Goal: Task Accomplishment & Management: Complete application form

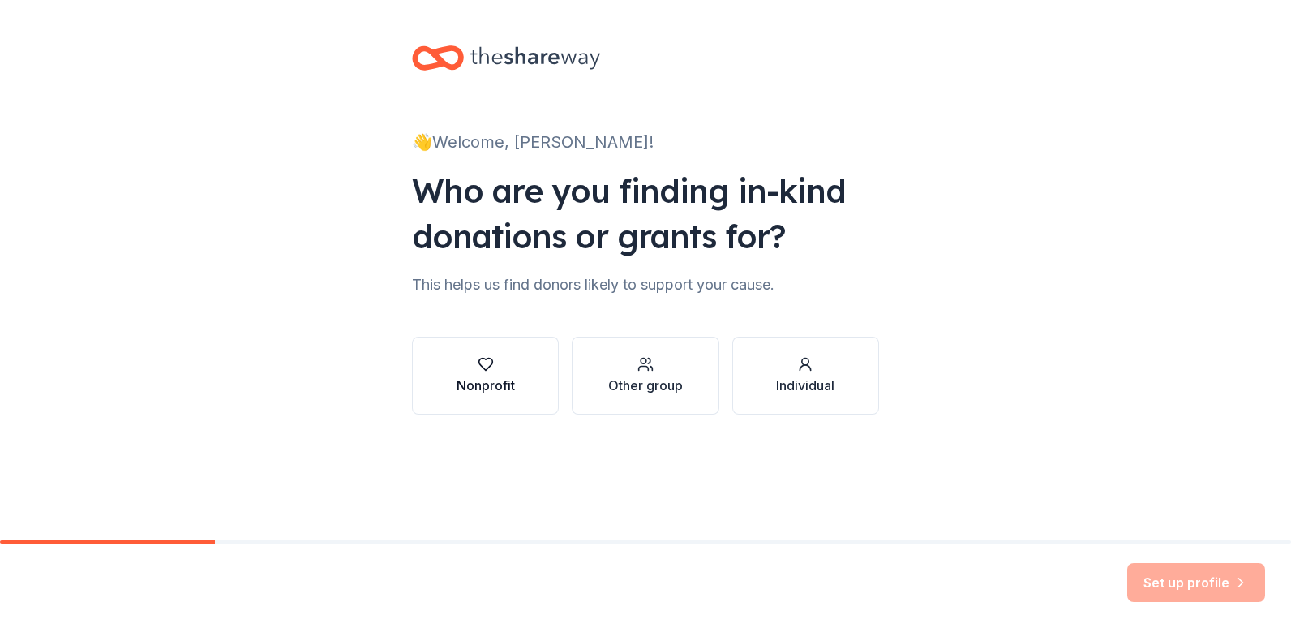
click at [480, 386] on div "Nonprofit" at bounding box center [486, 385] width 58 height 19
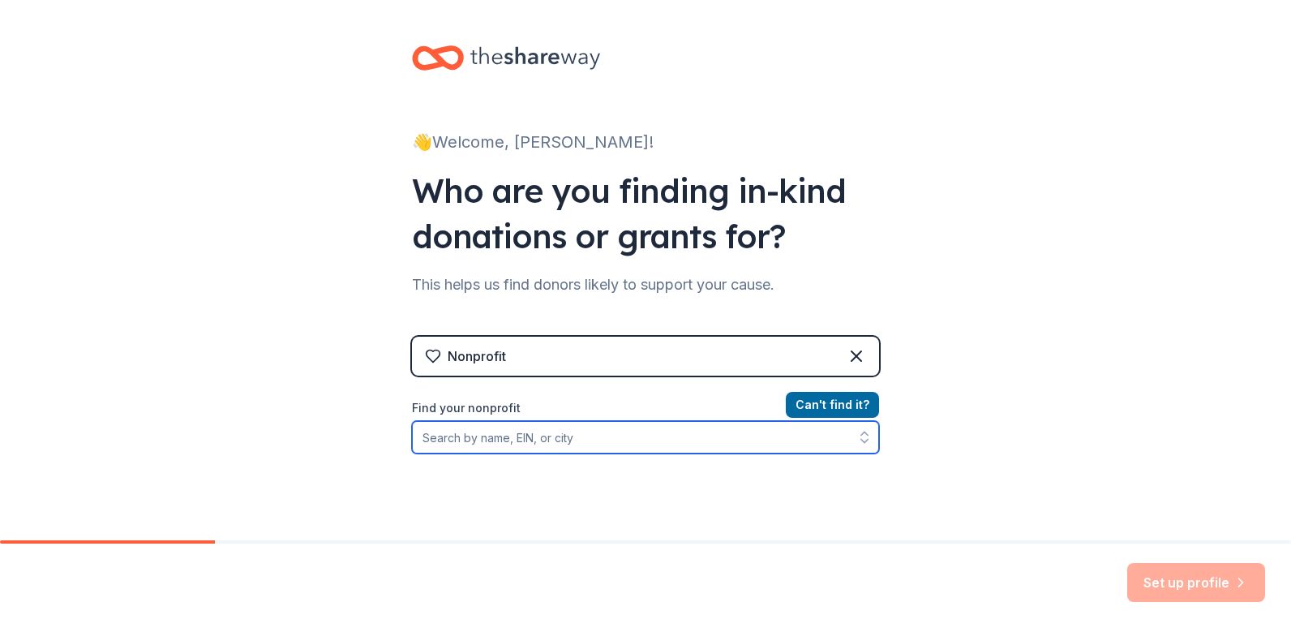
click at [572, 445] on input "Find your nonprofit" at bounding box center [645, 437] width 467 height 32
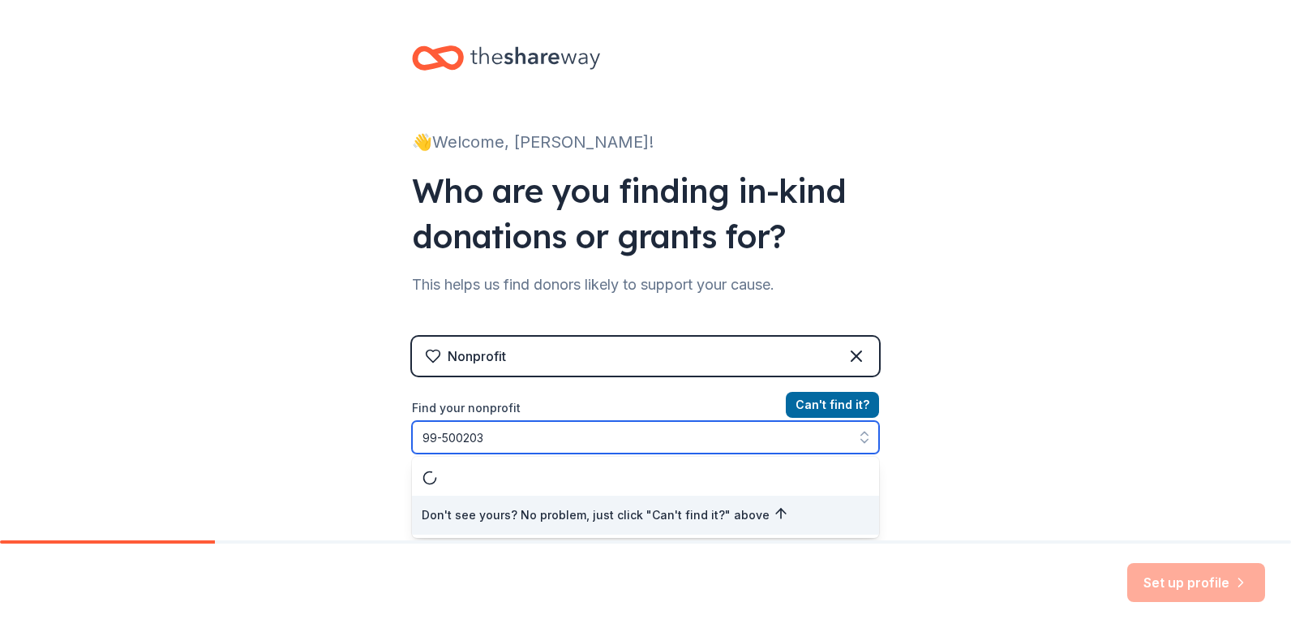
type input "[US_EMPLOYER_IDENTIFICATION_NUMBER]"
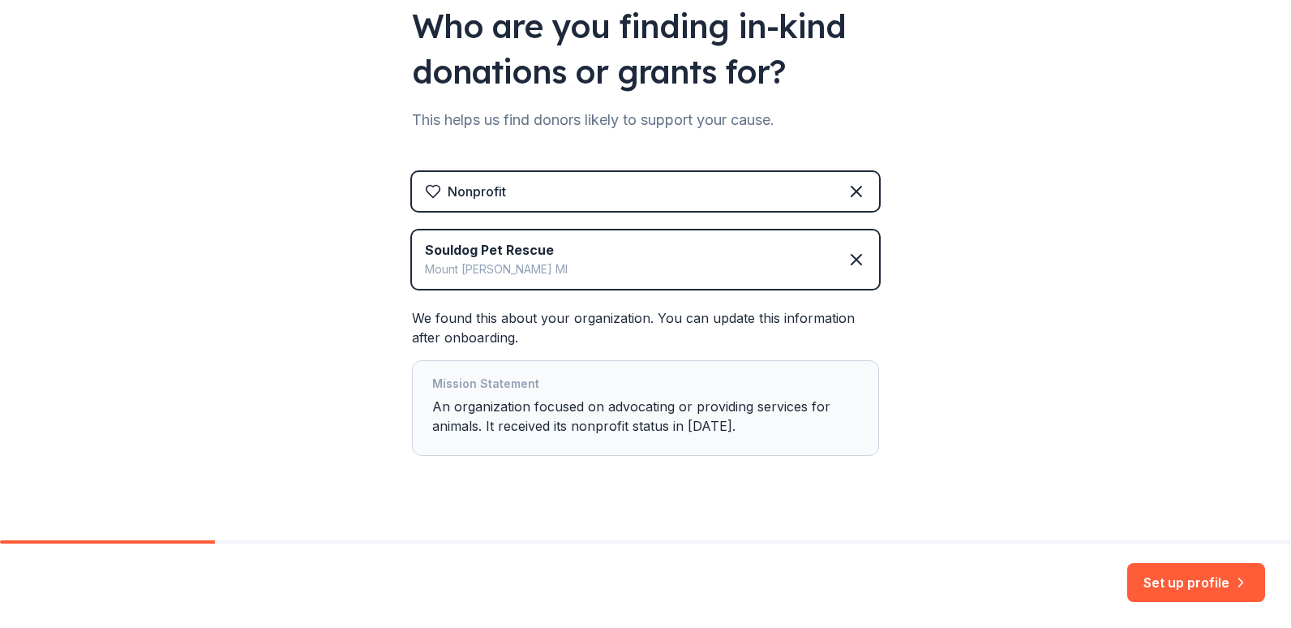
scroll to position [191, 0]
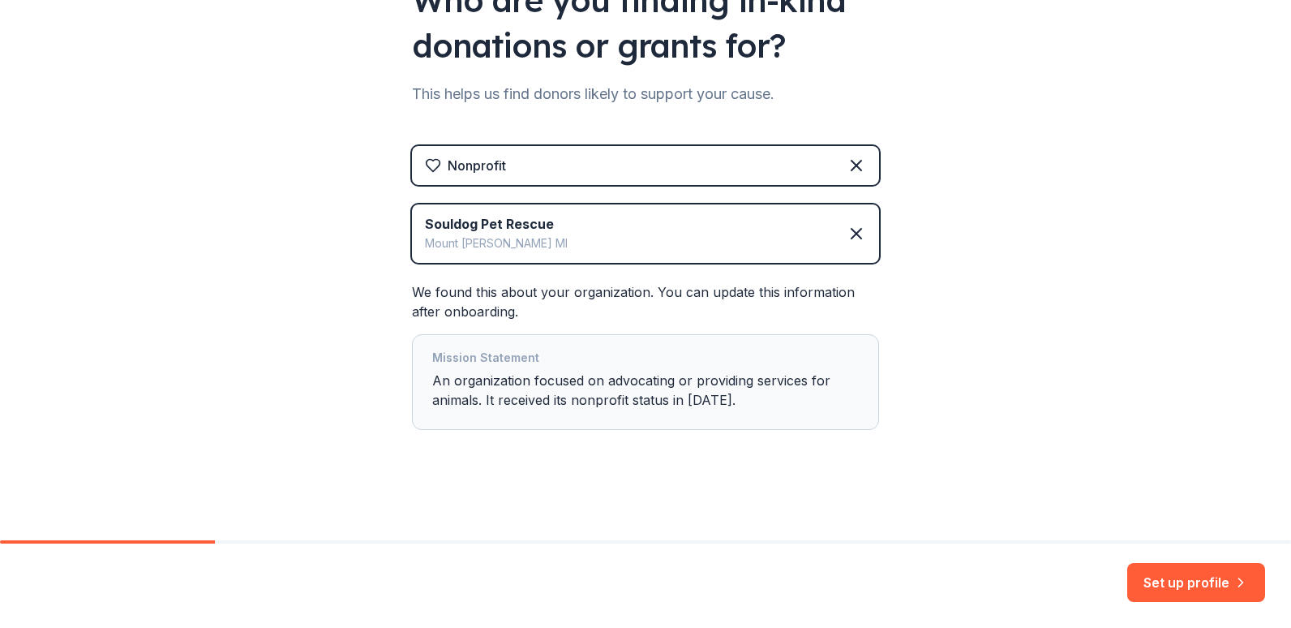
click at [572, 380] on div "Mission Statement An organization focused on advocating or providing services f…" at bounding box center [645, 382] width 427 height 68
click at [476, 402] on div "Mission Statement An organization focused on advocating or providing services f…" at bounding box center [645, 382] width 427 height 68
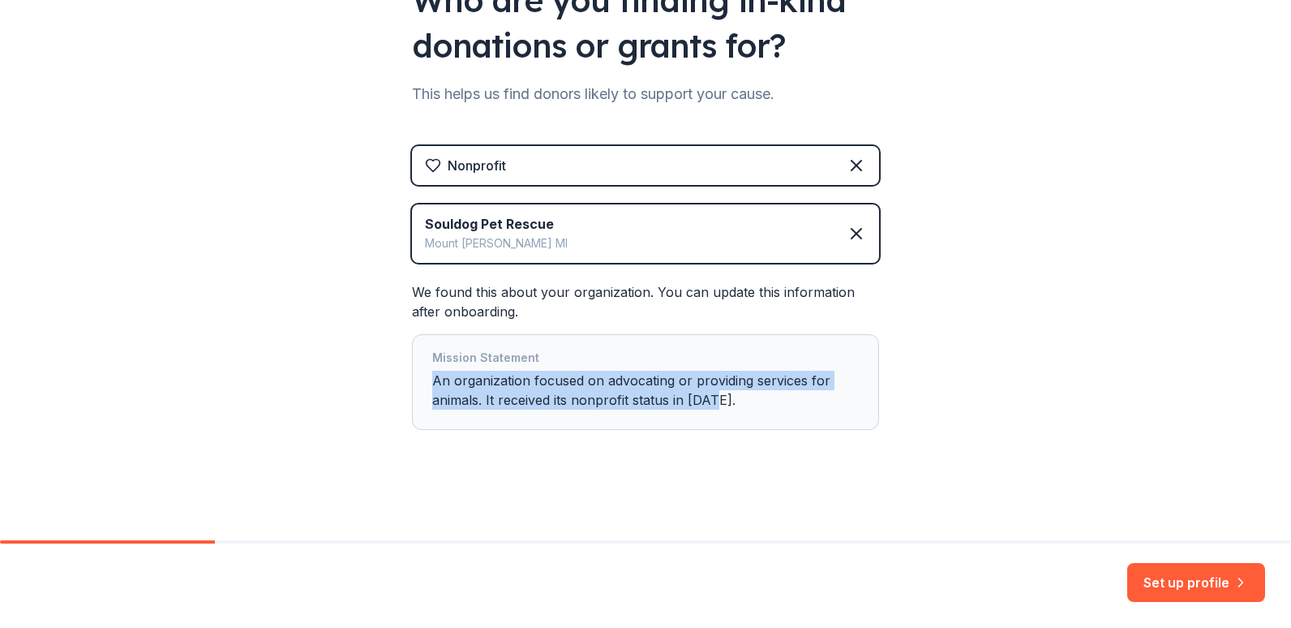
drag, startPoint x: 713, startPoint y: 402, endPoint x: 407, endPoint y: 376, distance: 307.0
click at [412, 376] on div "Mission Statement An organization focused on advocating or providing services f…" at bounding box center [645, 382] width 467 height 96
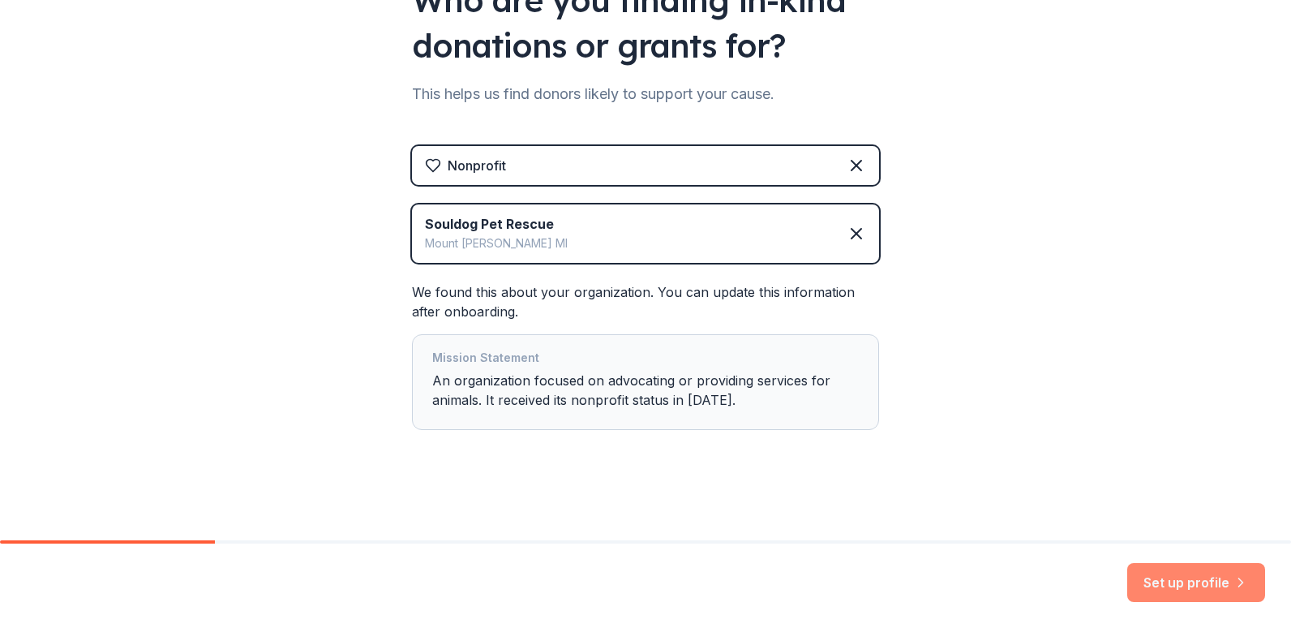
click at [1159, 578] on button "Set up profile" at bounding box center [1197, 582] width 138 height 39
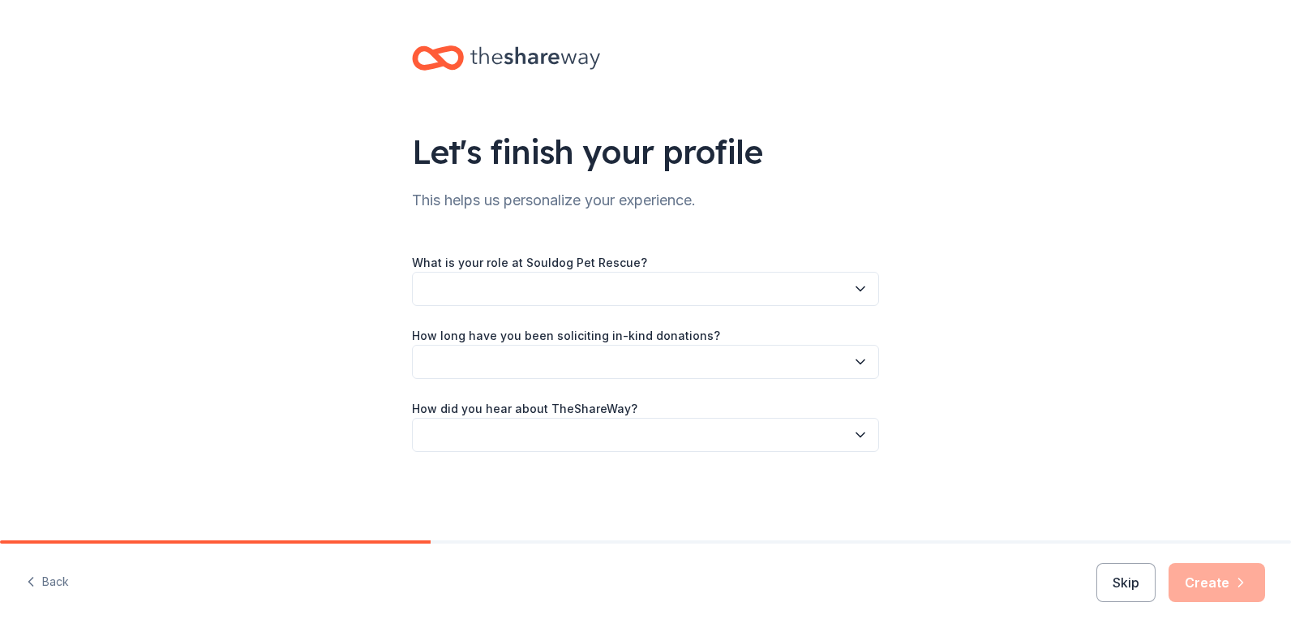
click at [826, 277] on button "button" at bounding box center [645, 289] width 467 height 34
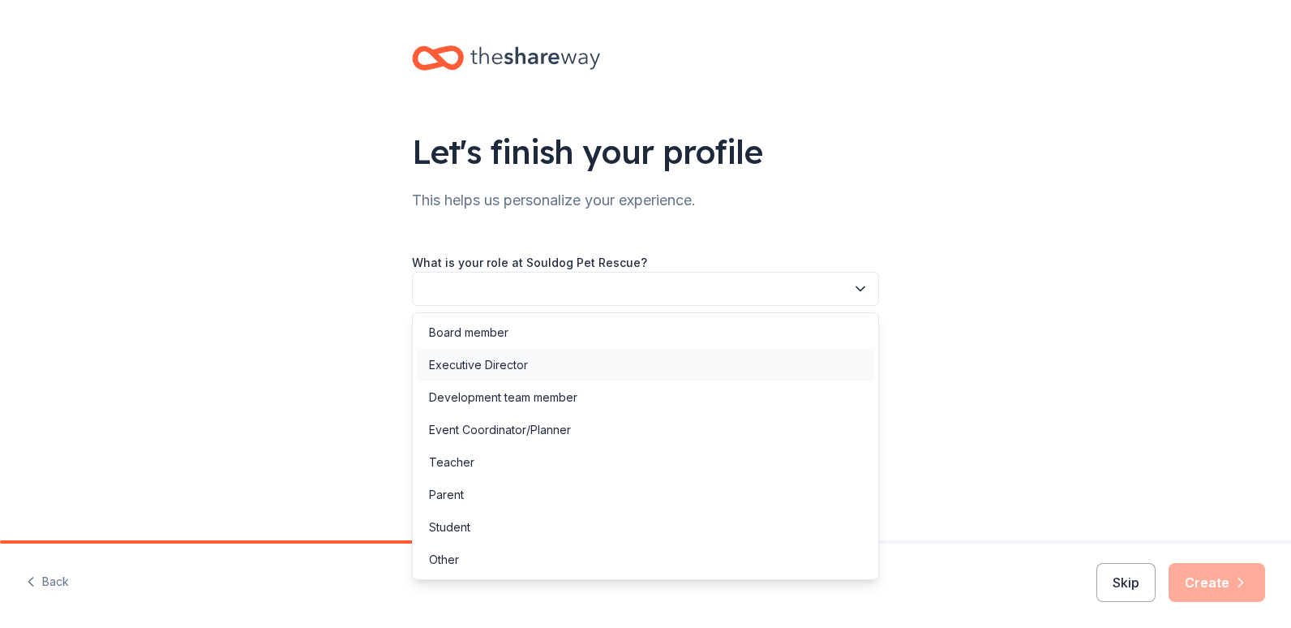
click at [540, 365] on div "Executive Director" at bounding box center [645, 365] width 459 height 32
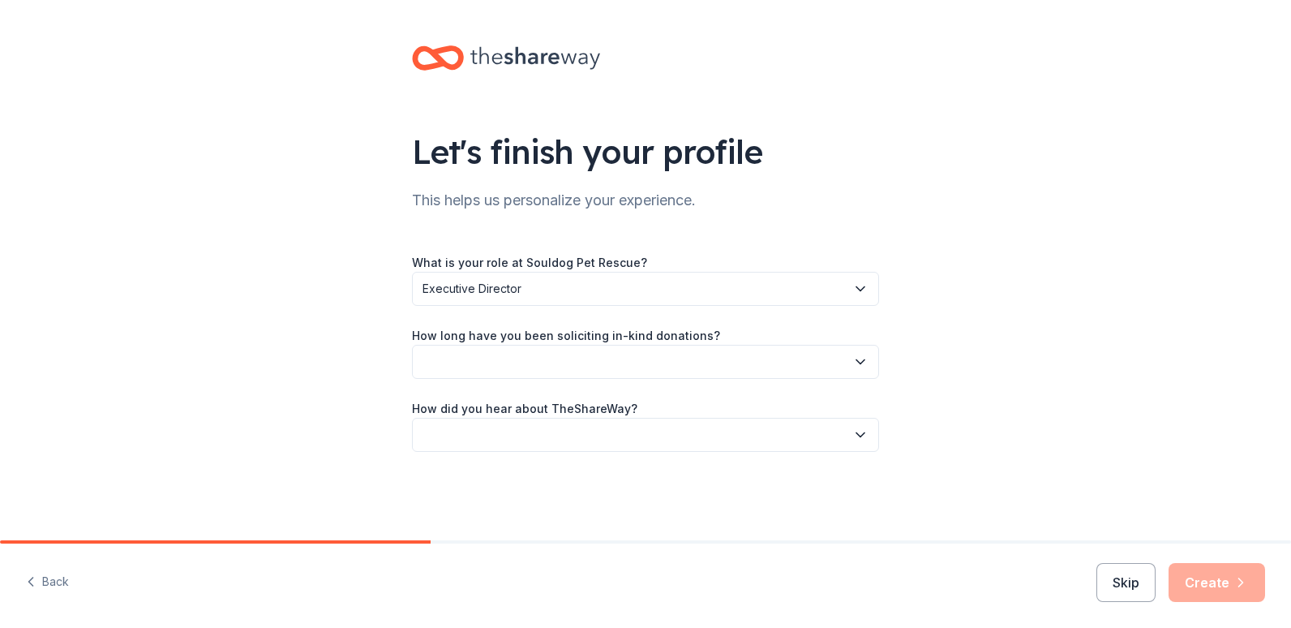
click at [540, 365] on button "button" at bounding box center [645, 362] width 467 height 34
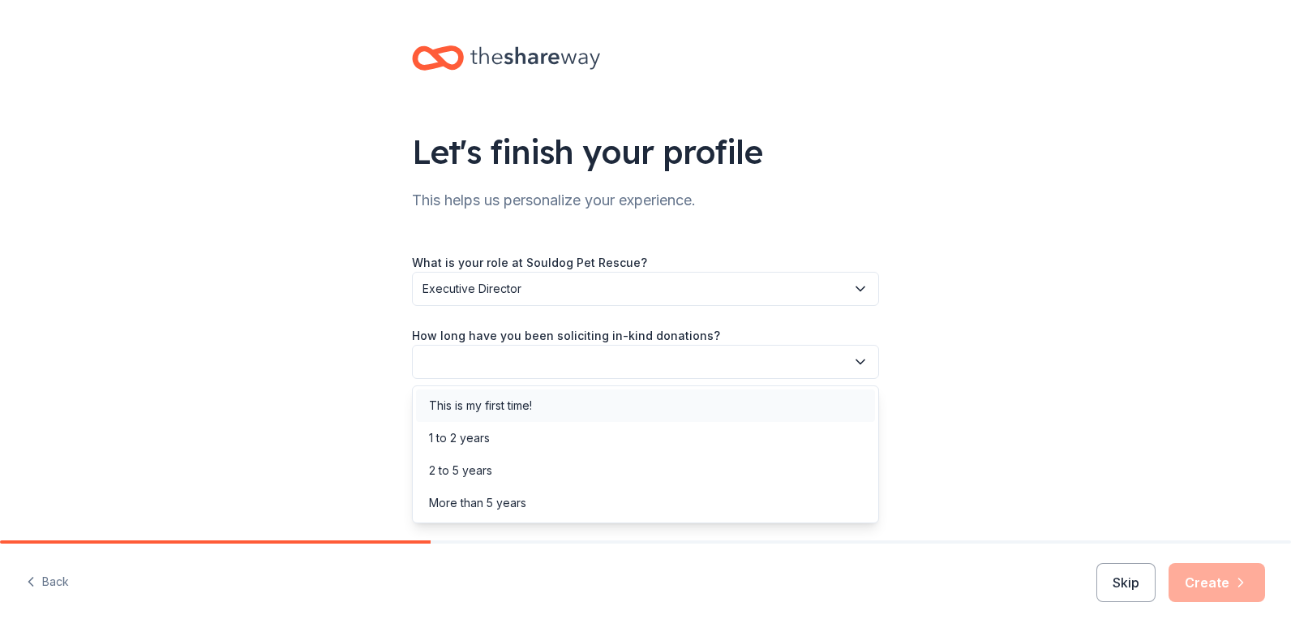
click at [517, 404] on div "This is my first time!" at bounding box center [480, 405] width 103 height 19
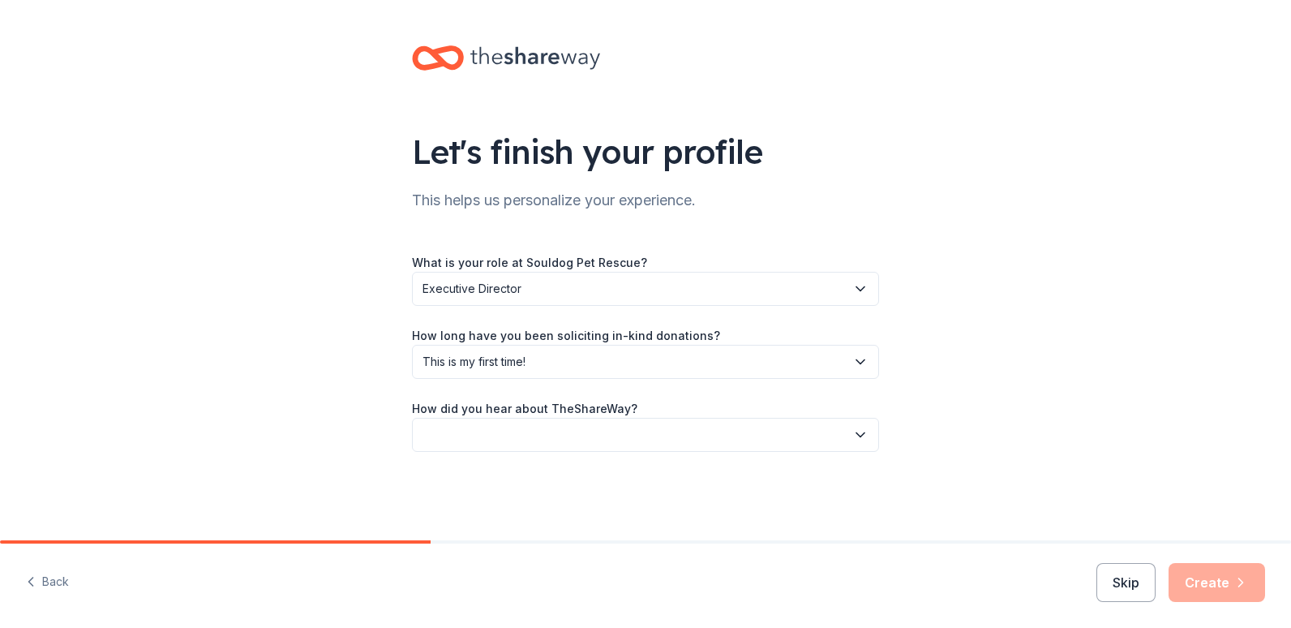
click at [516, 432] on button "button" at bounding box center [645, 435] width 467 height 34
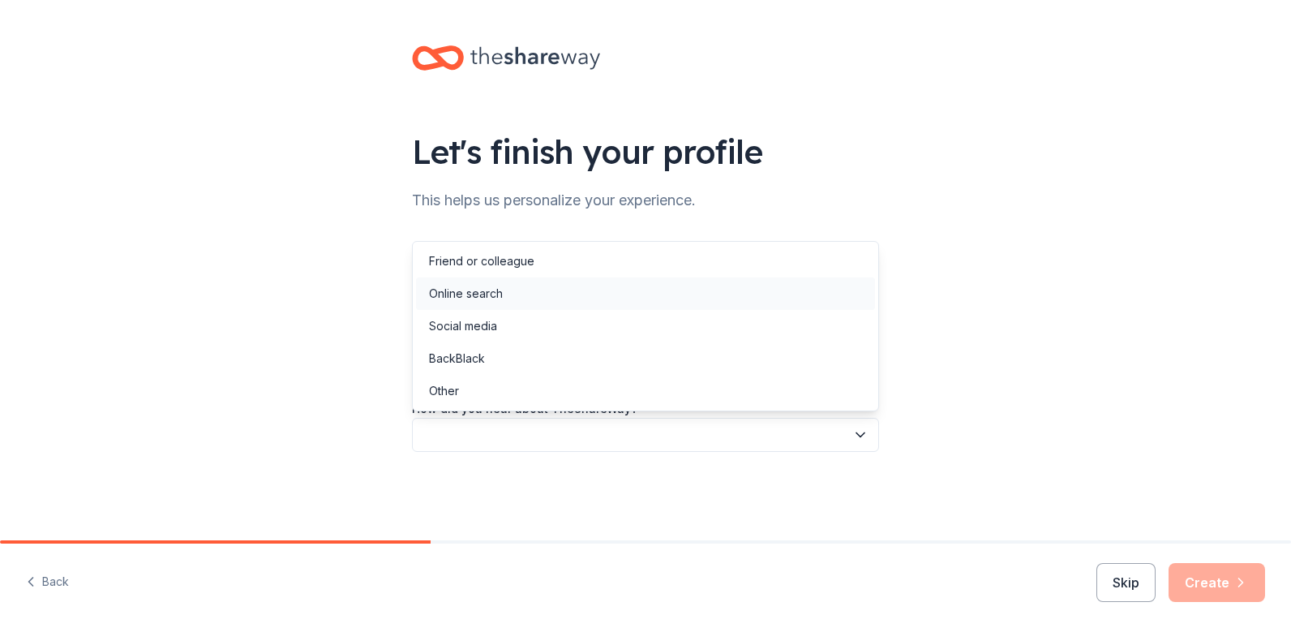
click at [483, 298] on div "Online search" at bounding box center [466, 293] width 74 height 19
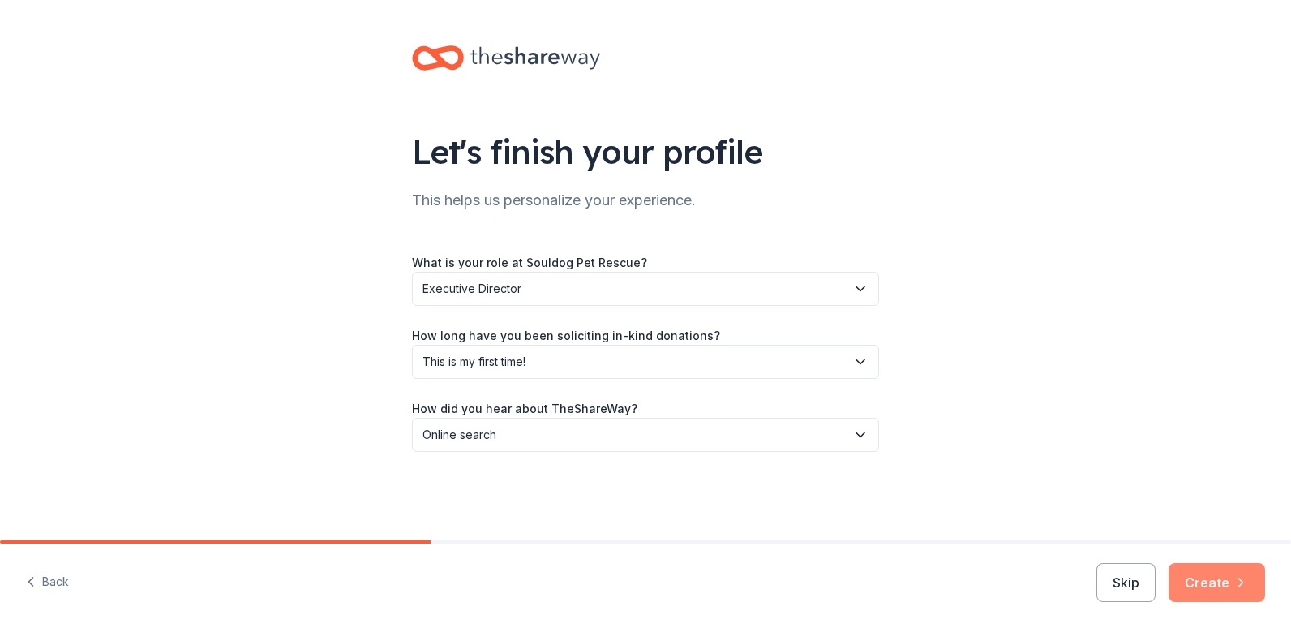
click at [1227, 582] on button "Create" at bounding box center [1217, 582] width 97 height 39
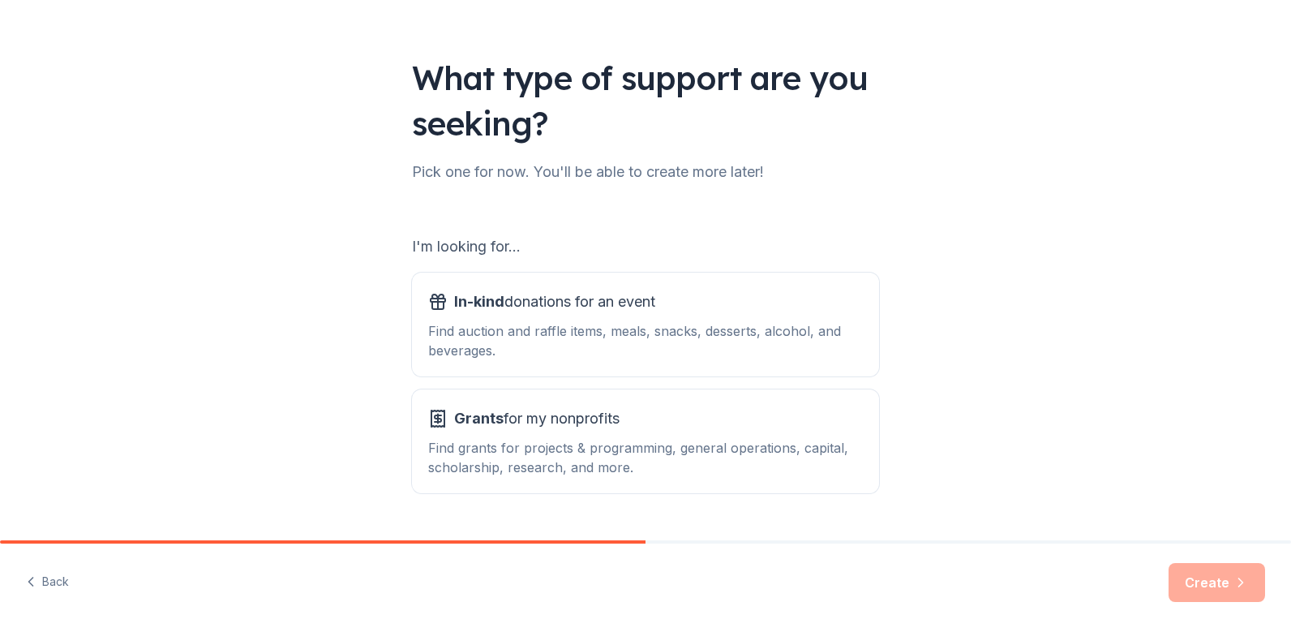
scroll to position [114, 0]
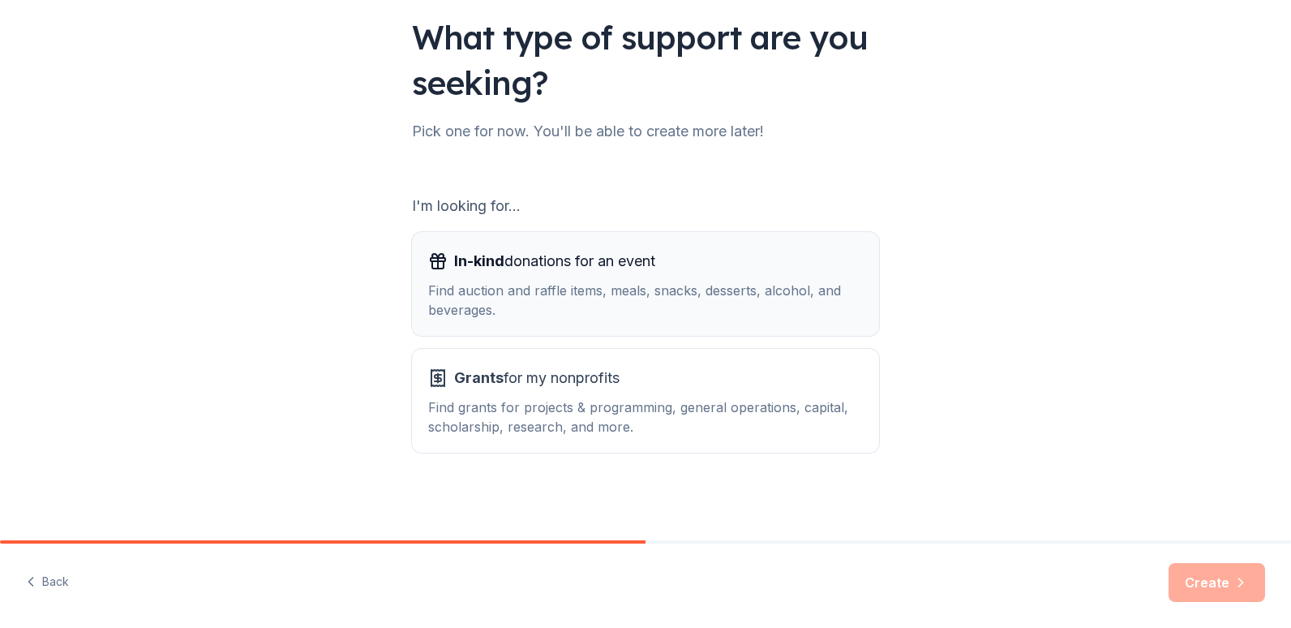
click at [639, 294] on div "Find auction and raffle items, meals, snacks, desserts, alcohol, and beverages." at bounding box center [645, 300] width 435 height 39
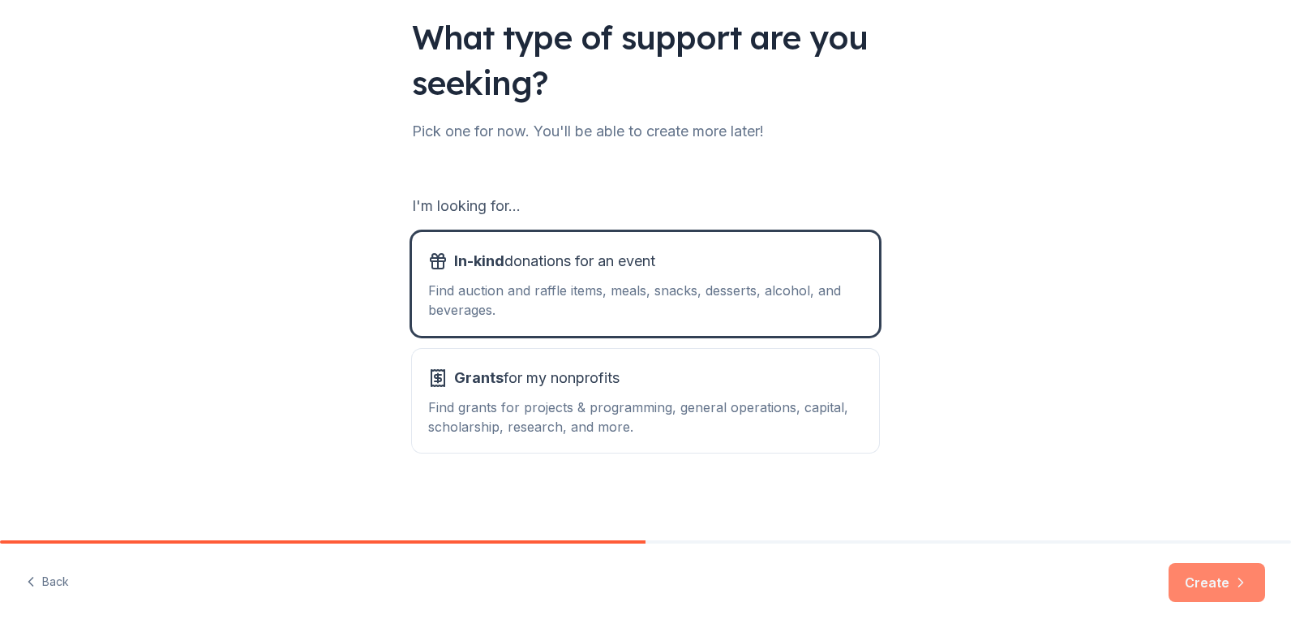
click at [1188, 574] on button "Create" at bounding box center [1217, 582] width 97 height 39
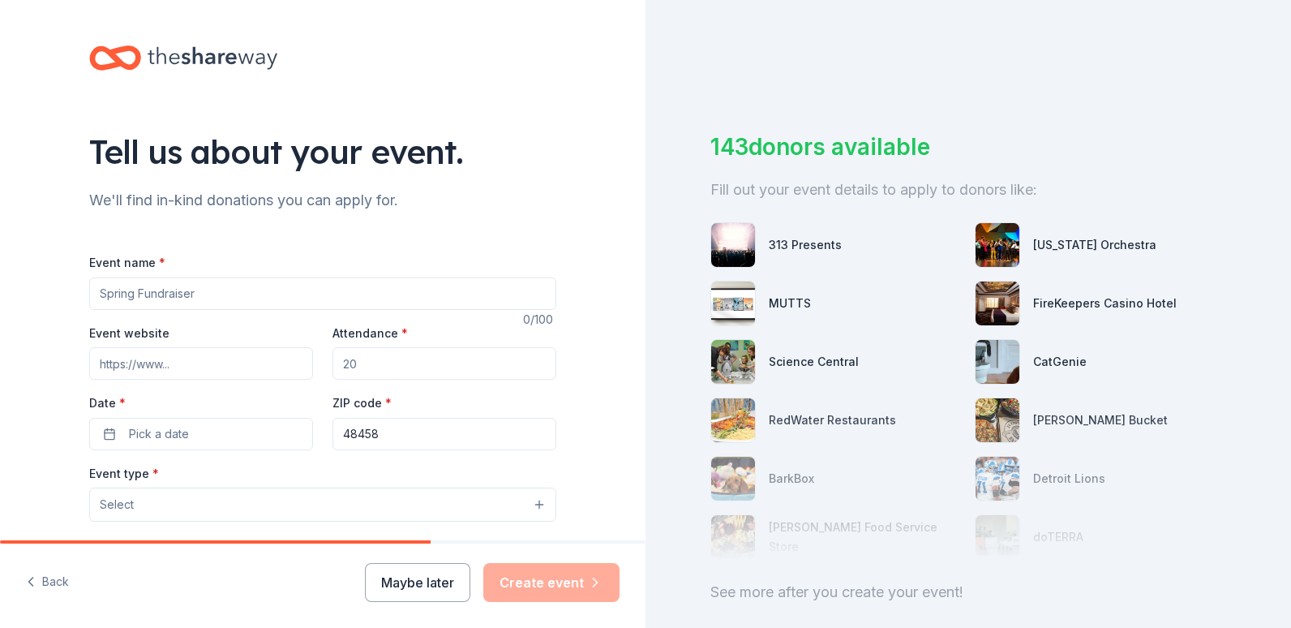
click at [272, 280] on input "Event name *" at bounding box center [322, 293] width 467 height 32
type input "O"
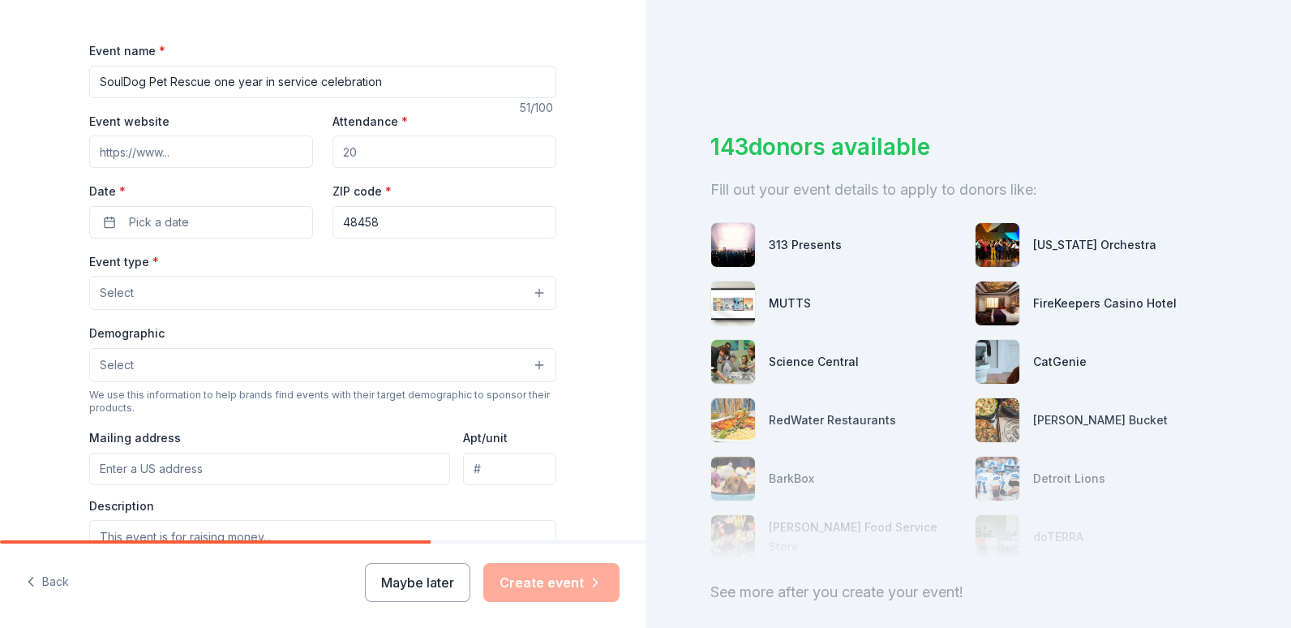
scroll to position [221, 0]
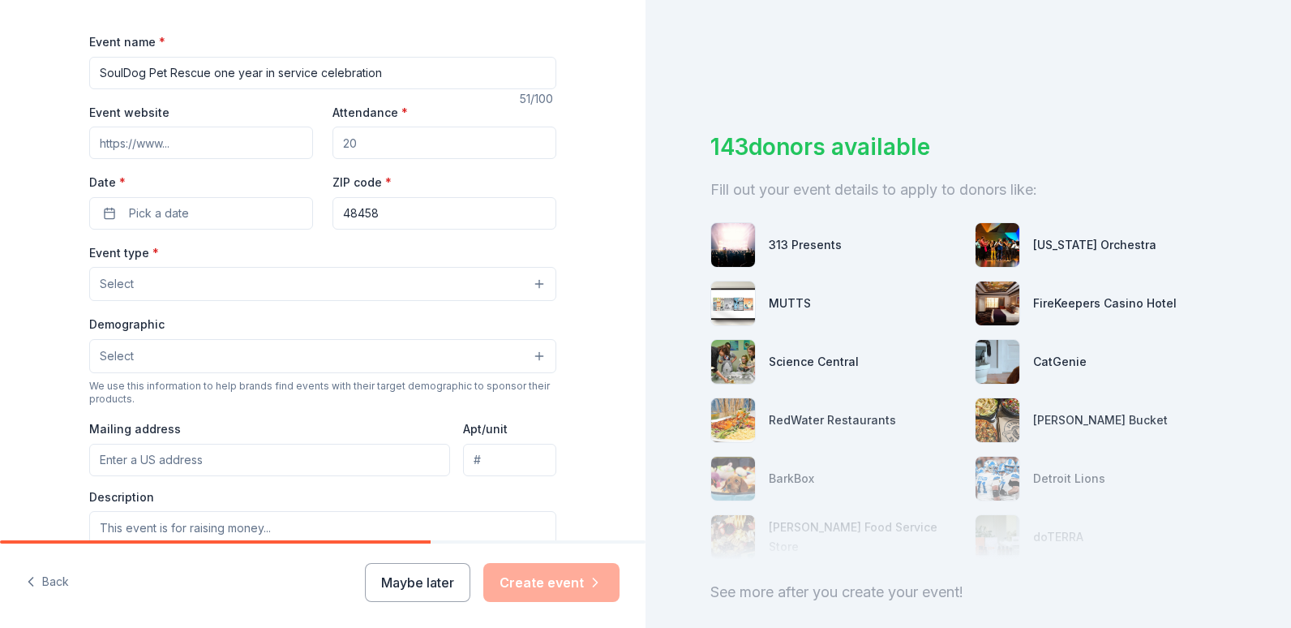
type input "SoulDog Pet Rescue one year in service celebration"
click at [359, 148] on input "Attendance *" at bounding box center [445, 143] width 224 height 32
type input "100"
click at [227, 205] on button "Pick a date" at bounding box center [201, 213] width 224 height 32
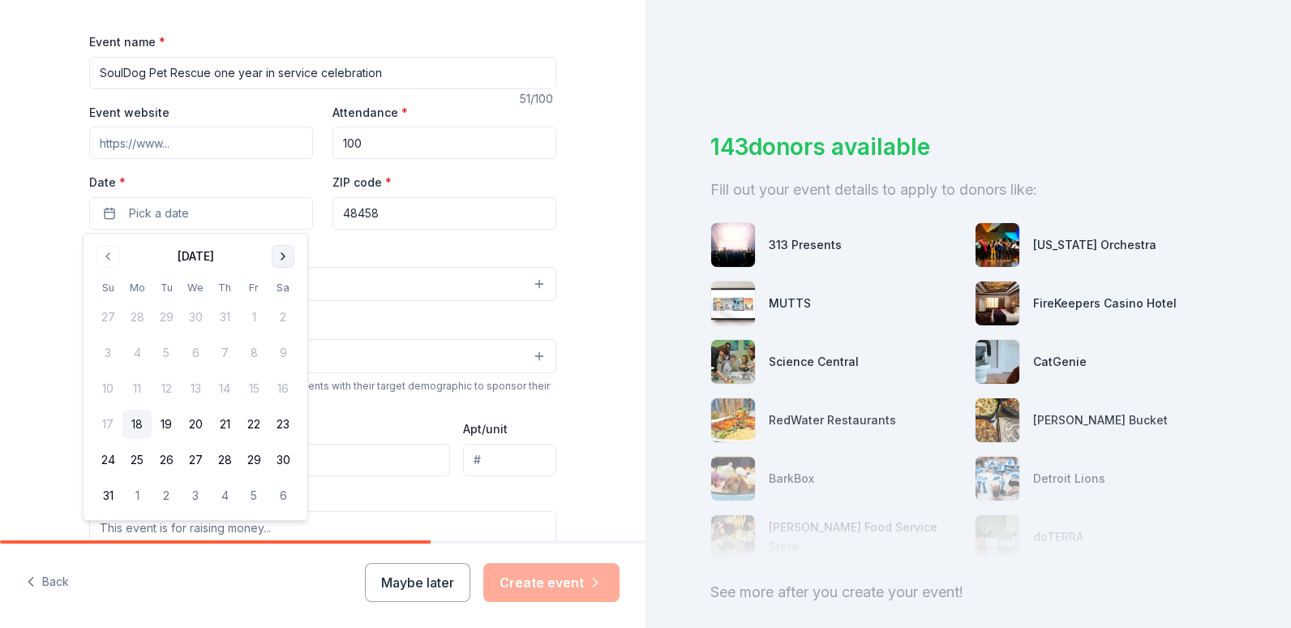
click at [282, 251] on button "Go to next month" at bounding box center [283, 256] width 23 height 23
click at [278, 353] on button "8" at bounding box center [283, 352] width 29 height 29
click at [372, 250] on div "Event type * Select" at bounding box center [322, 272] width 467 height 59
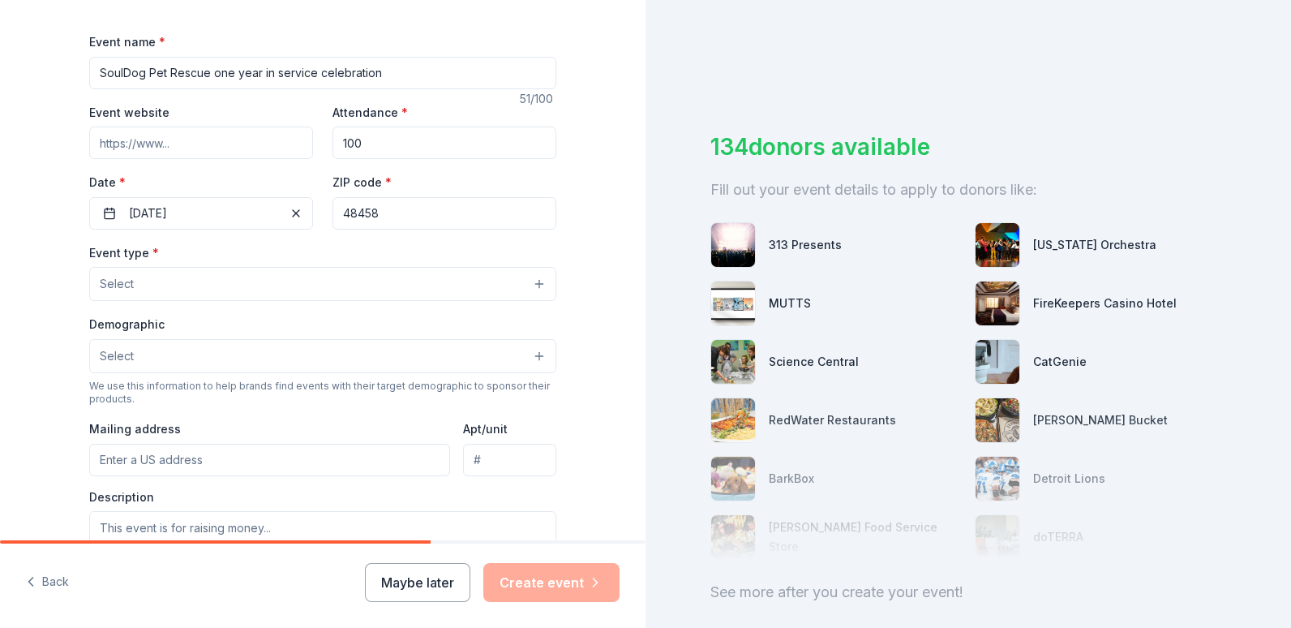
click at [196, 276] on button "Select" at bounding box center [322, 284] width 467 height 34
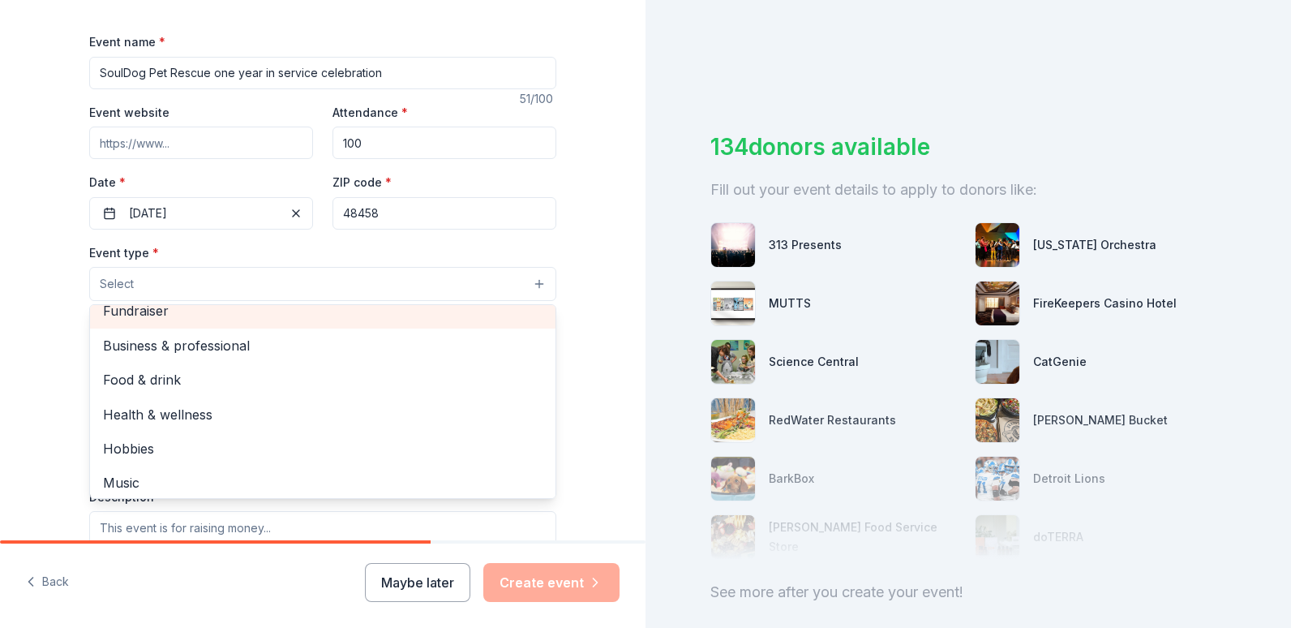
scroll to position [0, 0]
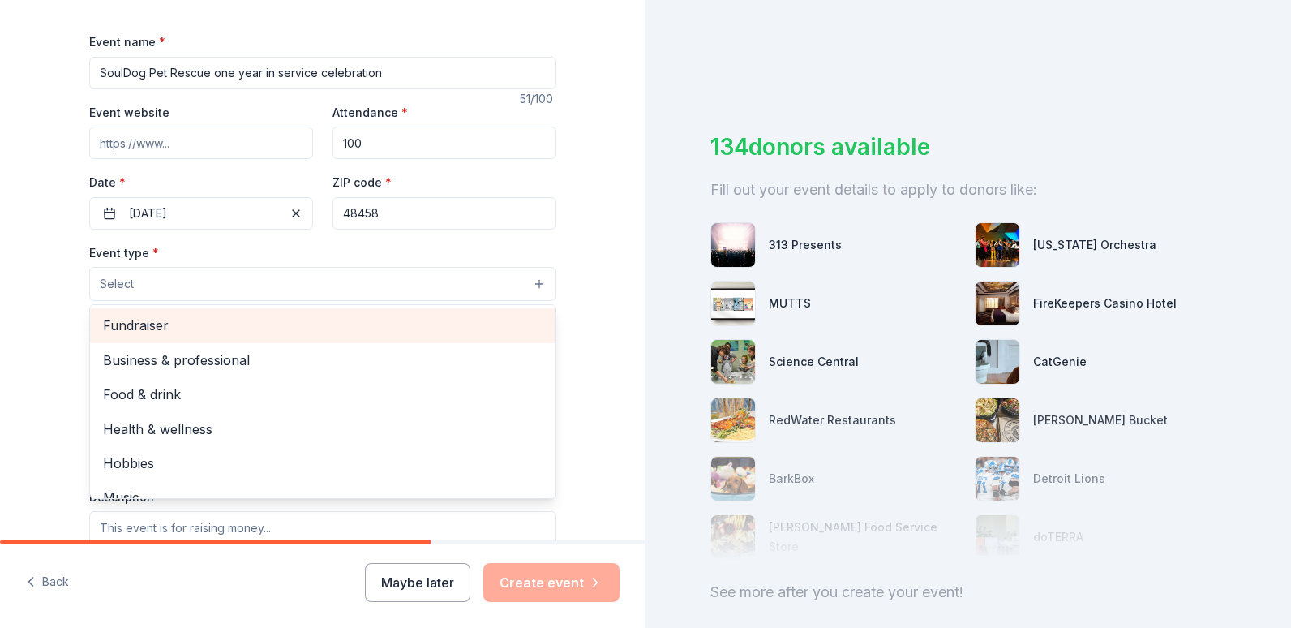
click at [177, 323] on span "Fundraiser" at bounding box center [323, 325] width 440 height 21
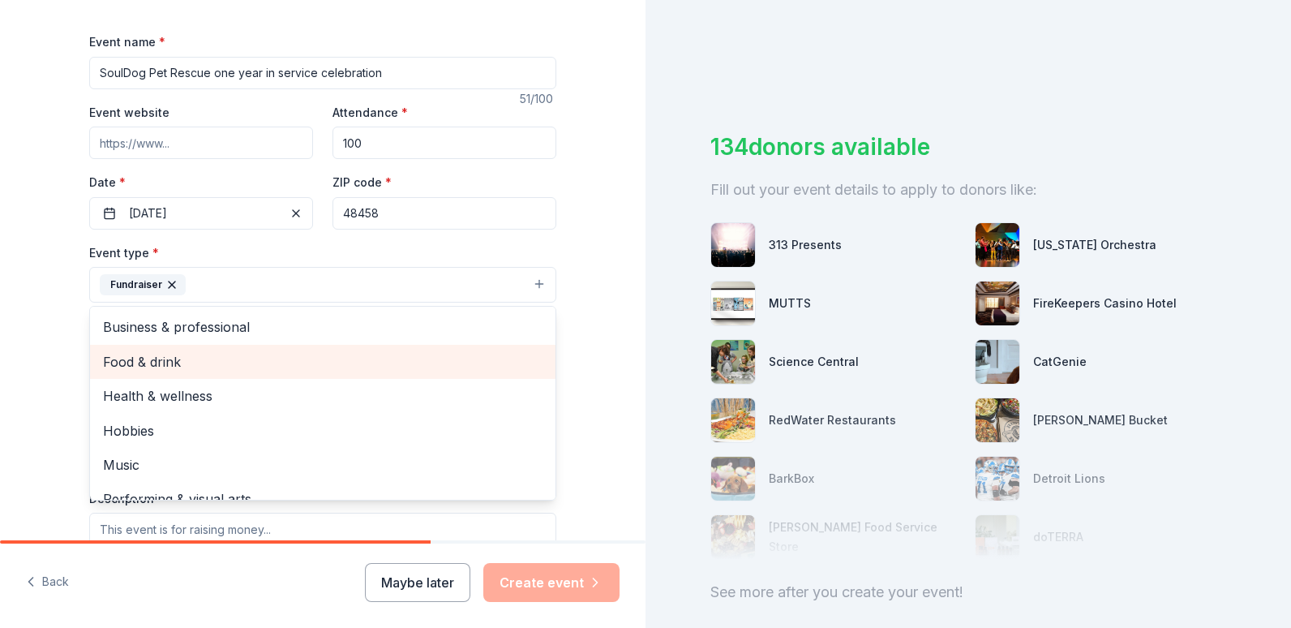
click at [165, 369] on span "Food & drink" at bounding box center [323, 361] width 440 height 21
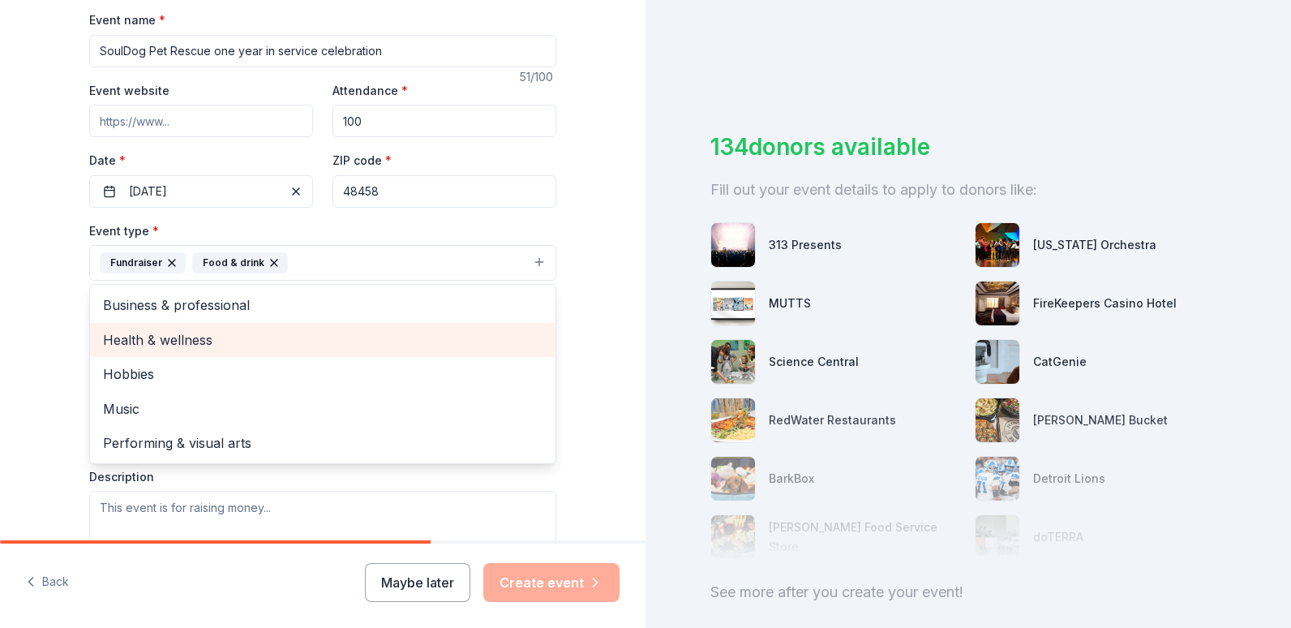
scroll to position [230, 0]
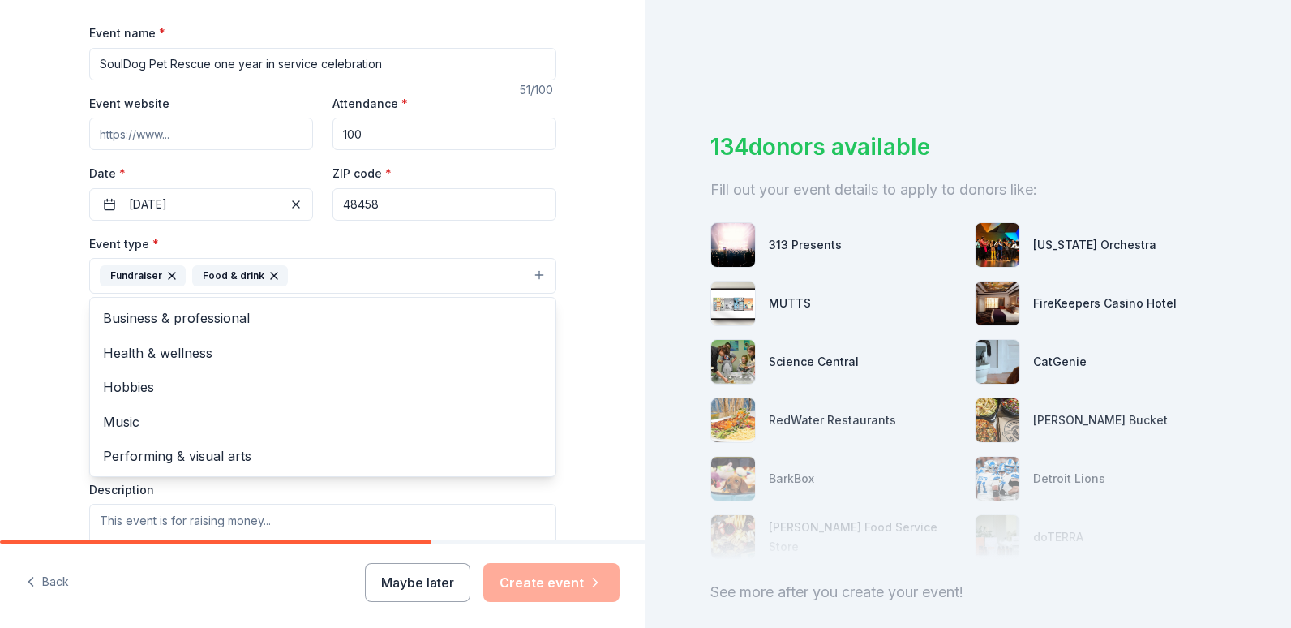
click at [46, 353] on div "Tell us about your event. We'll find in-kind donations you can apply for. Event…" at bounding box center [323, 310] width 646 height 1081
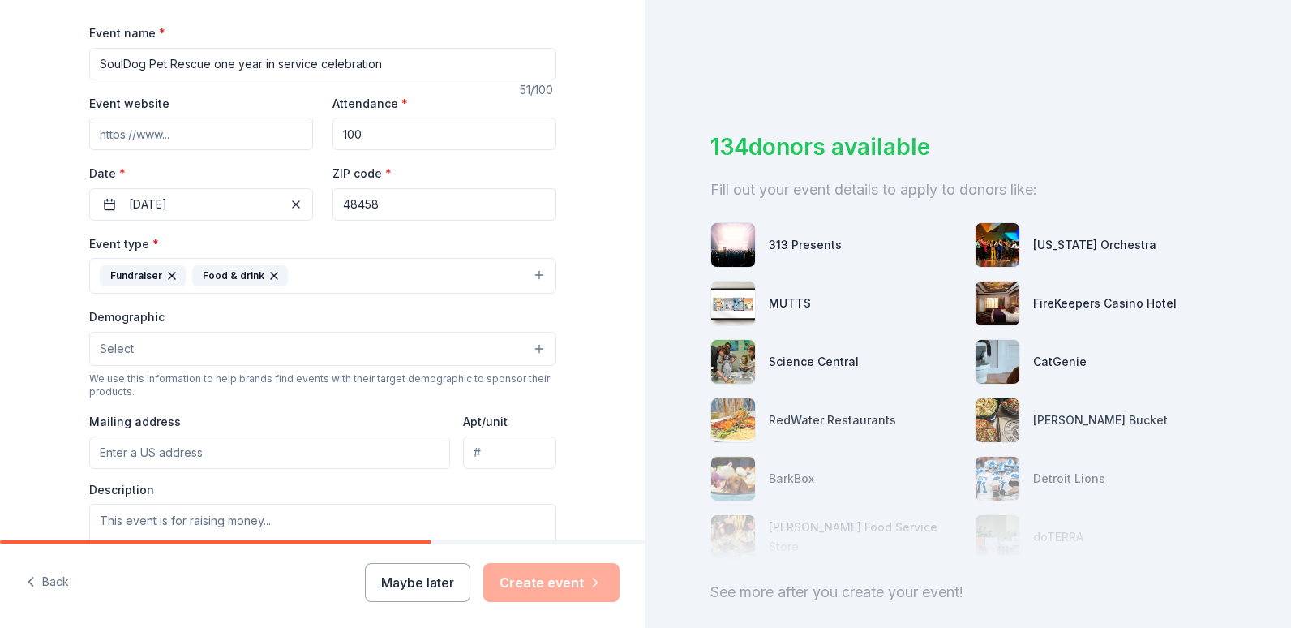
click at [133, 358] on button "Select" at bounding box center [322, 349] width 467 height 34
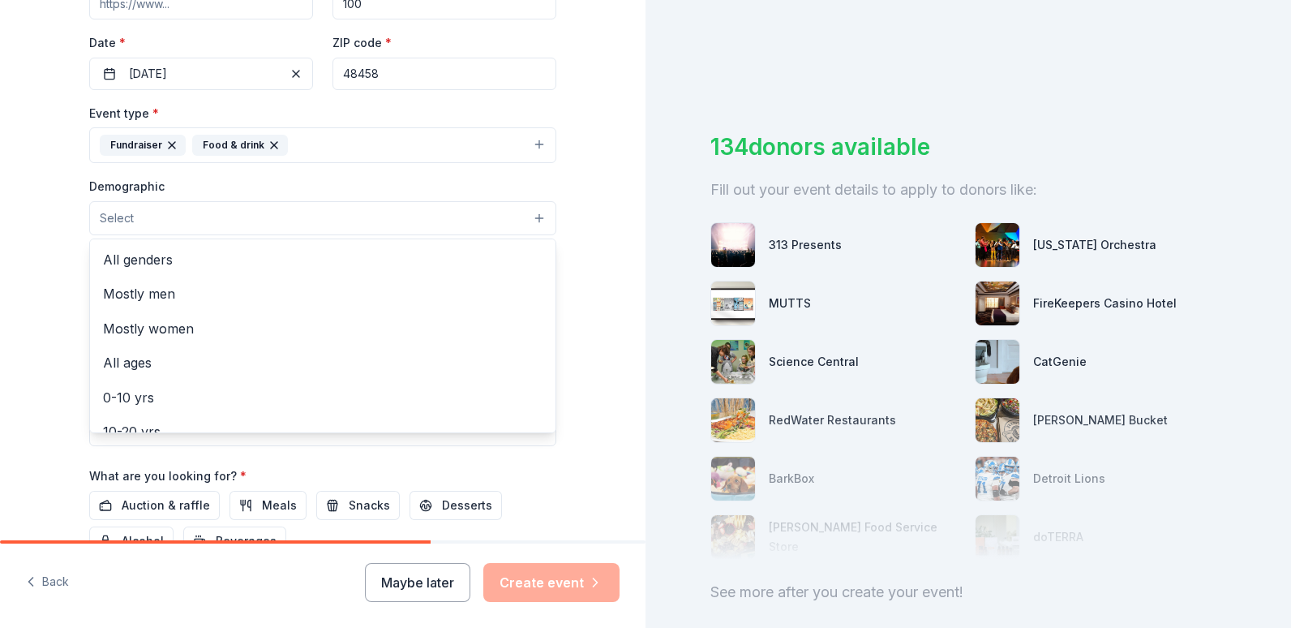
scroll to position [373, 0]
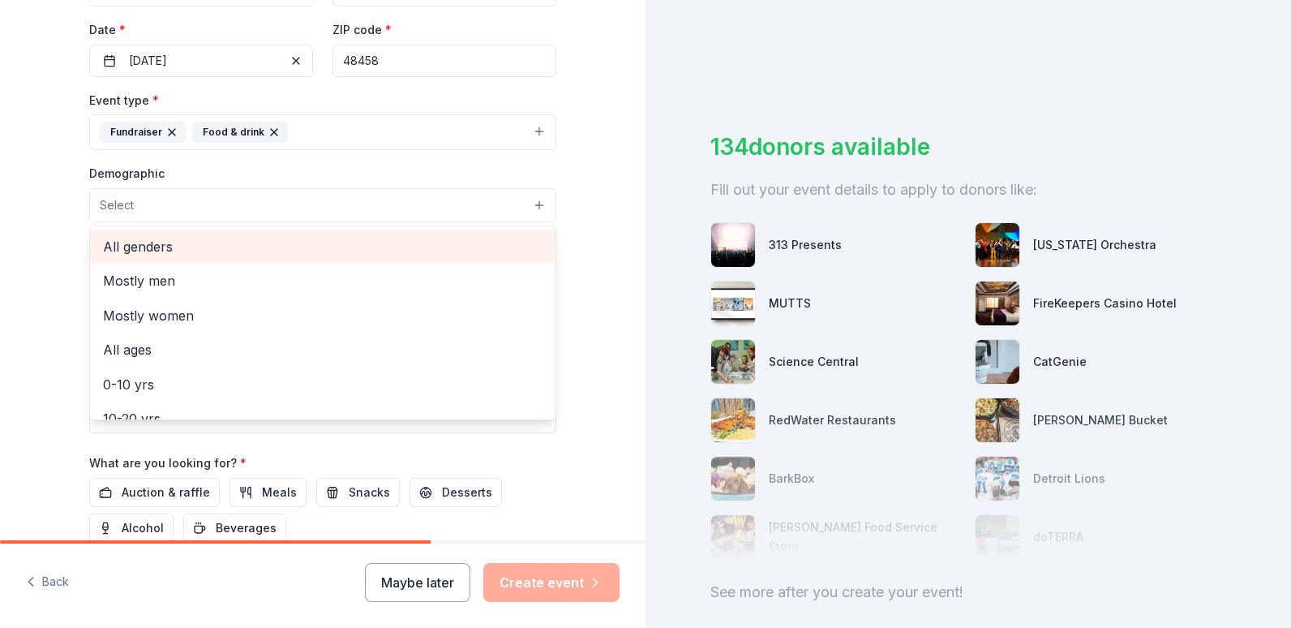
click at [137, 248] on span "All genders" at bounding box center [323, 246] width 440 height 21
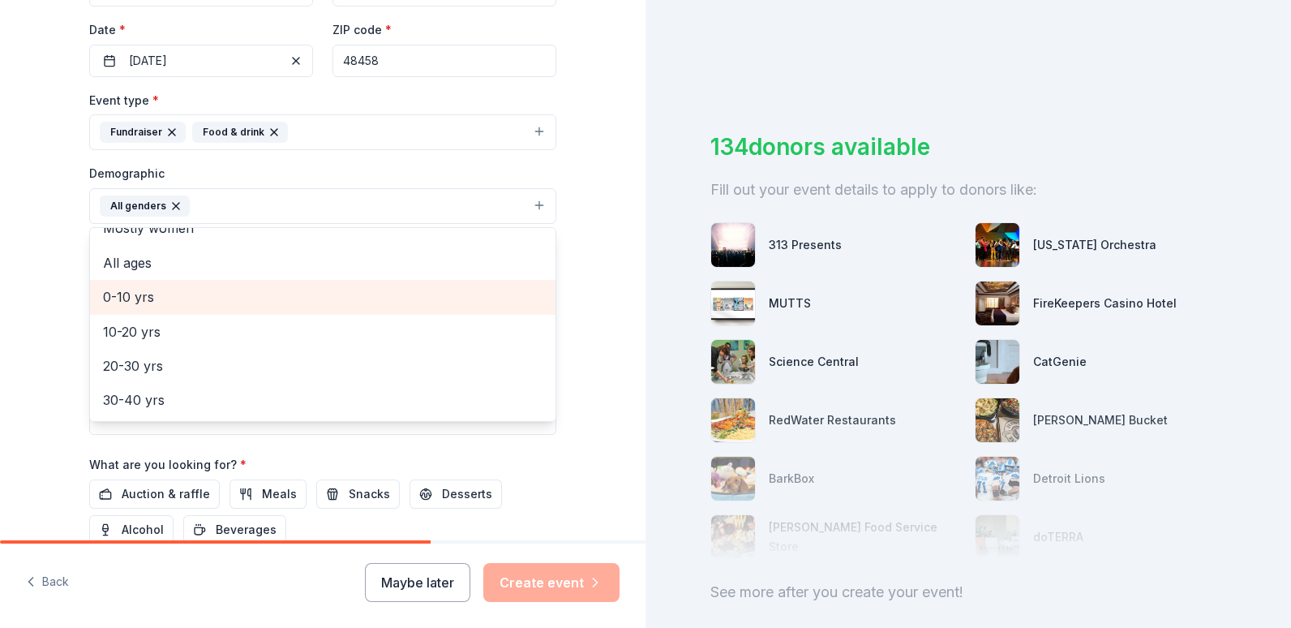
scroll to position [55, 0]
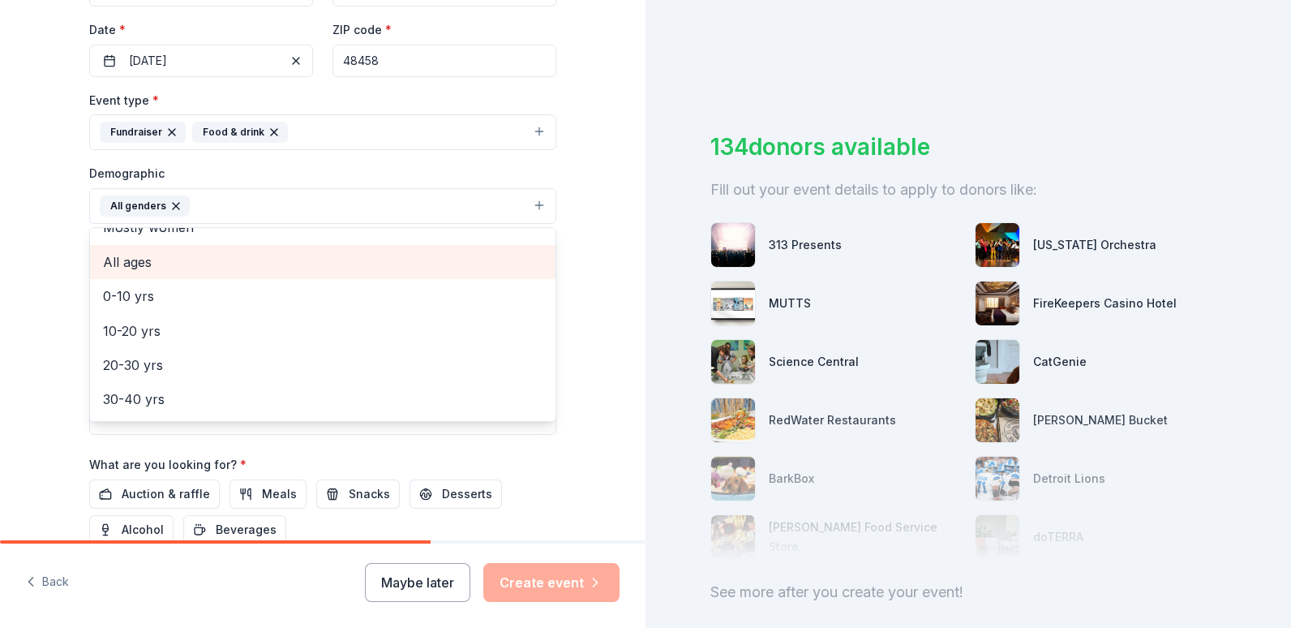
click at [135, 257] on span "All ages" at bounding box center [323, 261] width 440 height 21
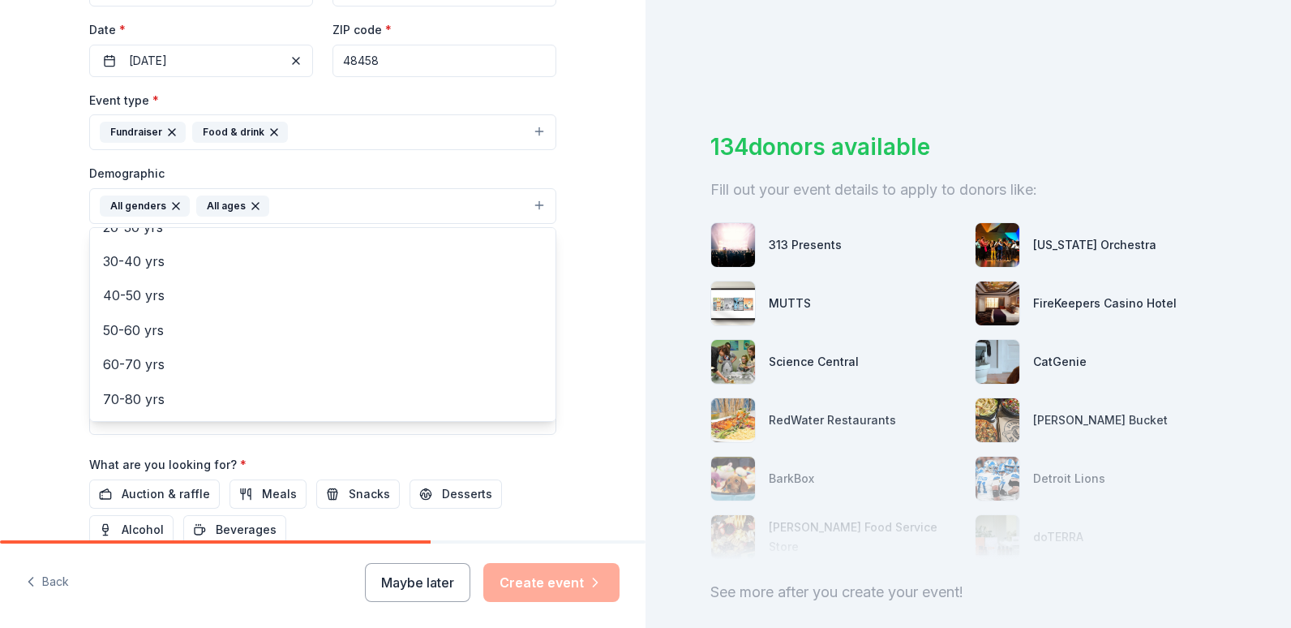
scroll to position [191, 0]
click at [23, 261] on div "Tell us about your event. We'll find in-kind donations you can apply for. Event…" at bounding box center [323, 168] width 646 height 1083
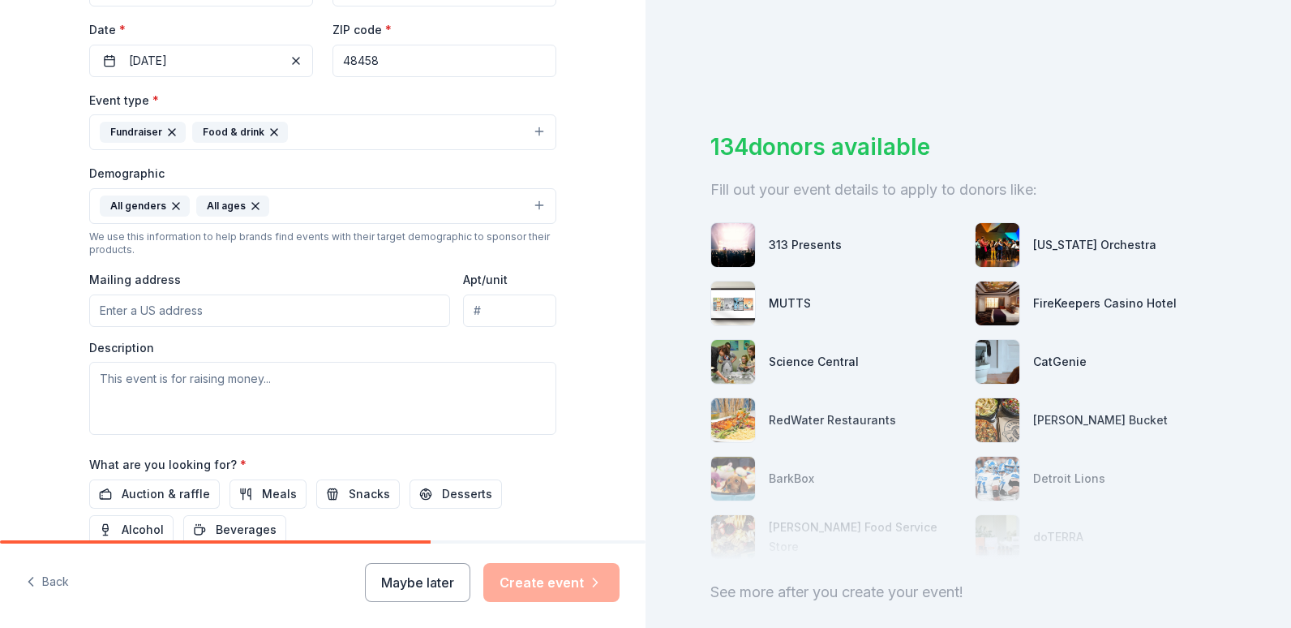
click at [195, 311] on input "Mailing address" at bounding box center [269, 310] width 361 height 32
type input "7231 n center rd"
drag, startPoint x: 192, startPoint y: 380, endPoint x: 121, endPoint y: 390, distance: 72.0
click at [121, 390] on textarea at bounding box center [322, 398] width 467 height 73
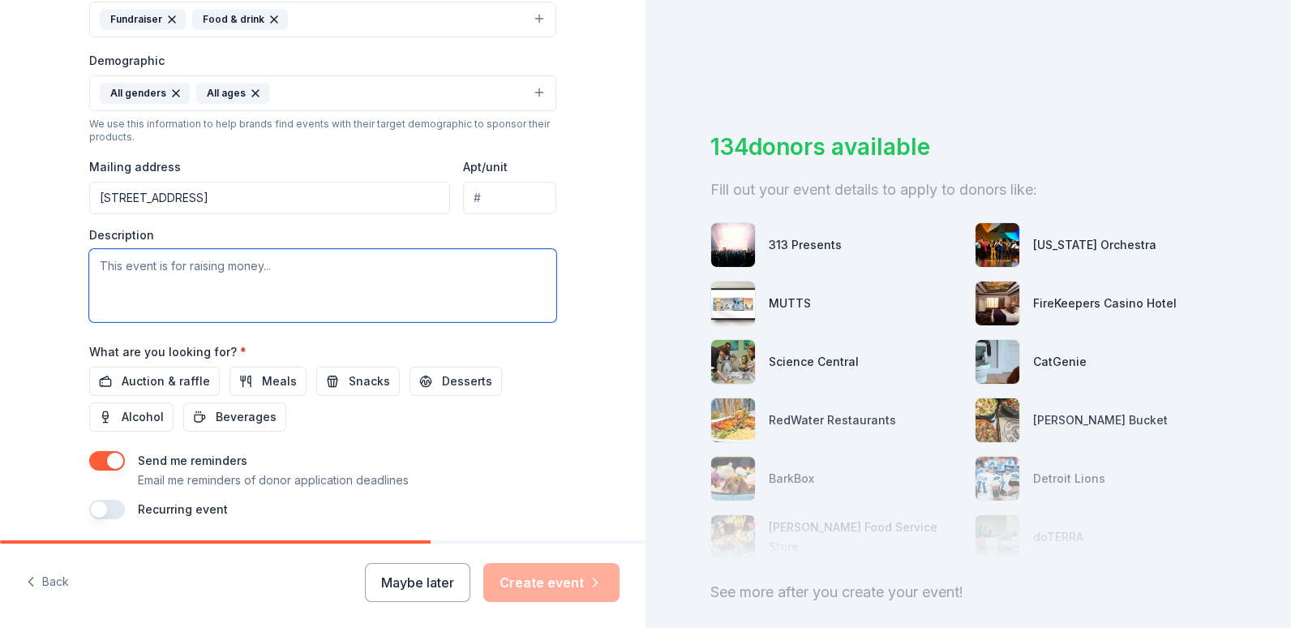
scroll to position [487, 0]
click at [126, 380] on span "Auction & raffle" at bounding box center [166, 380] width 88 height 19
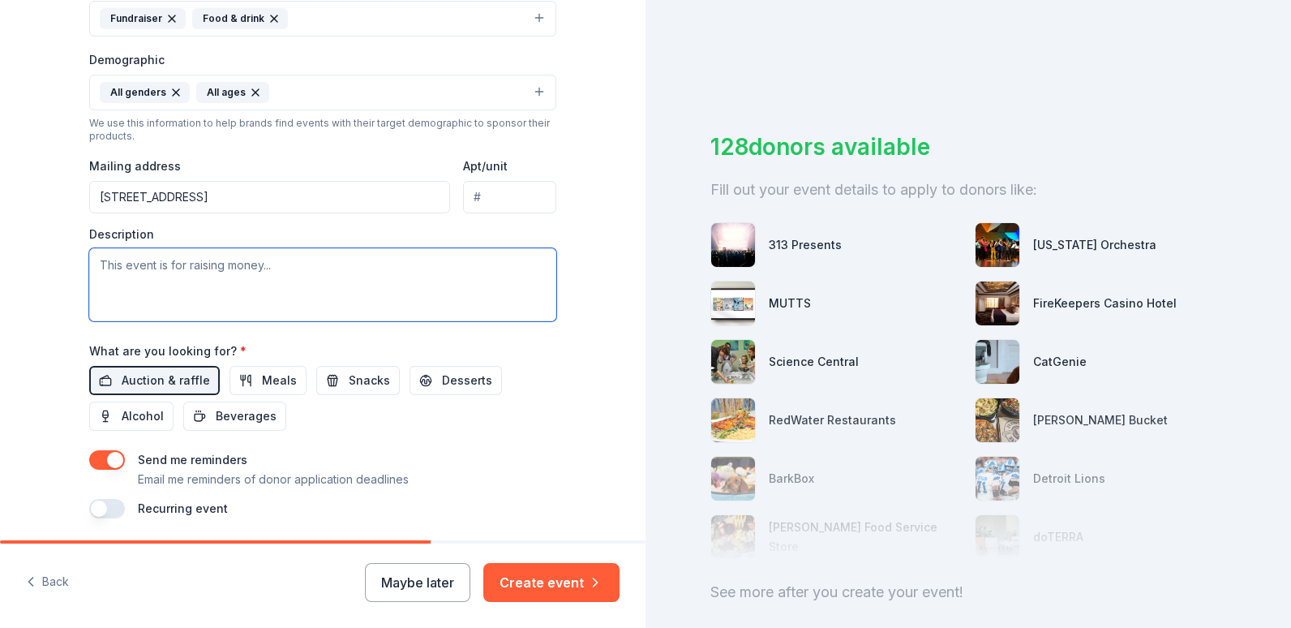
click at [163, 290] on textarea at bounding box center [322, 284] width 467 height 73
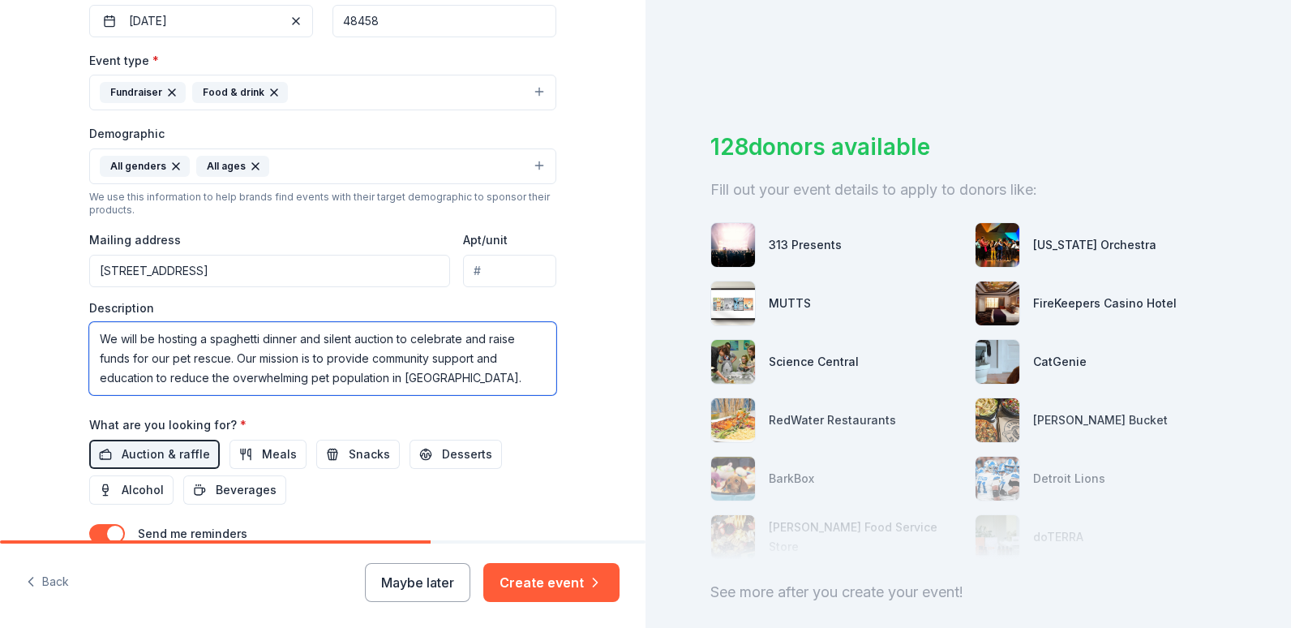
scroll to position [412, 0]
click at [222, 364] on textarea "We will be hosting a spaghetti dinner and silent auction to celebrate and raise…" at bounding box center [322, 359] width 467 height 73
click at [497, 380] on textarea "We will be hosting a spaghetti dinner and silent auction to celebrate and raise…" at bounding box center [322, 359] width 467 height 73
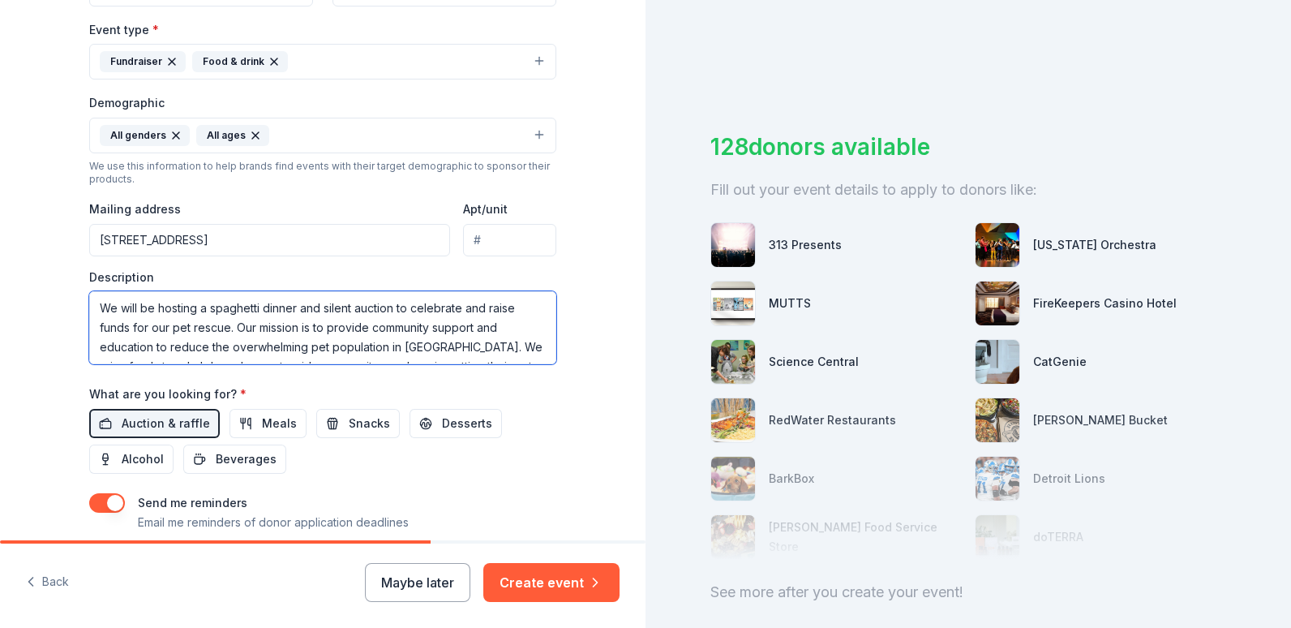
scroll to position [1, 0]
click at [228, 325] on textarea "We will be hosting a spaghetti dinner and silent auction to celebrate and raise…" at bounding box center [322, 327] width 467 height 73
click at [224, 325] on textarea "We will be hosting a spaghetti dinner and silent auction to celebrate and raise…" at bounding box center [322, 327] width 467 height 73
click at [429, 320] on textarea "We will be hosting a spaghetti dinner and silent auction to celebrate and raise…" at bounding box center [322, 327] width 467 height 73
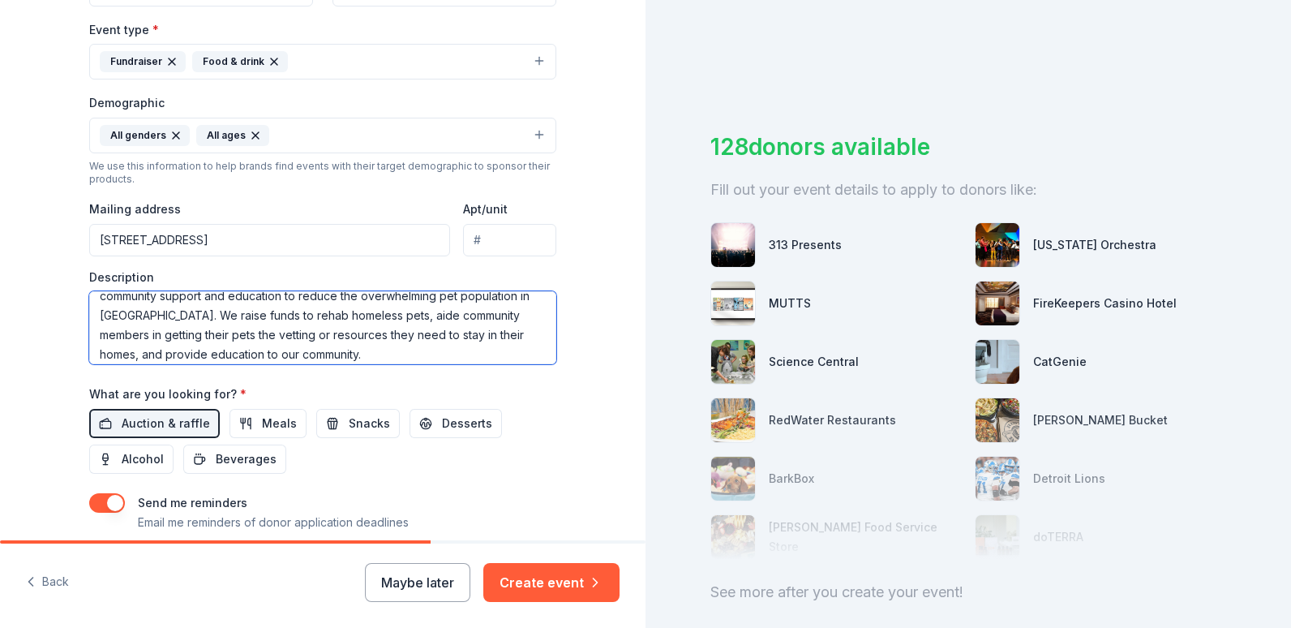
scroll to position [58, 0]
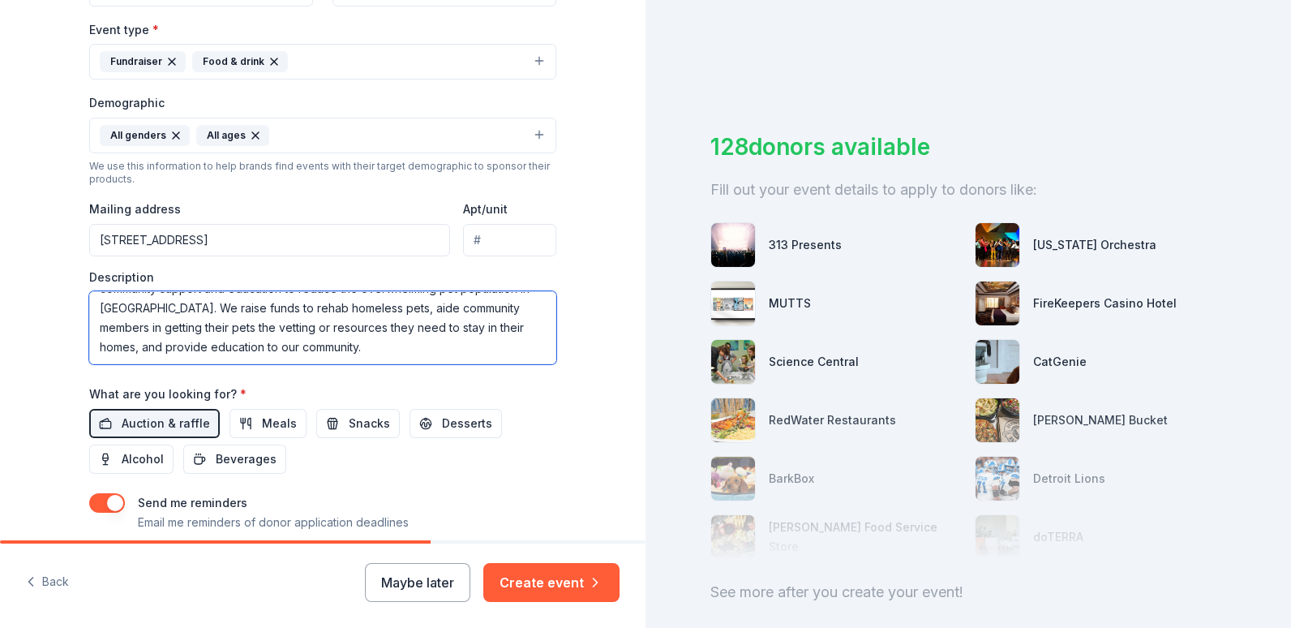
click at [406, 350] on textarea "We will be hosting a spaghetti dinner and silent auction to celebrate and raise…" at bounding box center [322, 327] width 467 height 73
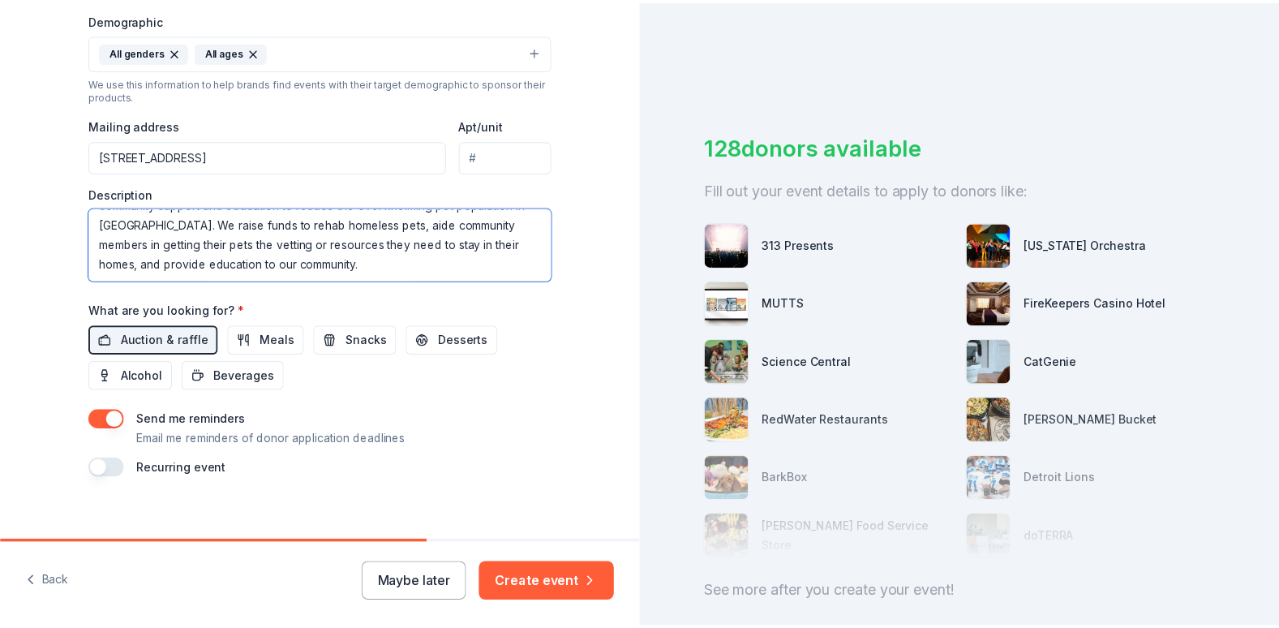
scroll to position [543, 0]
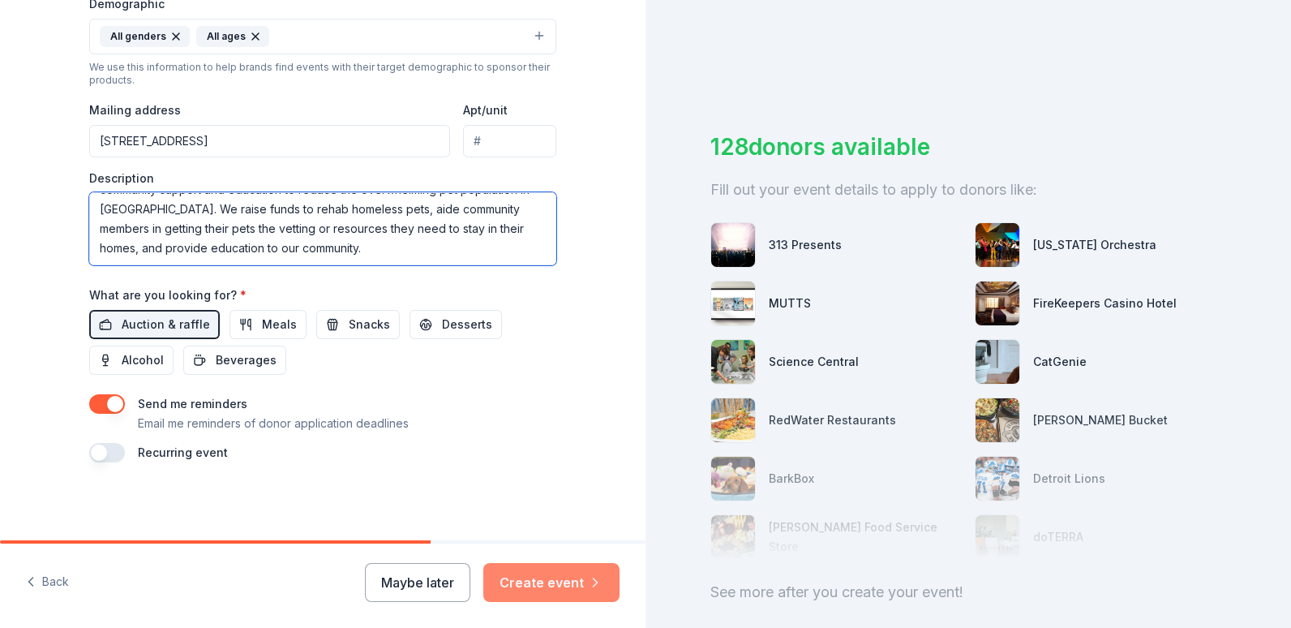
type textarea "We will be hosting a spaghetti dinner and silent auction to celebrate and raise…"
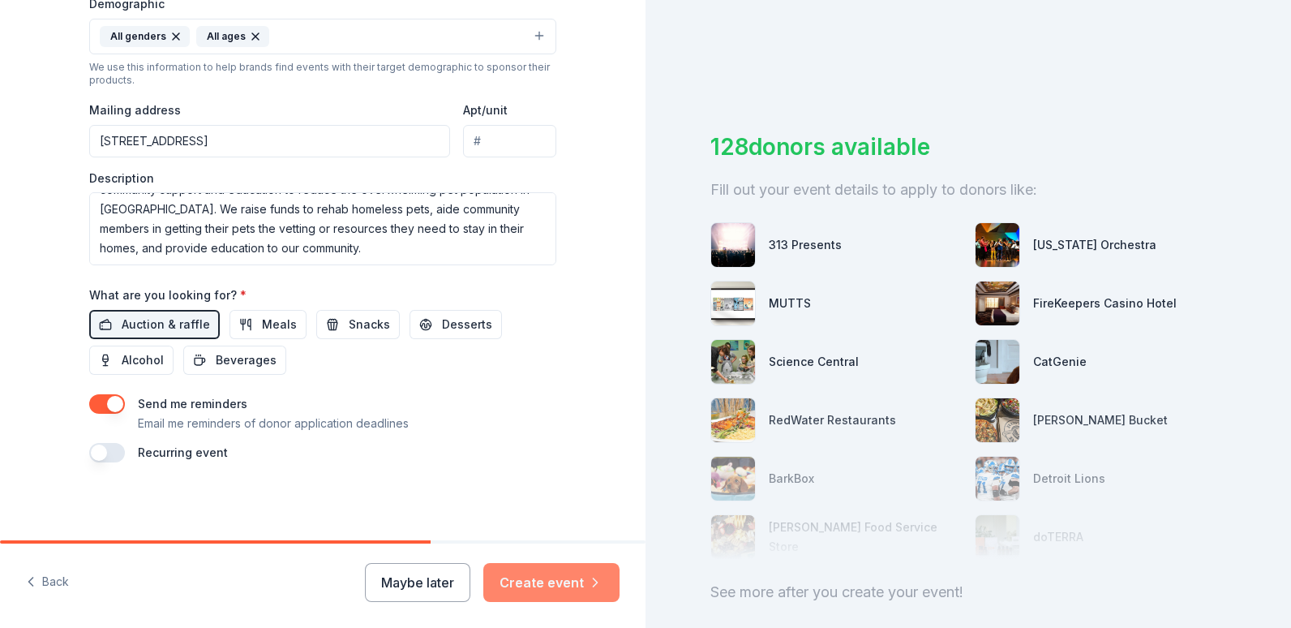
click at [526, 578] on button "Create event" at bounding box center [551, 582] width 136 height 39
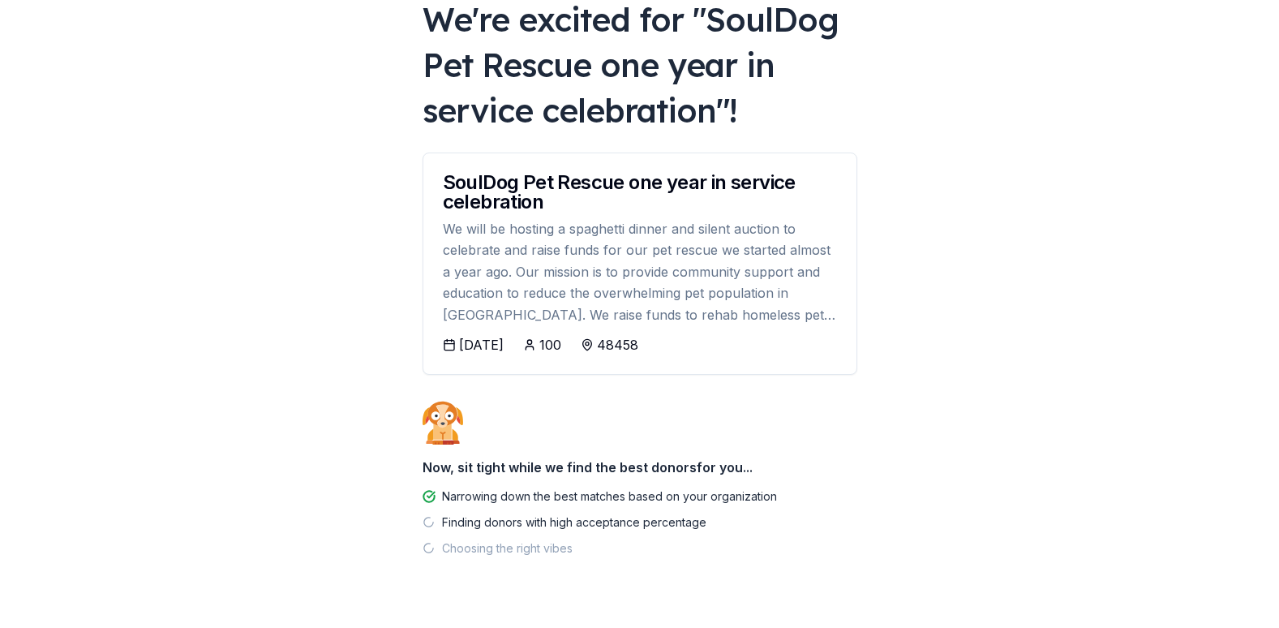
scroll to position [144, 0]
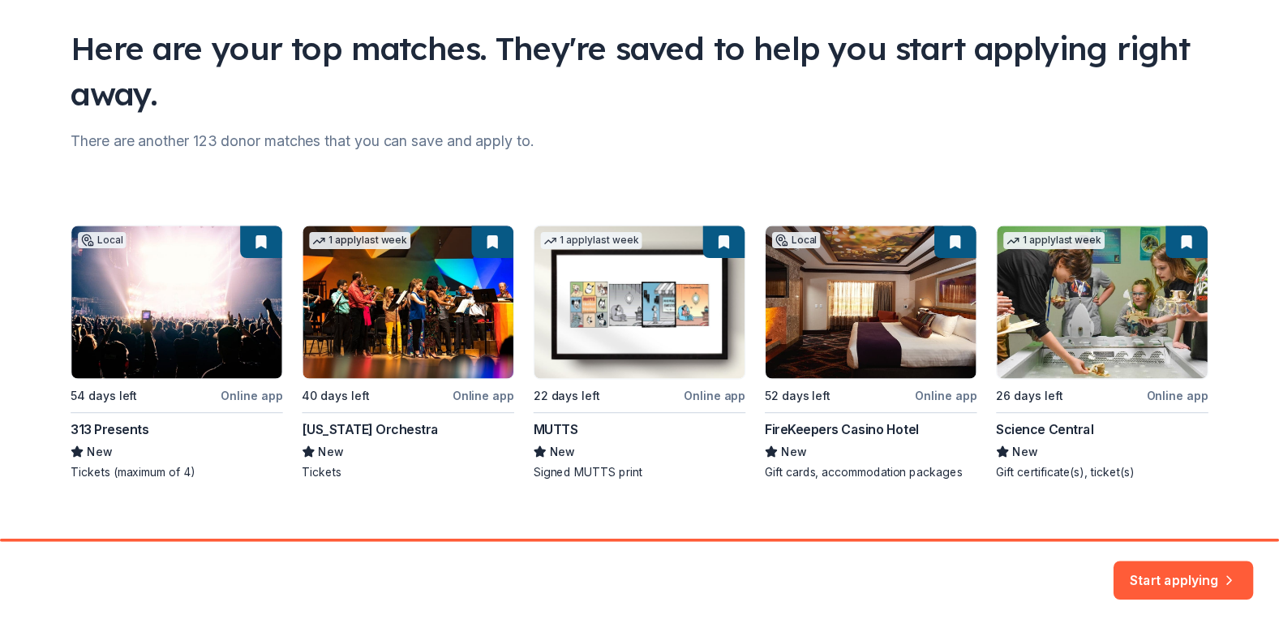
scroll to position [126, 0]
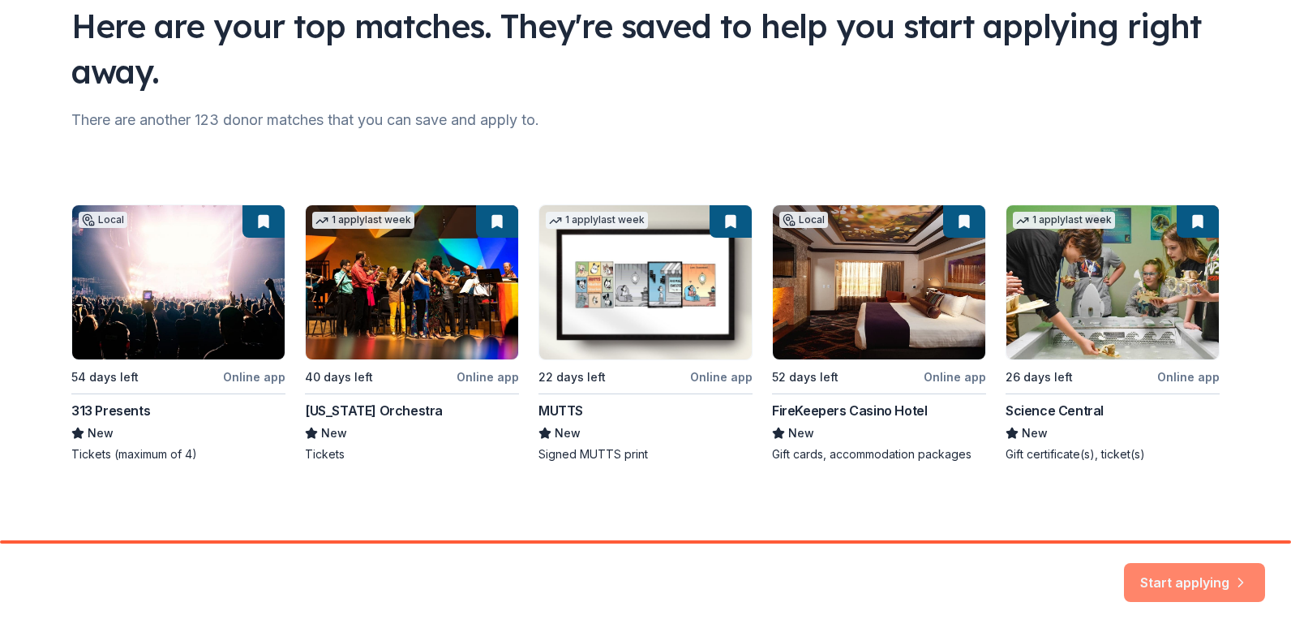
click at [1190, 572] on button "Start applying" at bounding box center [1194, 572] width 141 height 39
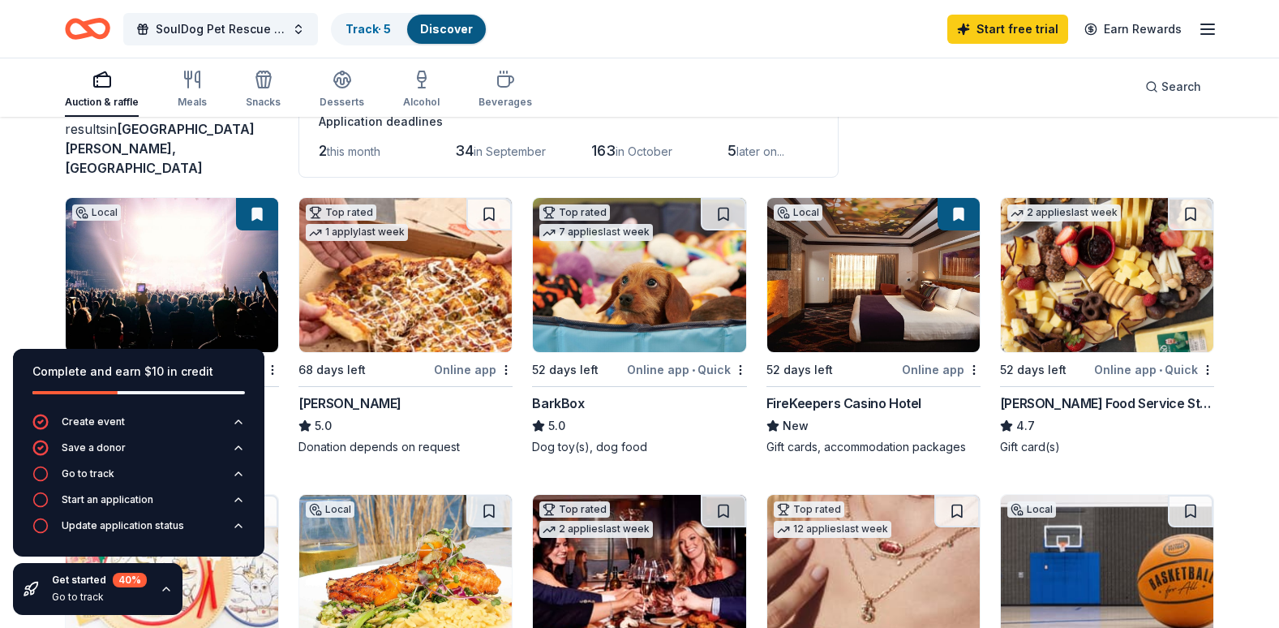
scroll to position [135, 0]
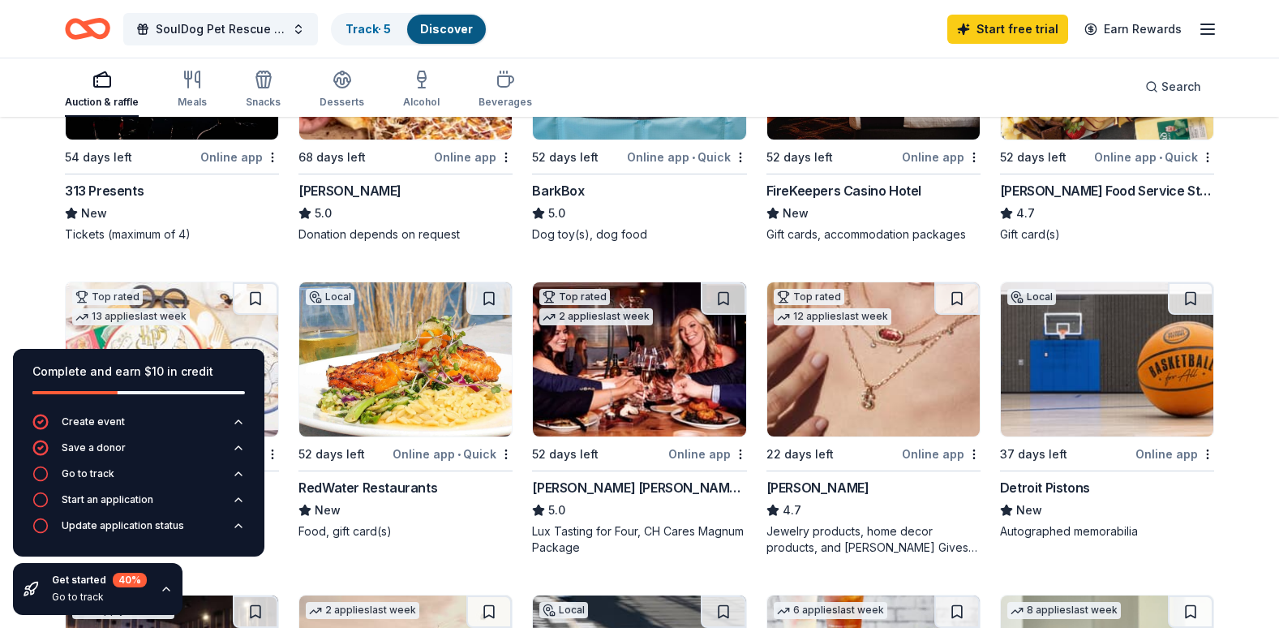
scroll to position [250, 0]
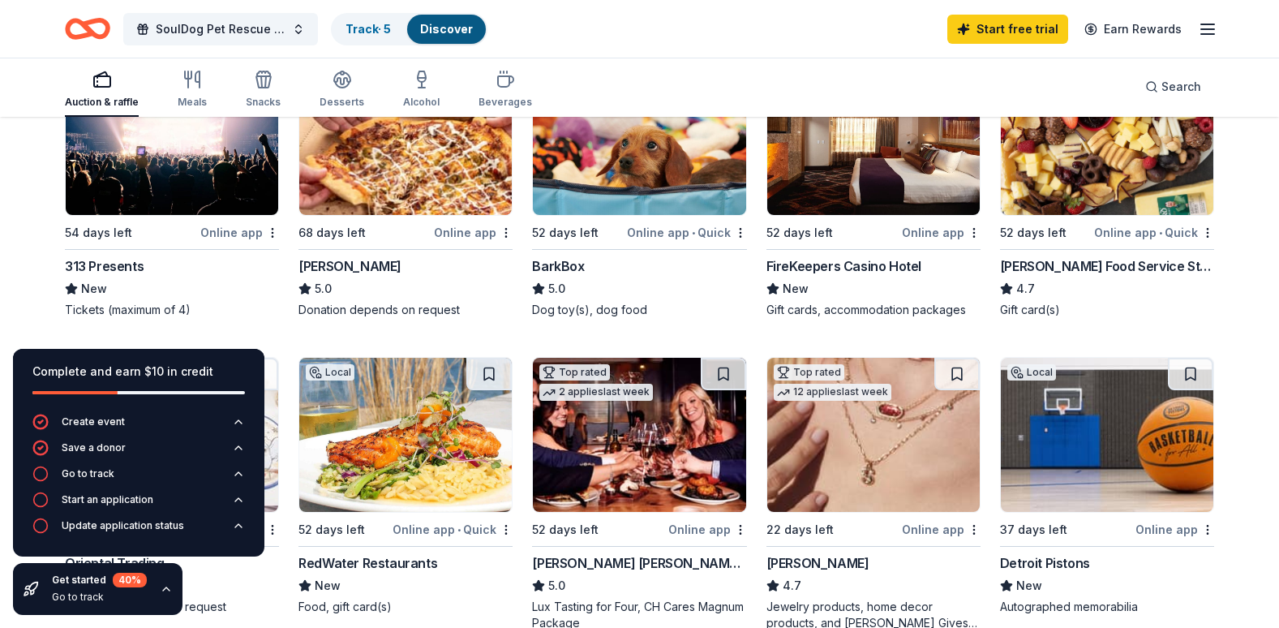
click at [137, 183] on img at bounding box center [172, 138] width 213 height 154
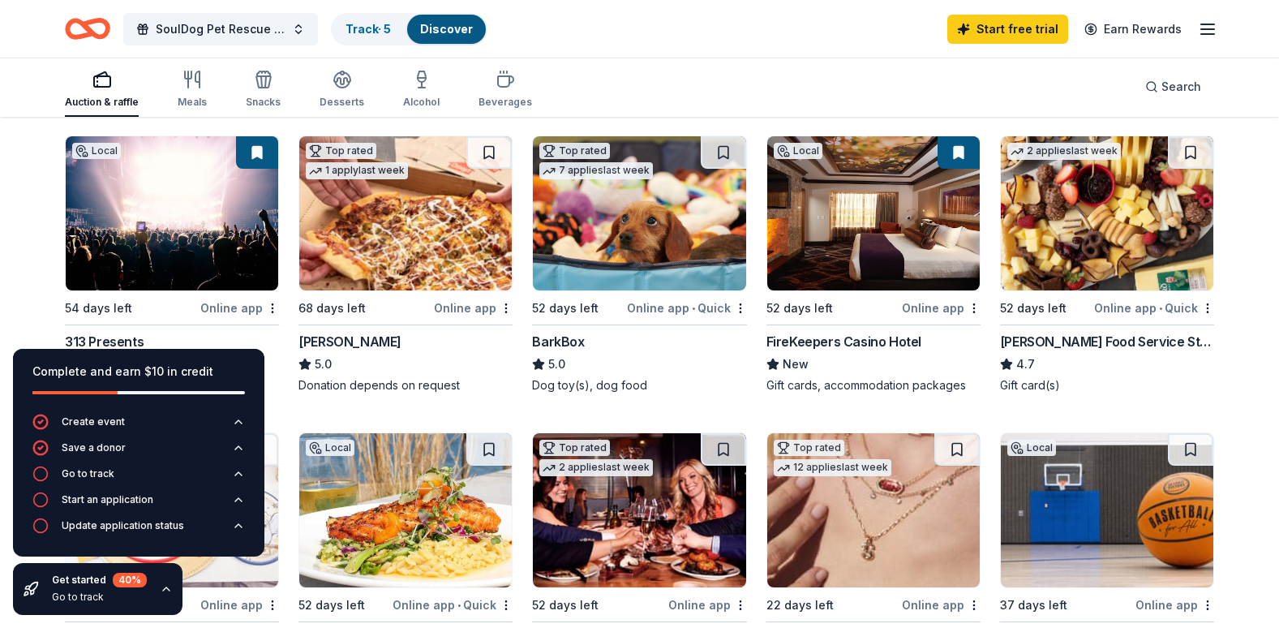
scroll to position [174, 0]
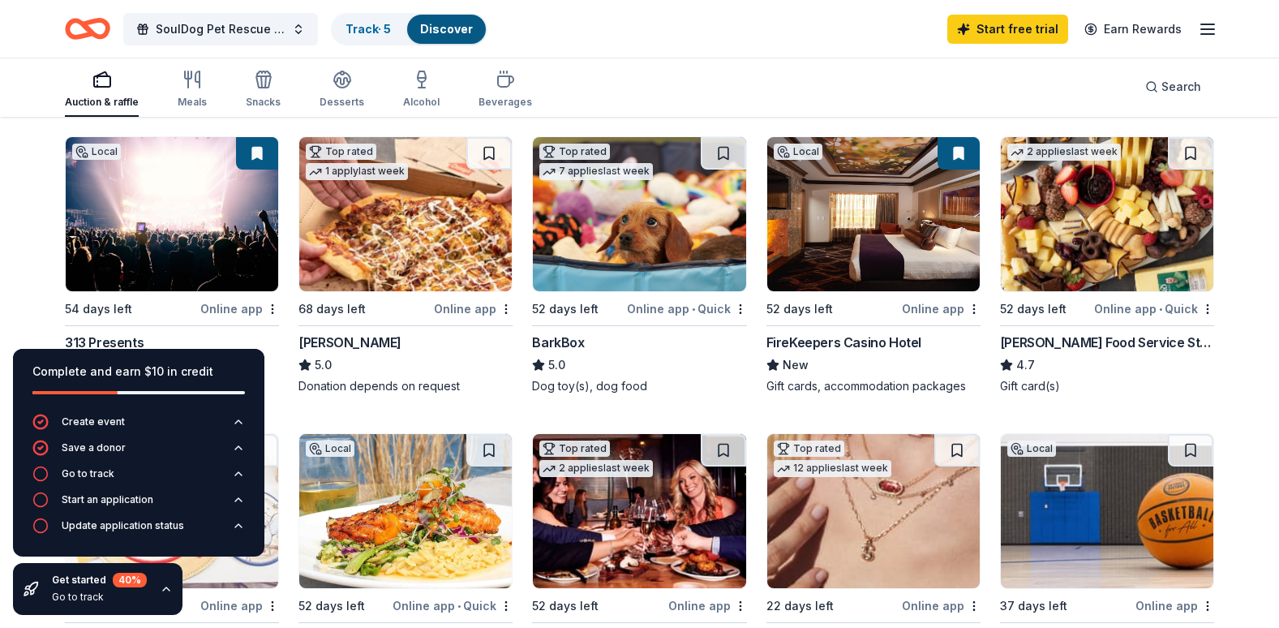
click at [161, 588] on icon "button" at bounding box center [166, 588] width 13 height 13
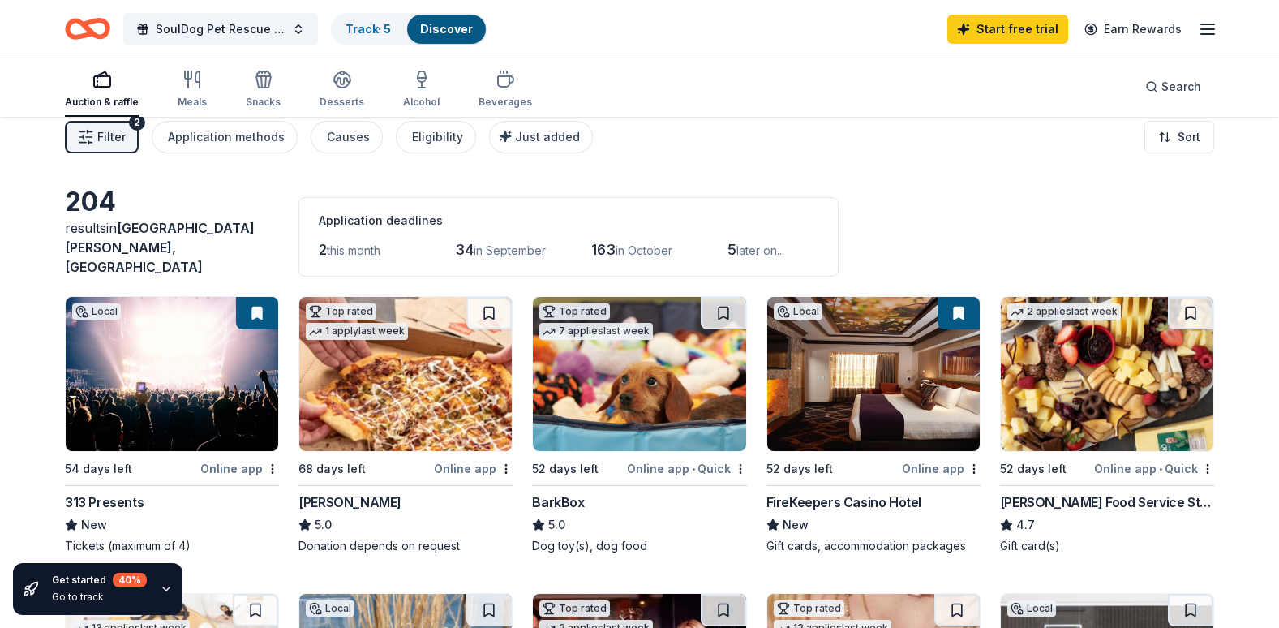
scroll to position [100, 0]
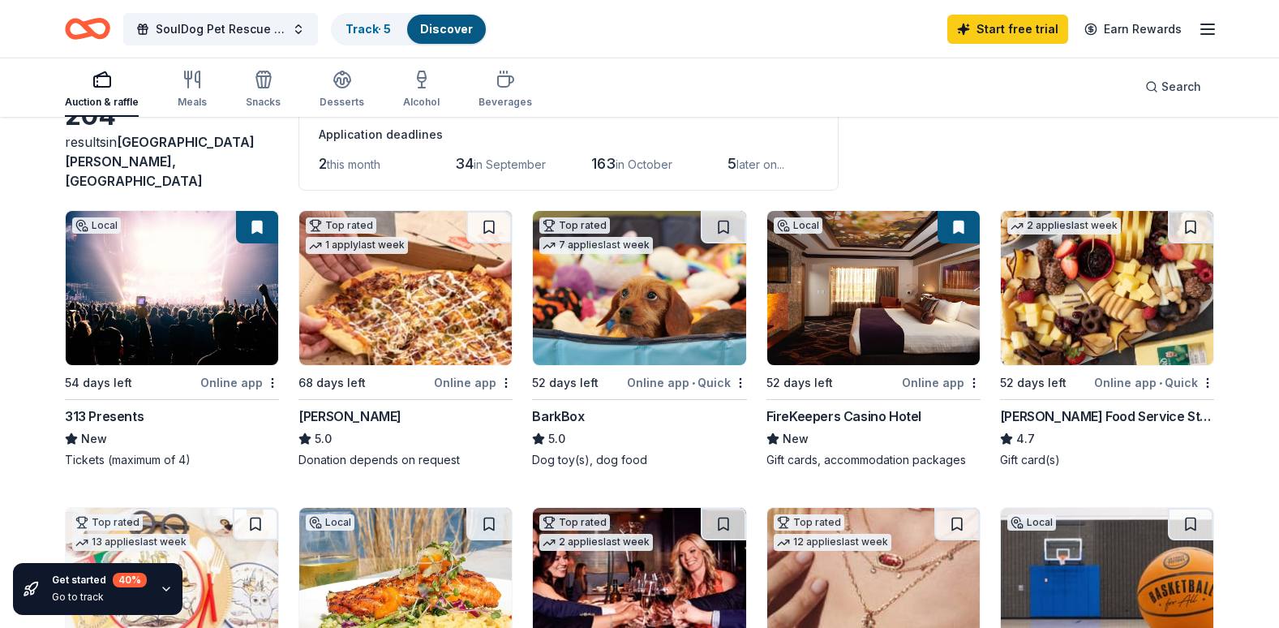
click at [933, 342] on img at bounding box center [873, 288] width 213 height 154
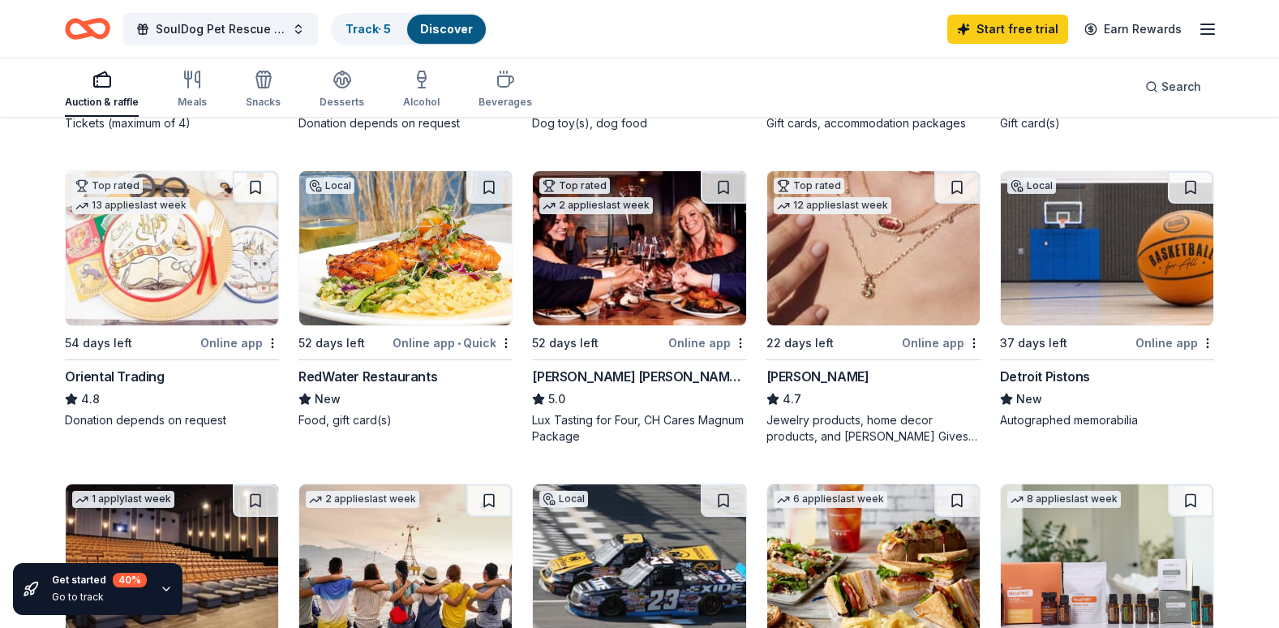
scroll to position [437, 0]
click at [208, 284] on img at bounding box center [172, 247] width 213 height 154
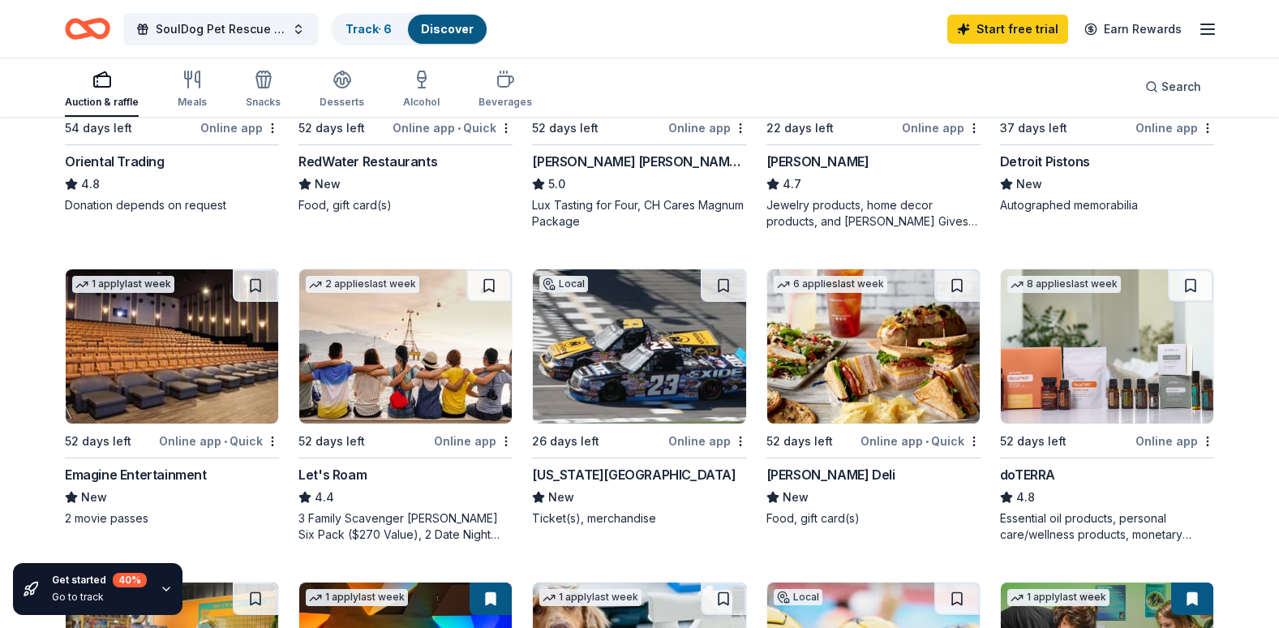
scroll to position [652, 0]
click at [418, 381] on img at bounding box center [405, 346] width 213 height 154
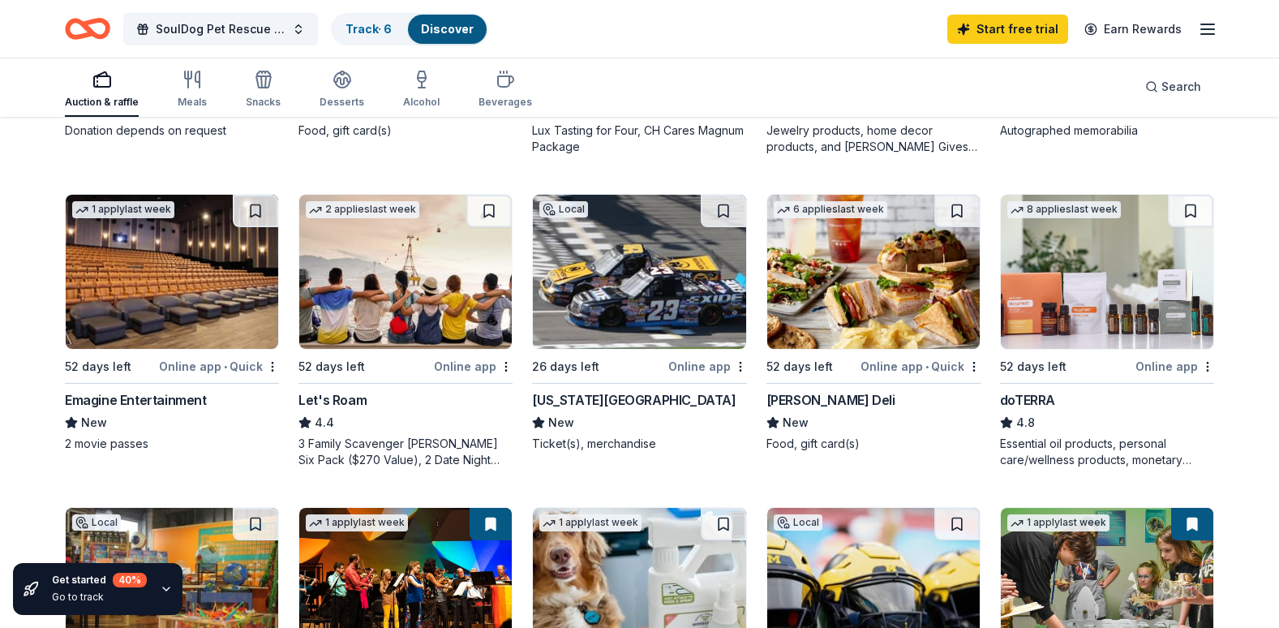
scroll to position [725, 0]
click at [483, 195] on button at bounding box center [488, 211] width 45 height 32
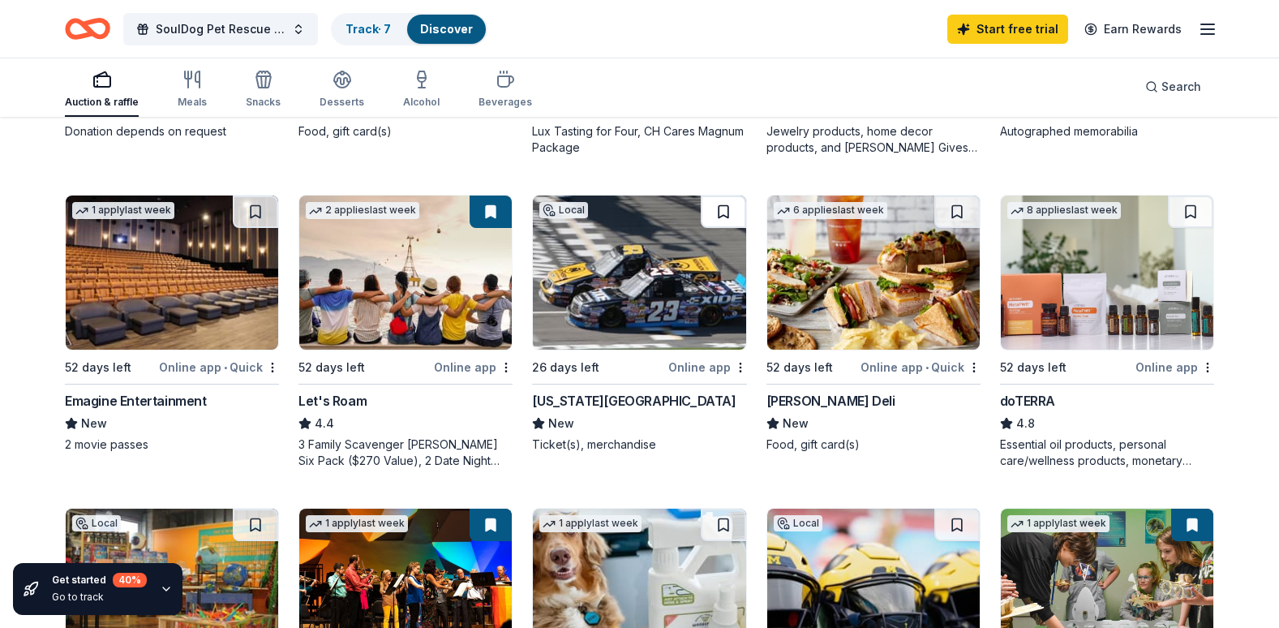
click at [720, 211] on button at bounding box center [723, 211] width 45 height 32
click at [666, 258] on img at bounding box center [639, 272] width 213 height 154
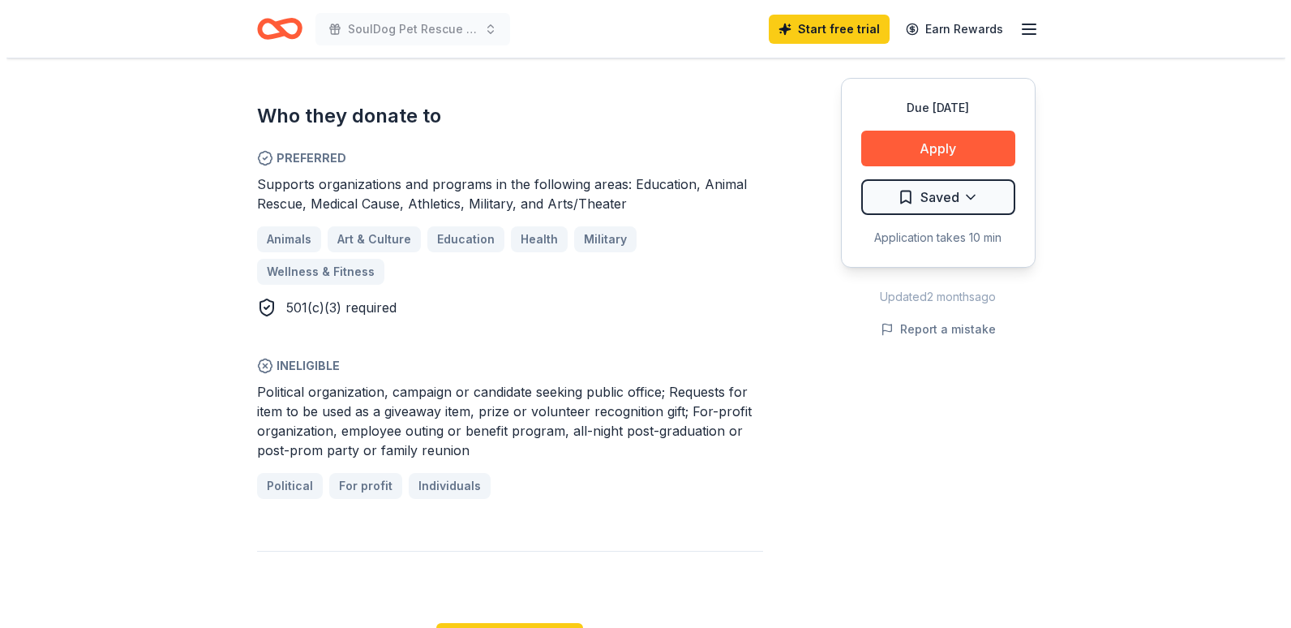
scroll to position [982, 0]
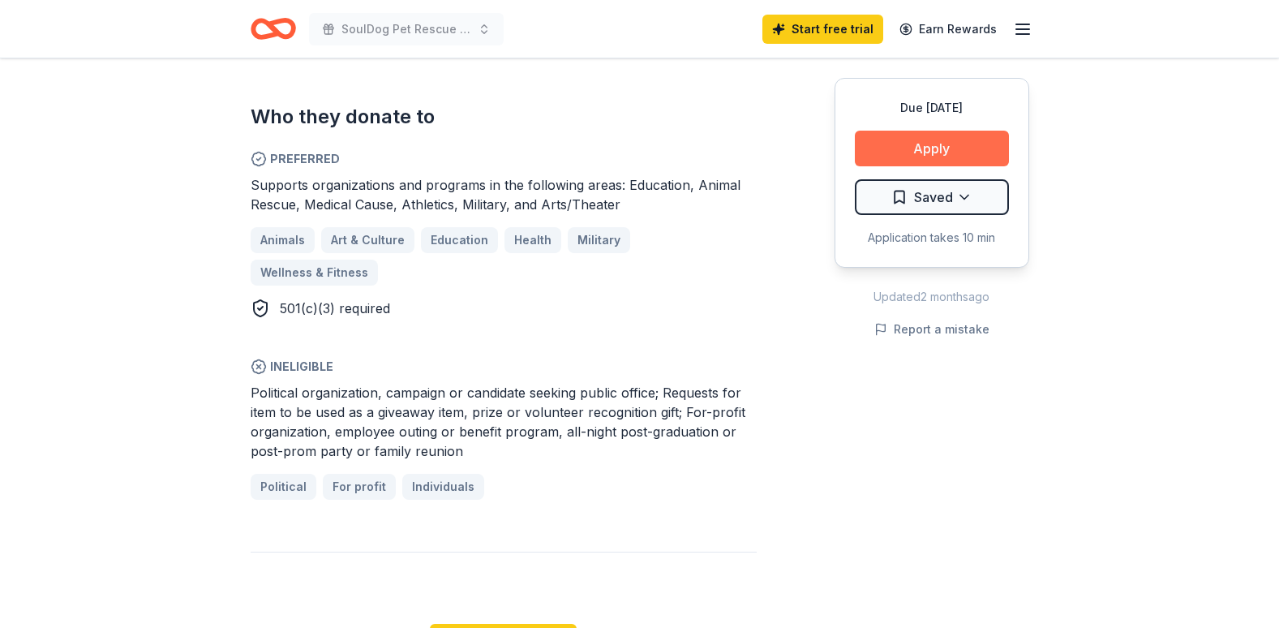
click at [882, 161] on button "Apply" at bounding box center [932, 149] width 154 height 36
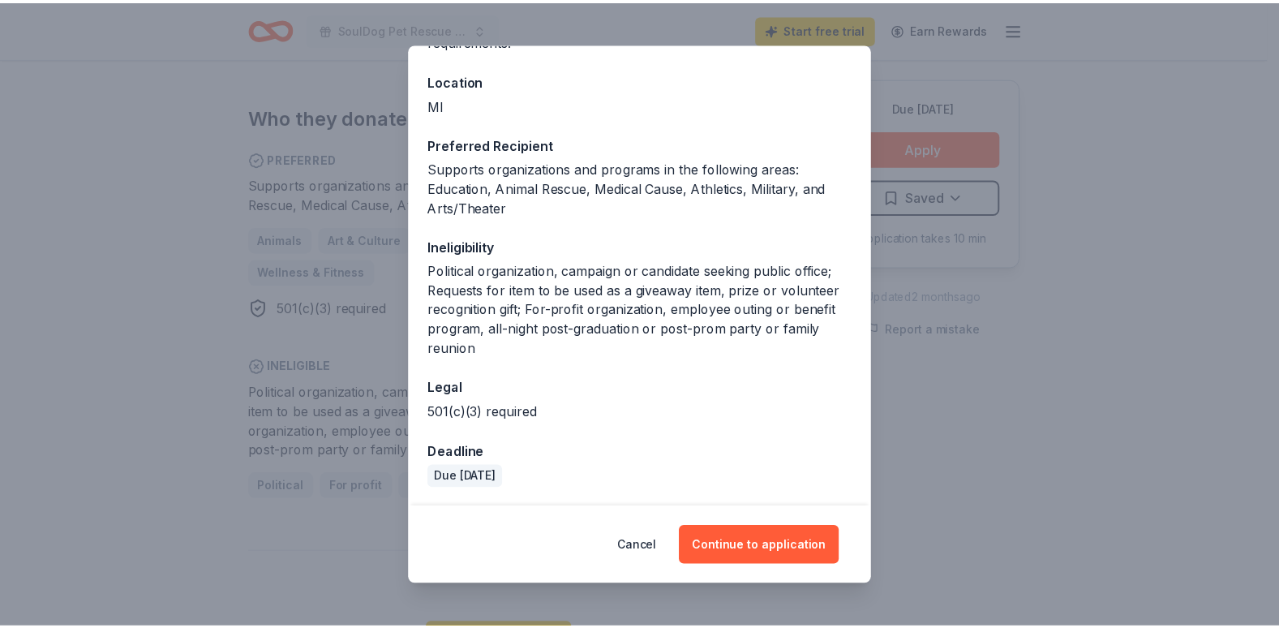
scroll to position [170, 0]
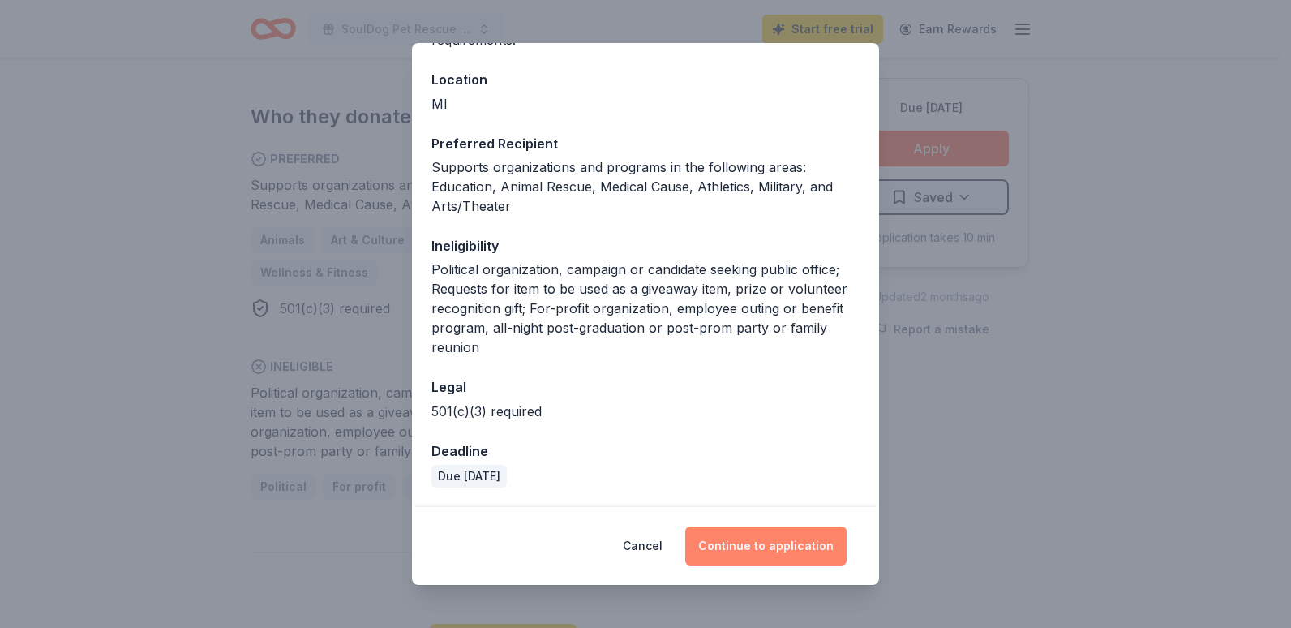
click at [772, 547] on button "Continue to application" at bounding box center [765, 545] width 161 height 39
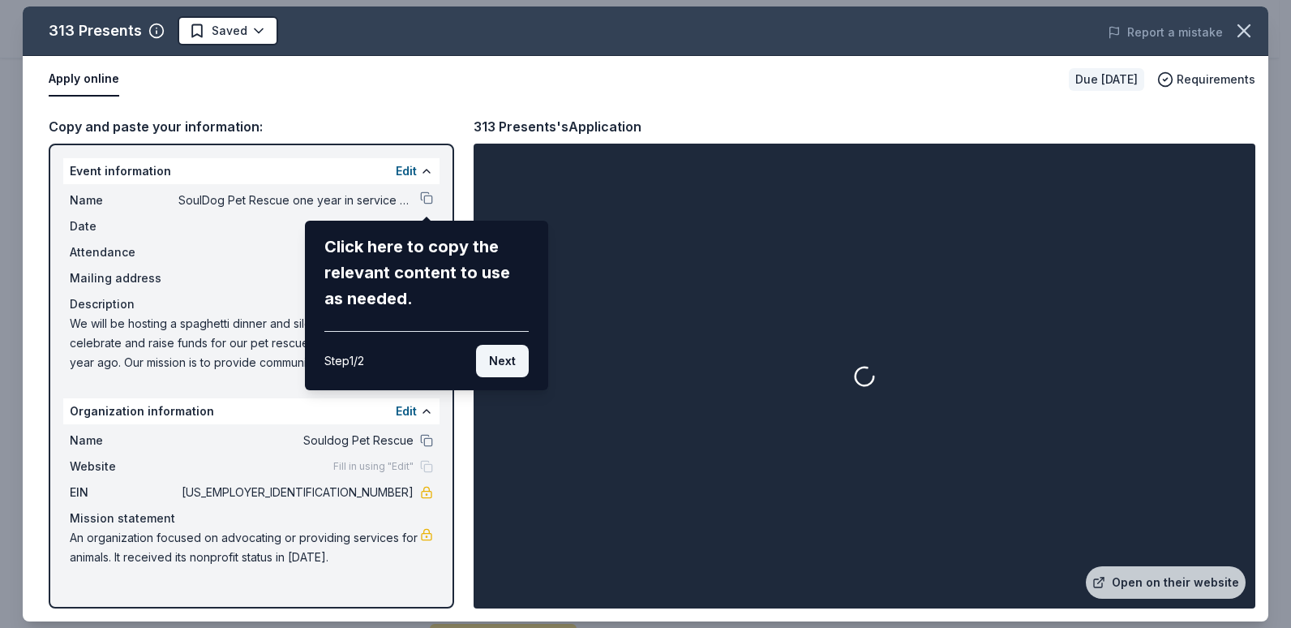
click at [522, 360] on button "Next" at bounding box center [502, 361] width 53 height 32
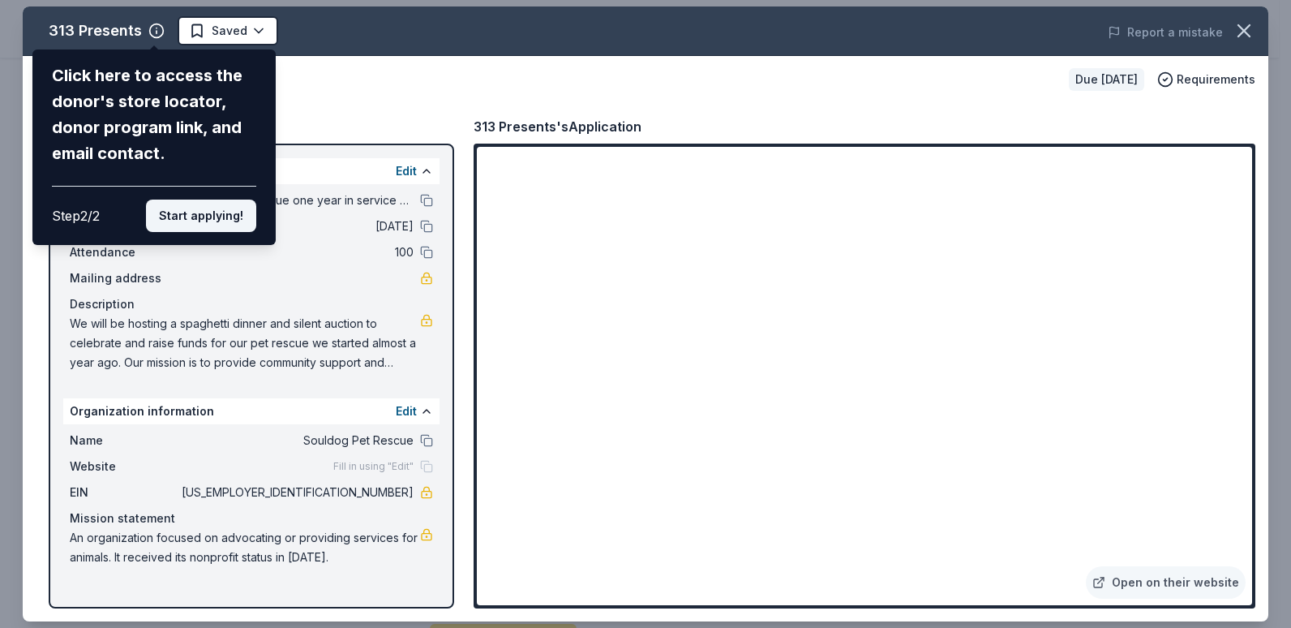
click at [180, 212] on button "Start applying!" at bounding box center [201, 216] width 110 height 32
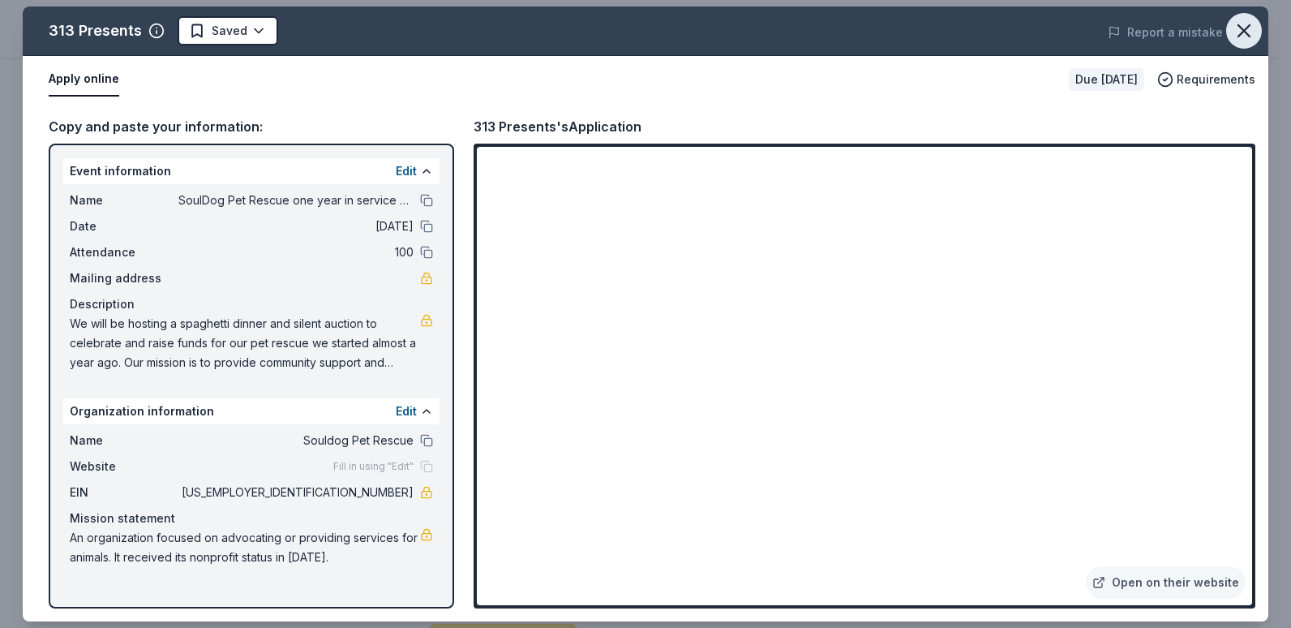
click at [1243, 24] on icon "button" at bounding box center [1244, 30] width 23 height 23
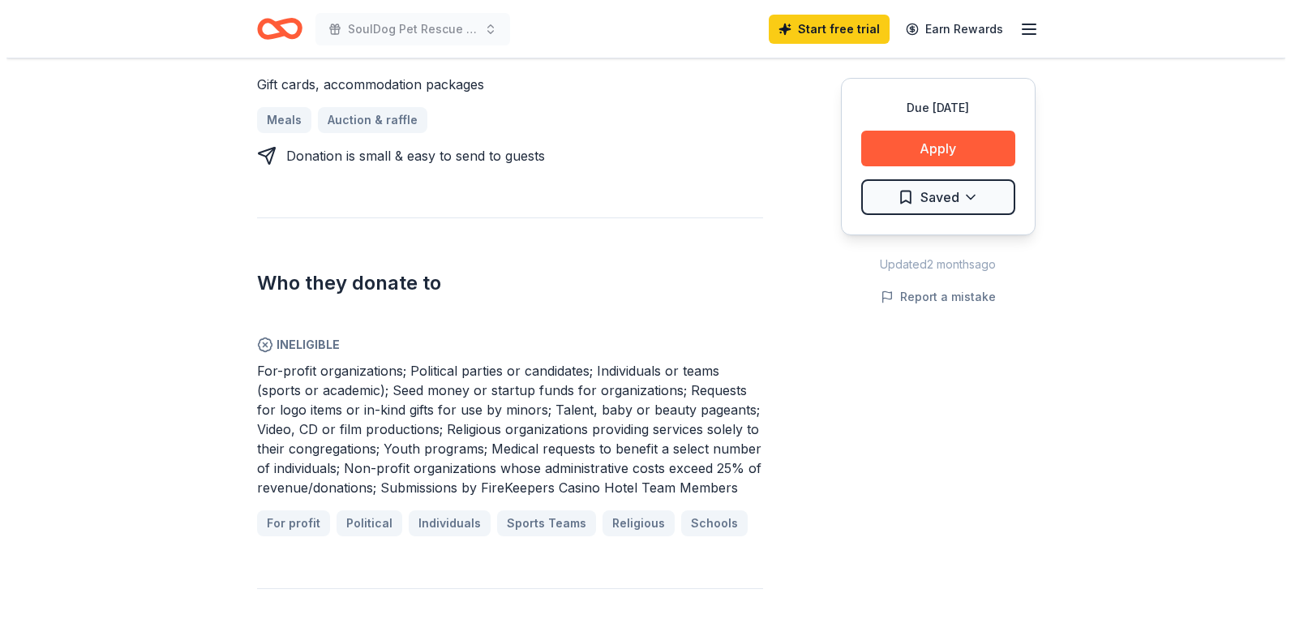
scroll to position [711, 0]
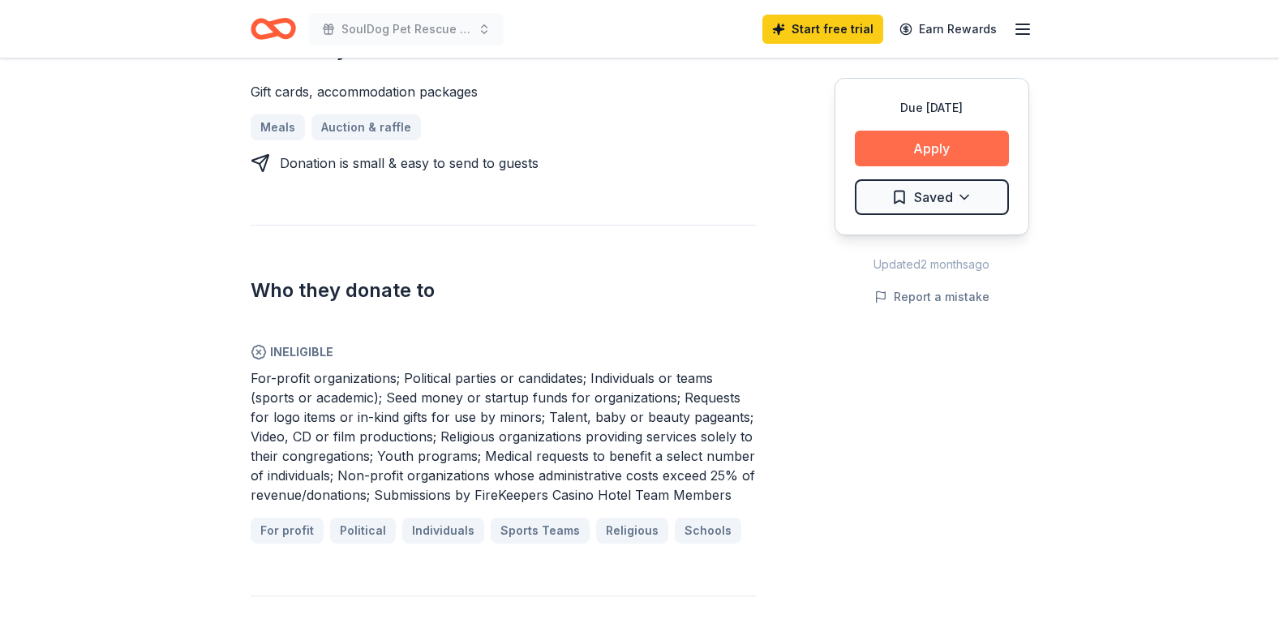
click at [928, 142] on button "Apply" at bounding box center [932, 149] width 154 height 36
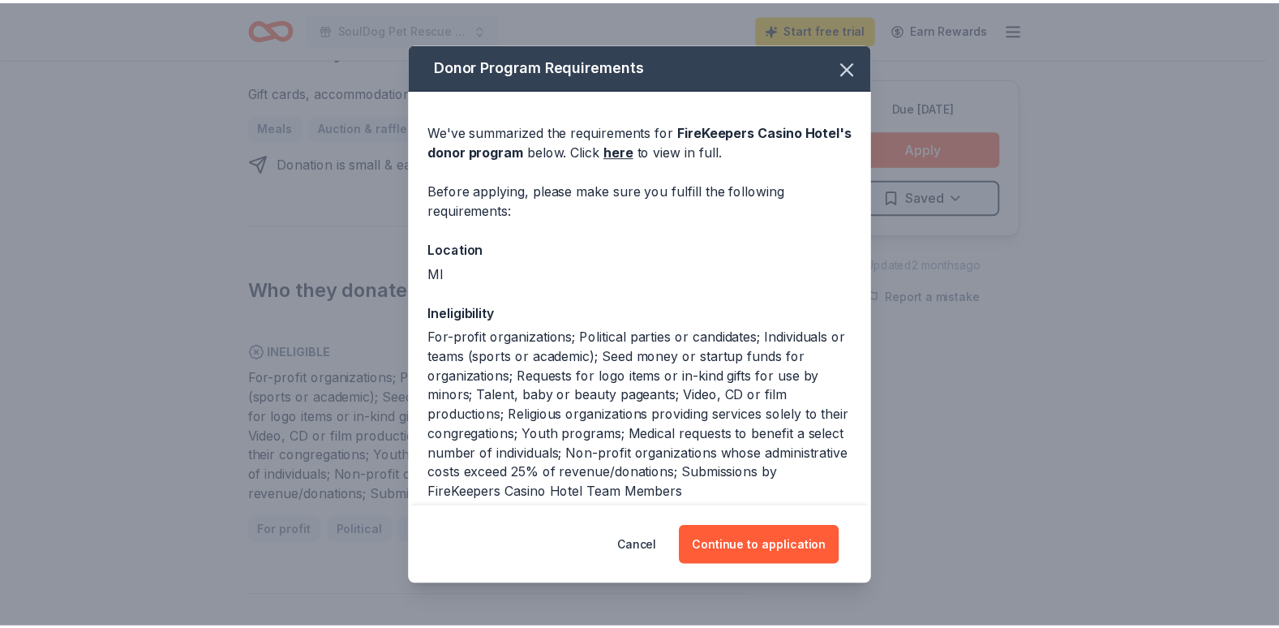
scroll to position [81, 0]
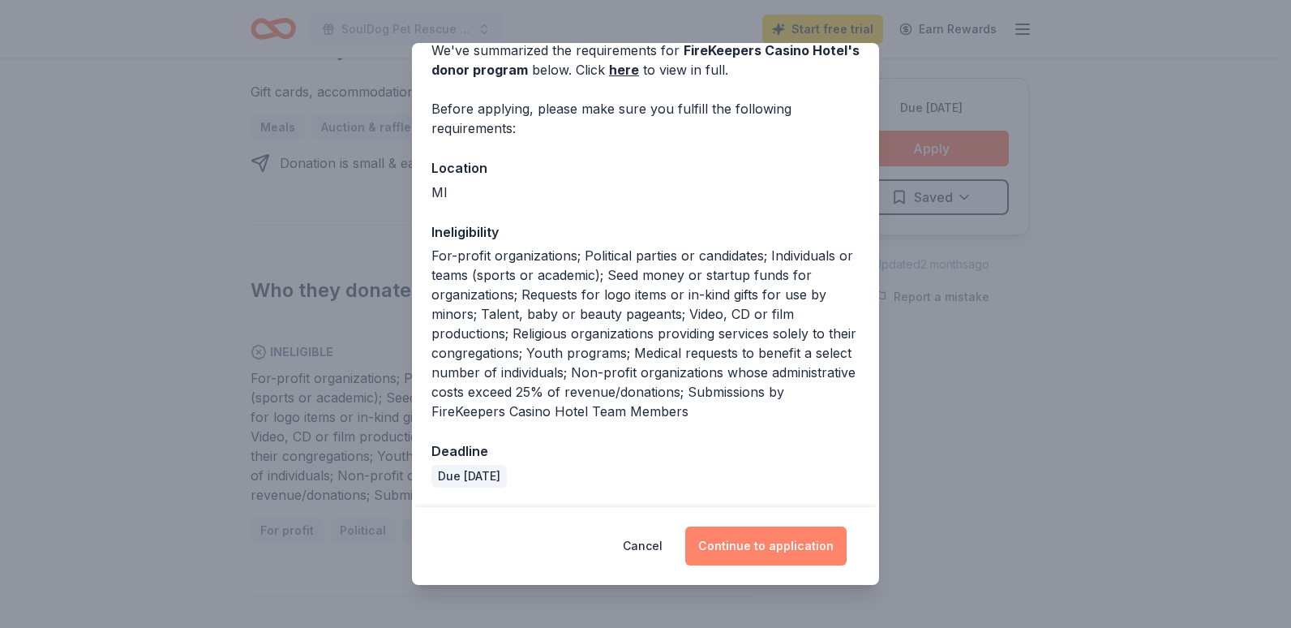
click at [784, 535] on button "Continue to application" at bounding box center [765, 545] width 161 height 39
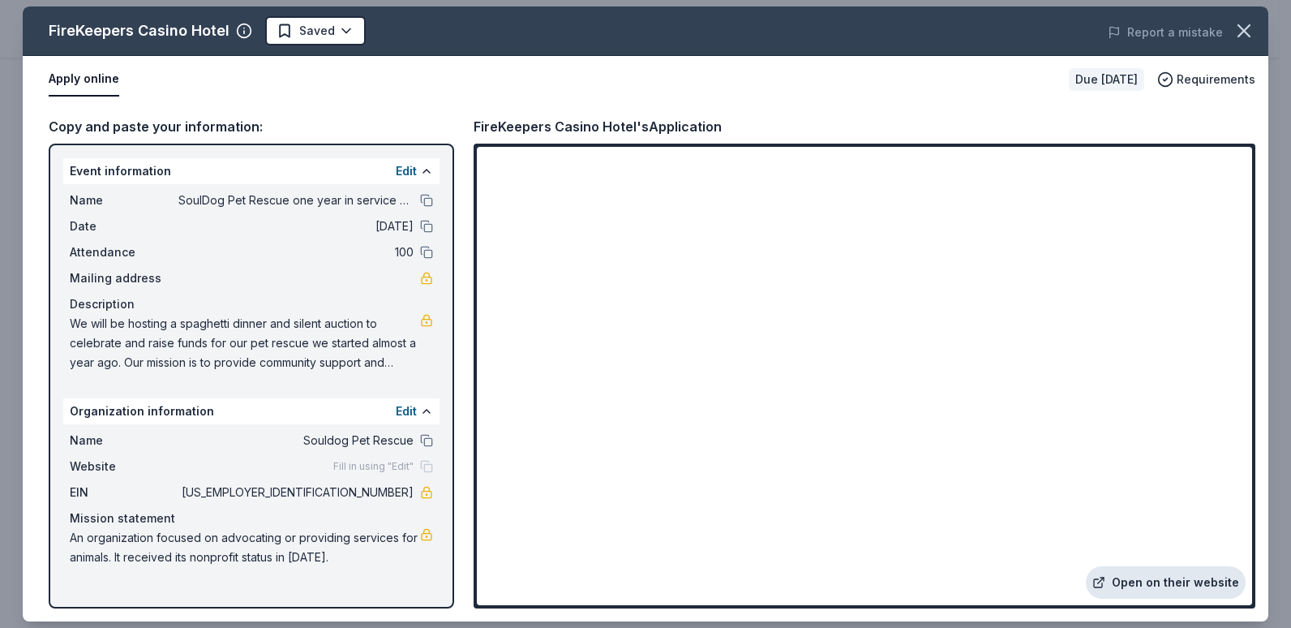
click at [1157, 581] on link "Open on their website" at bounding box center [1166, 582] width 160 height 32
click at [1249, 34] on icon "button" at bounding box center [1244, 30] width 23 height 23
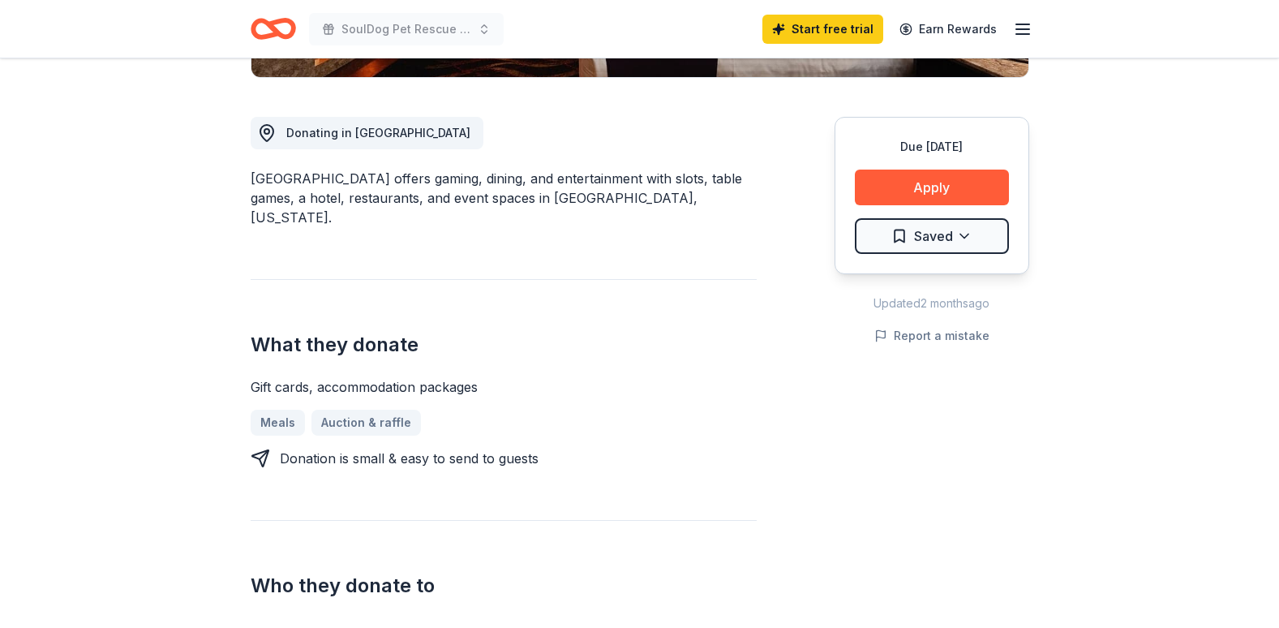
scroll to position [410, 0]
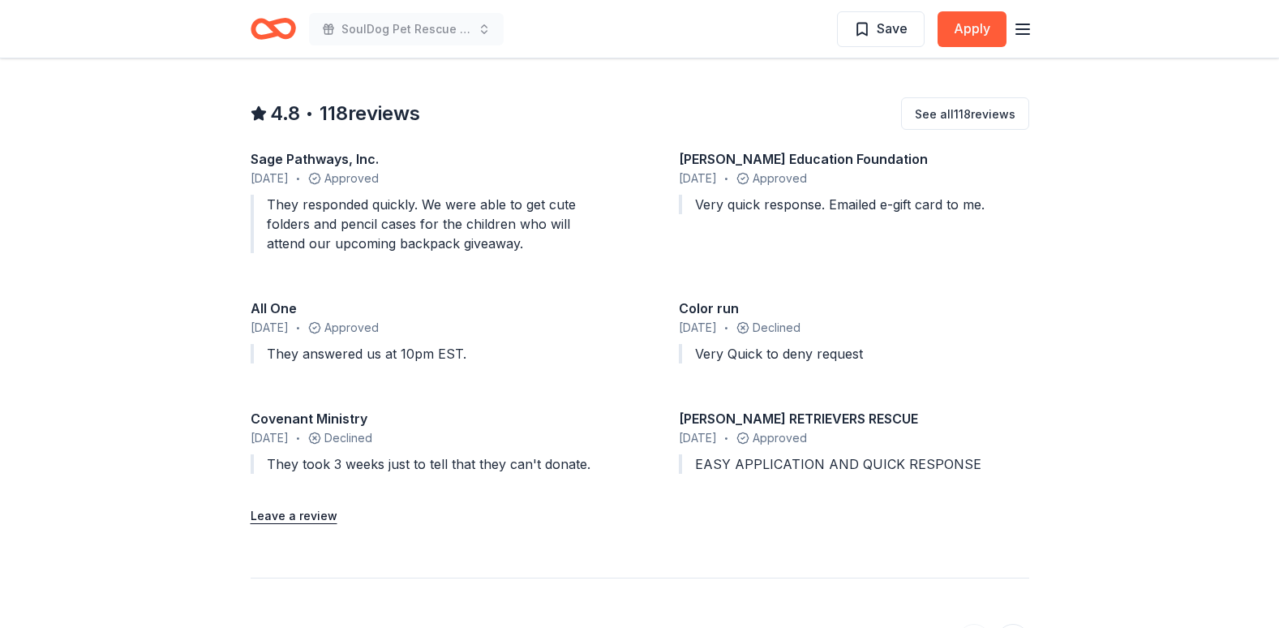
scroll to position [1654, 0]
click at [647, 384] on div "Sage Pathways, Inc. July 2025 • Approved They responded quickly. We were able t…" at bounding box center [640, 313] width 779 height 331
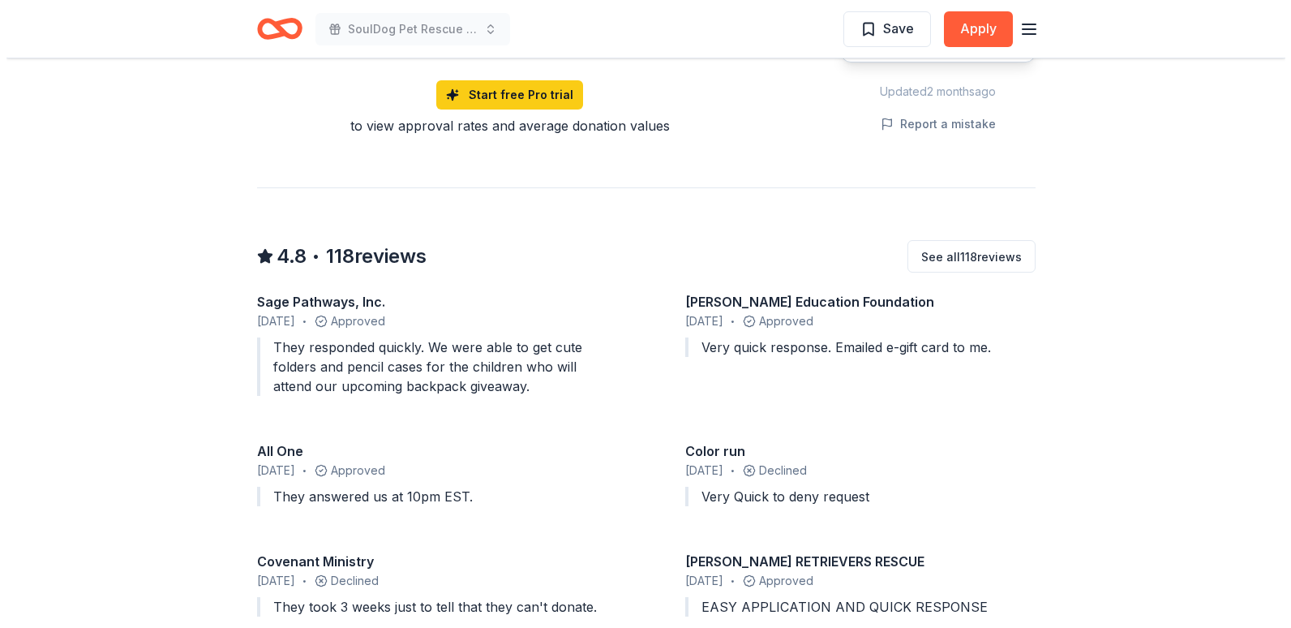
scroll to position [1510, 0]
click at [972, 22] on button "Apply" at bounding box center [972, 29] width 69 height 36
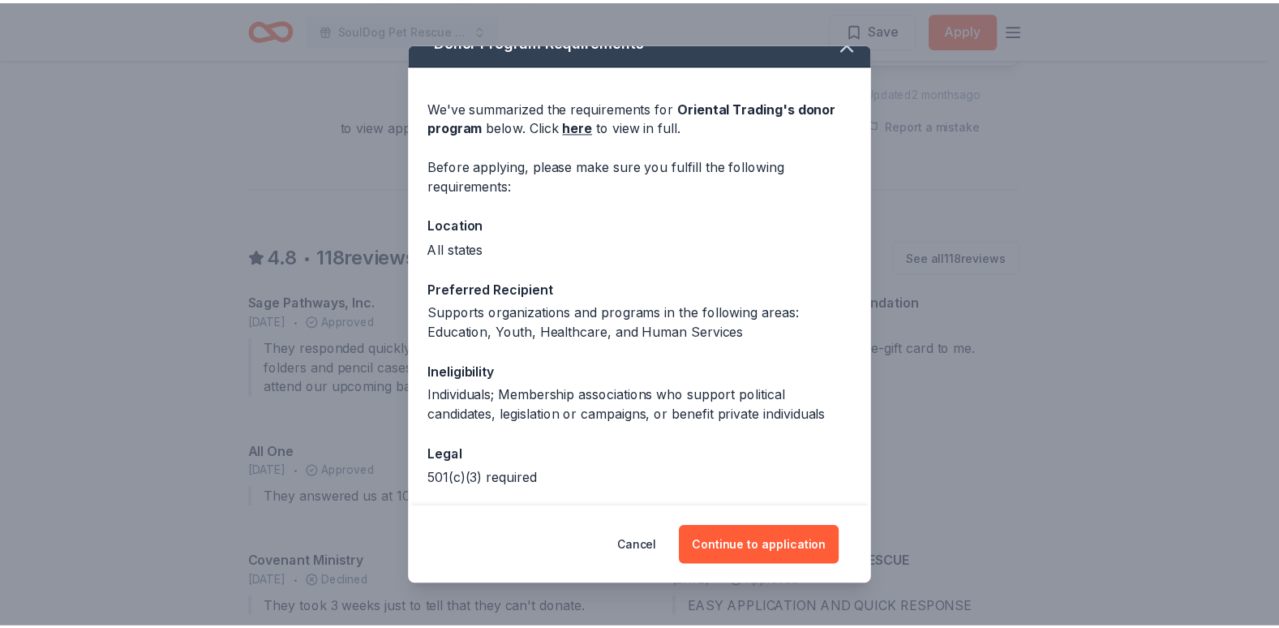
scroll to position [92, 0]
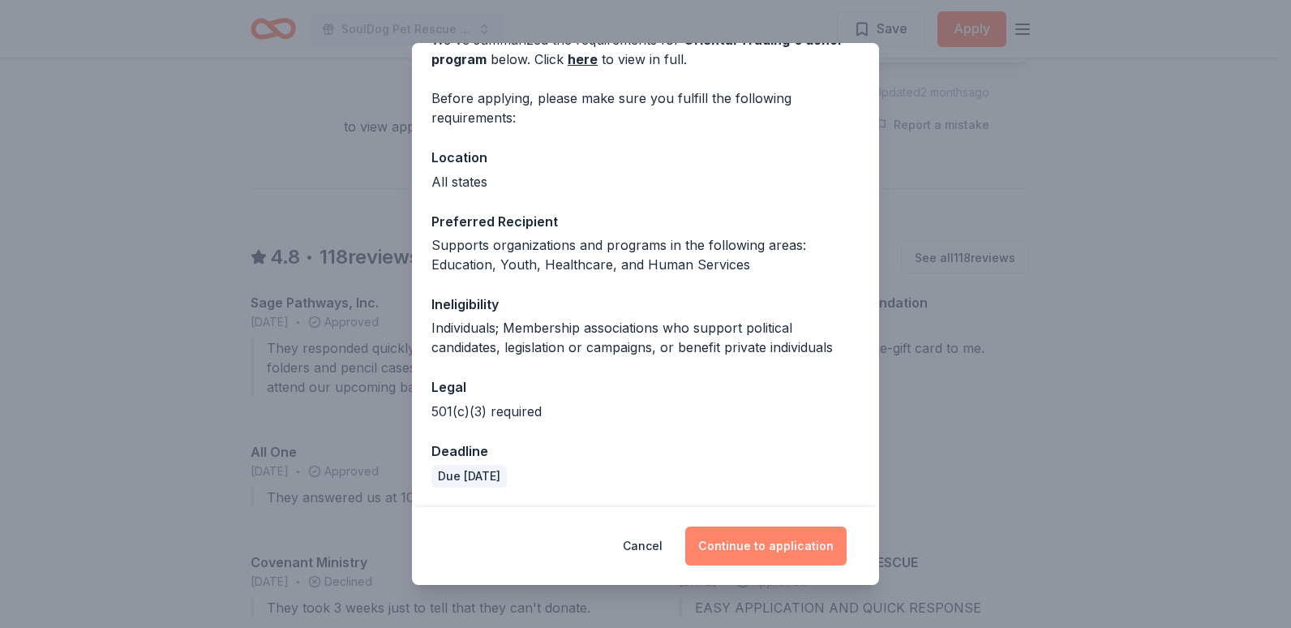
click at [727, 547] on button "Continue to application" at bounding box center [765, 545] width 161 height 39
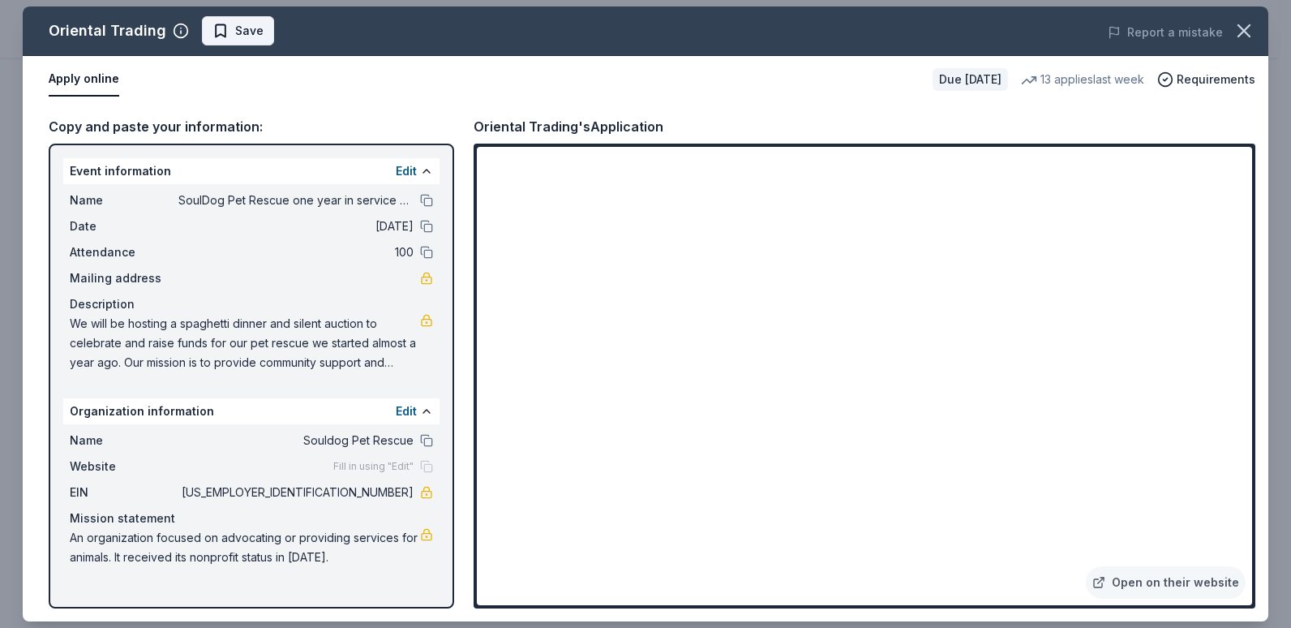
click at [234, 20] on button "Save" at bounding box center [238, 30] width 72 height 29
click at [1239, 40] on icon "button" at bounding box center [1244, 30] width 23 height 23
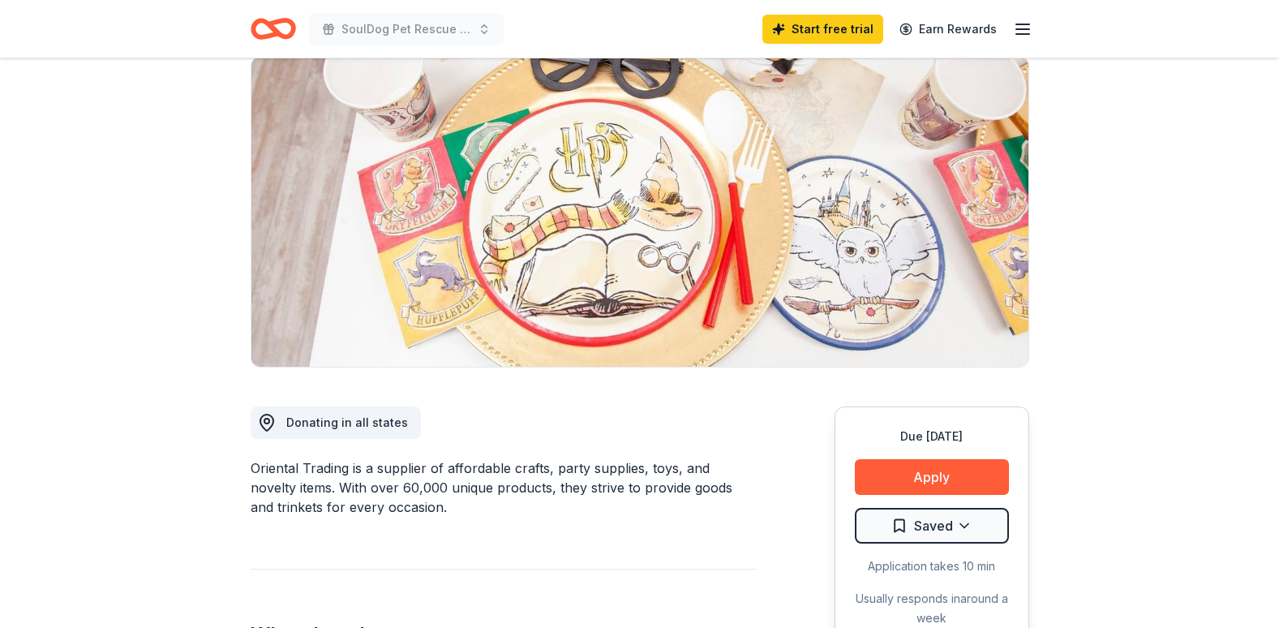
scroll to position [0, 0]
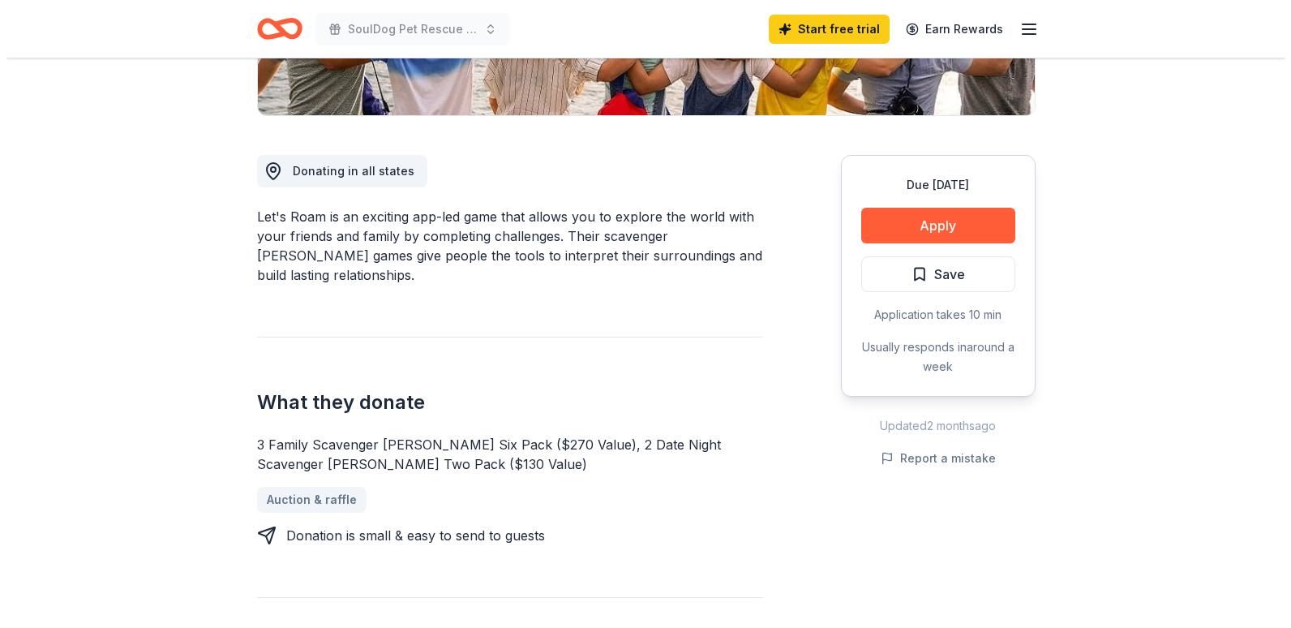
scroll to position [328, 0]
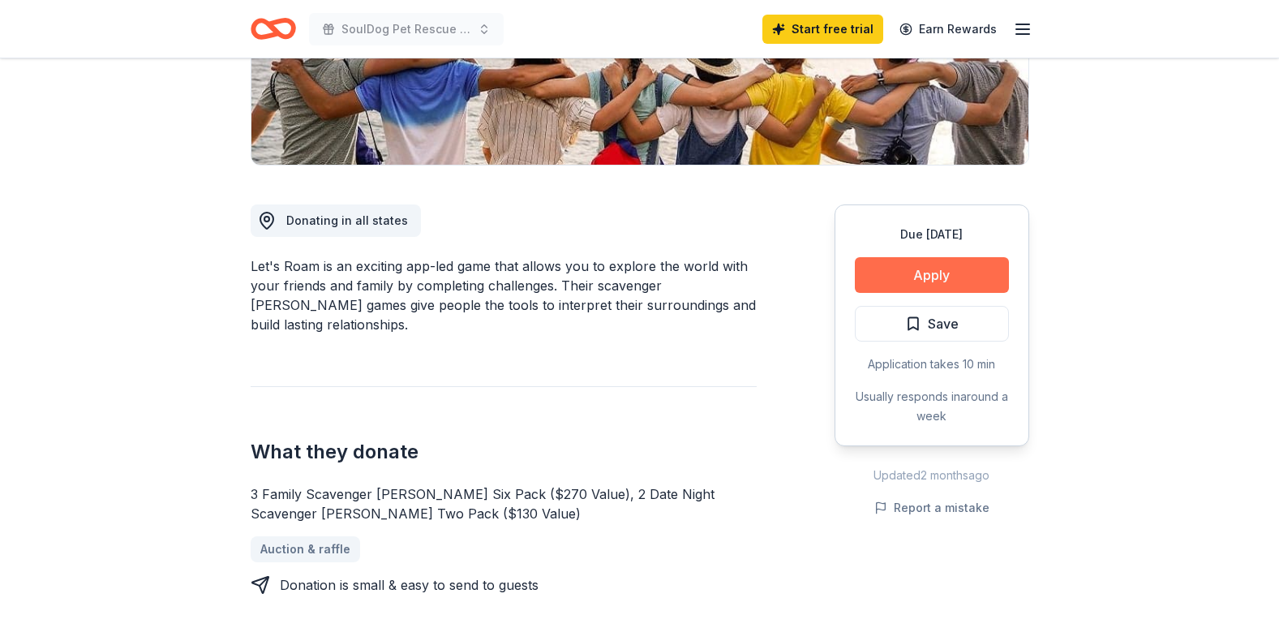
click at [947, 276] on button "Apply" at bounding box center [932, 275] width 154 height 36
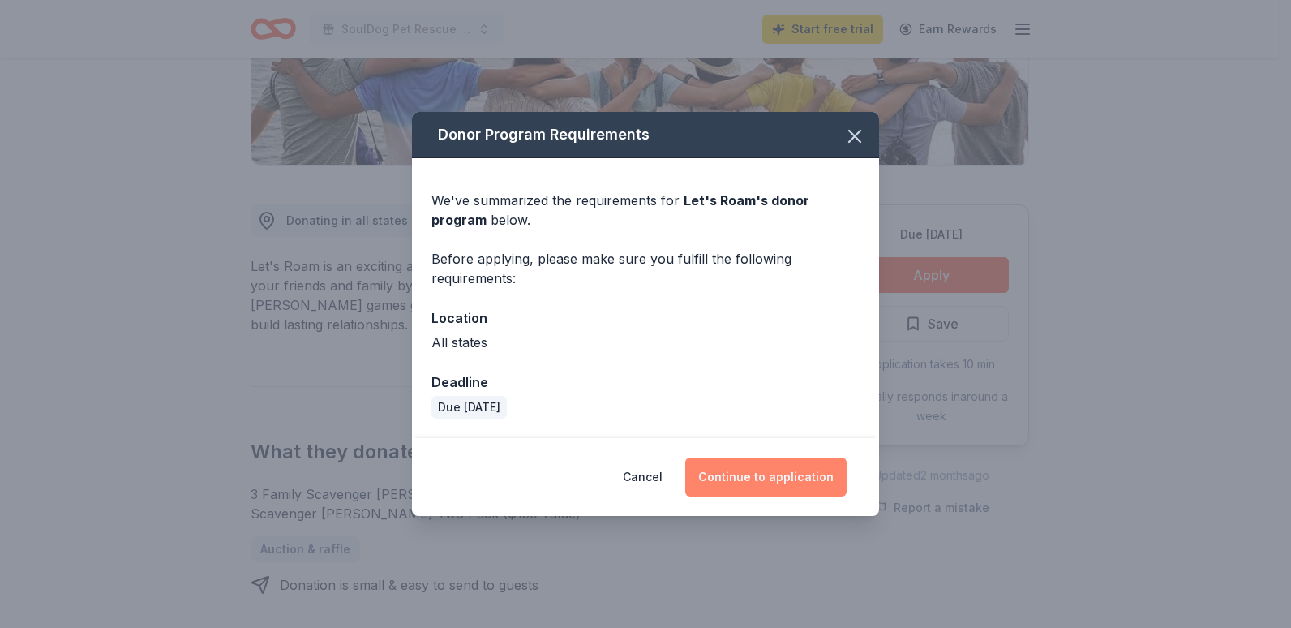
click at [753, 479] on button "Continue to application" at bounding box center [765, 477] width 161 height 39
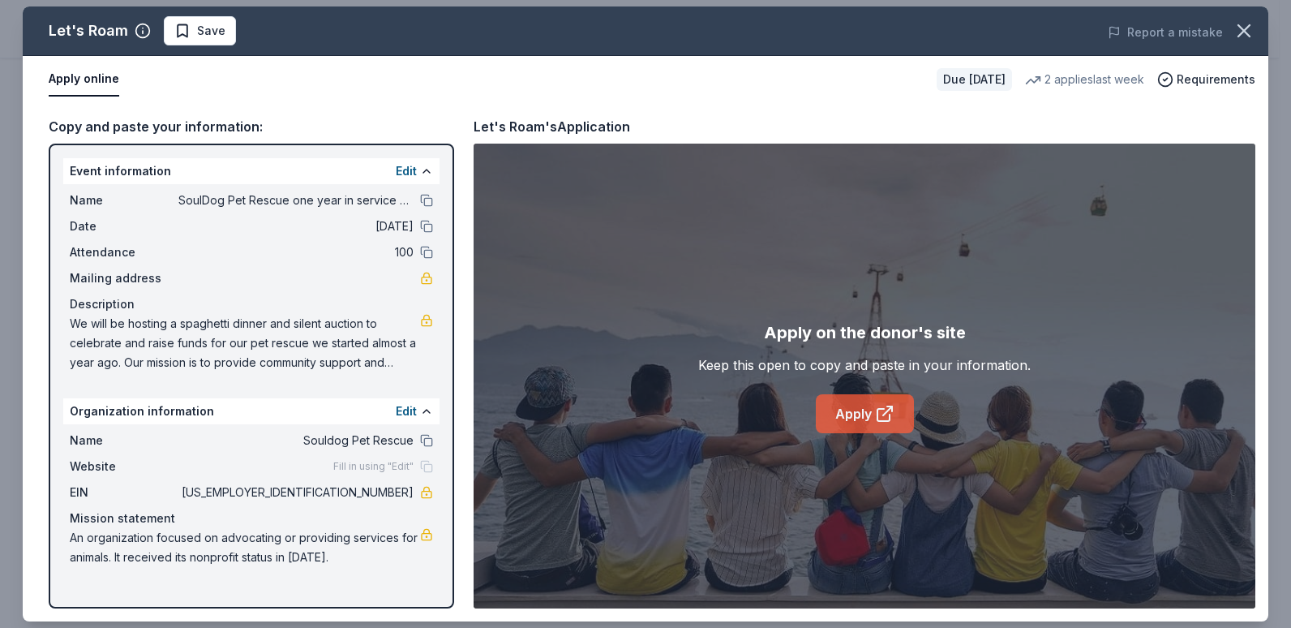
click at [879, 410] on icon at bounding box center [884, 413] width 19 height 19
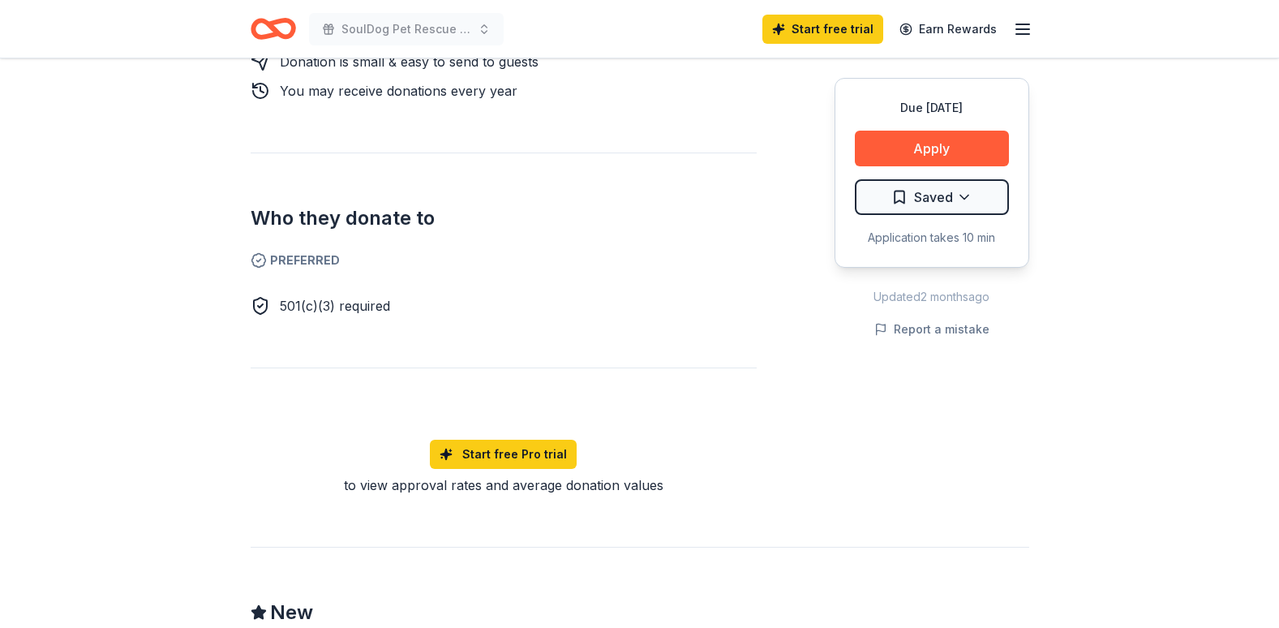
scroll to position [856, 0]
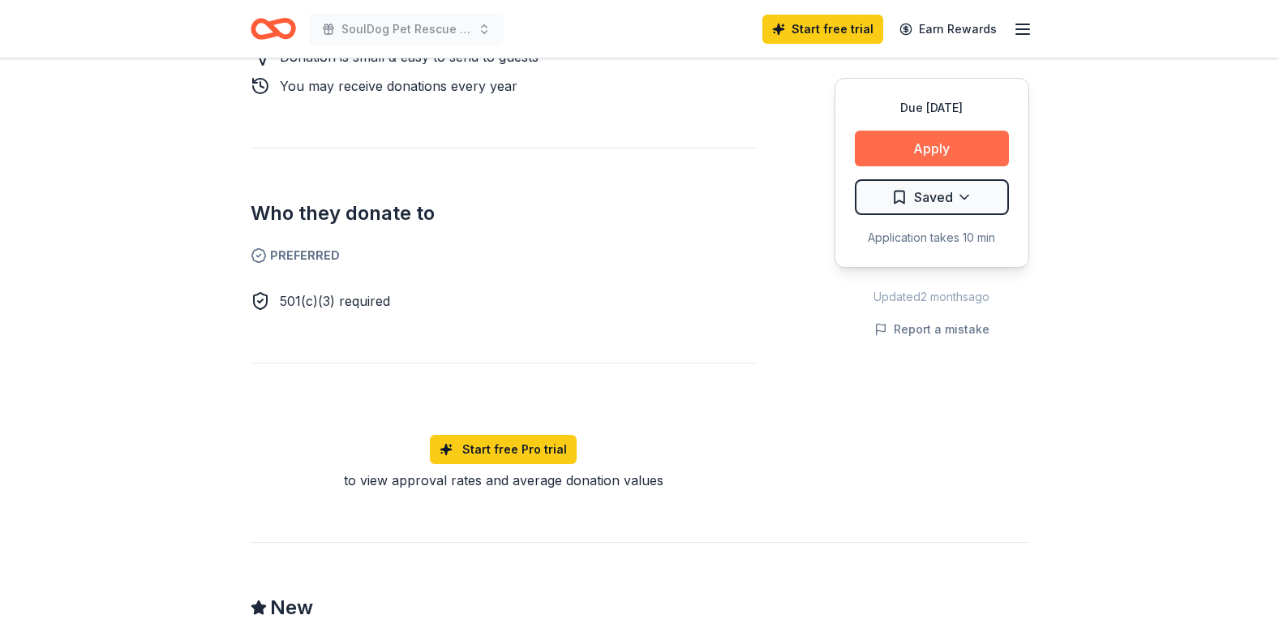
click at [886, 157] on button "Apply" at bounding box center [932, 149] width 154 height 36
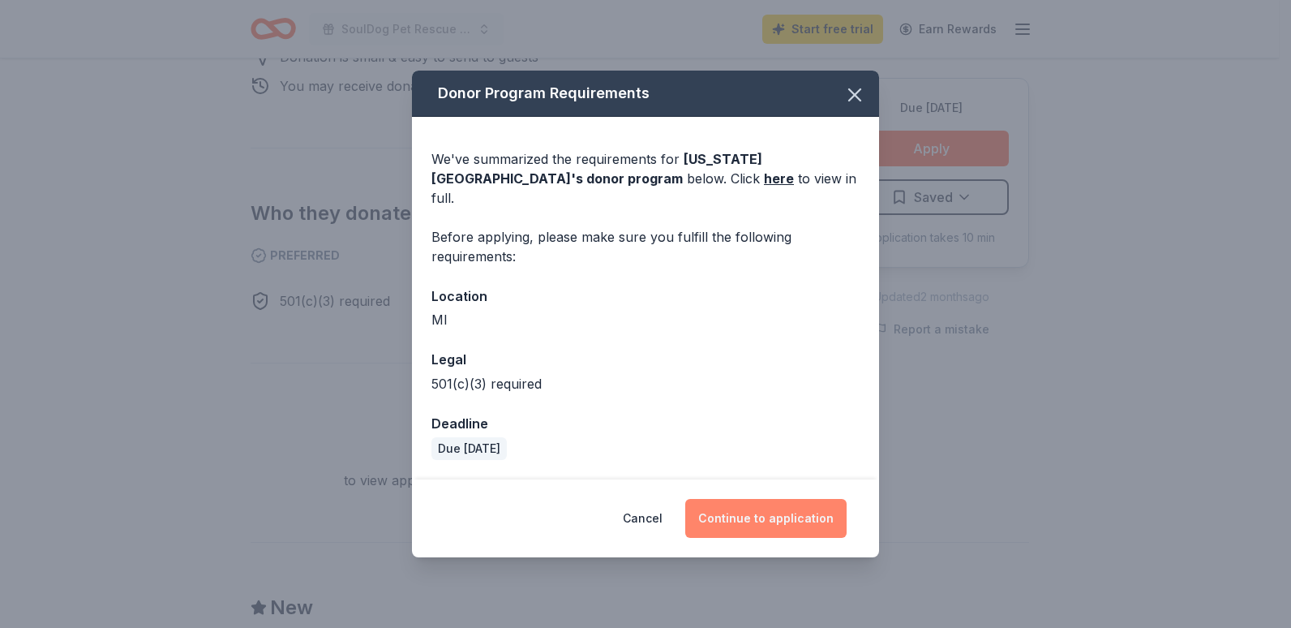
click at [756, 509] on button "Continue to application" at bounding box center [765, 518] width 161 height 39
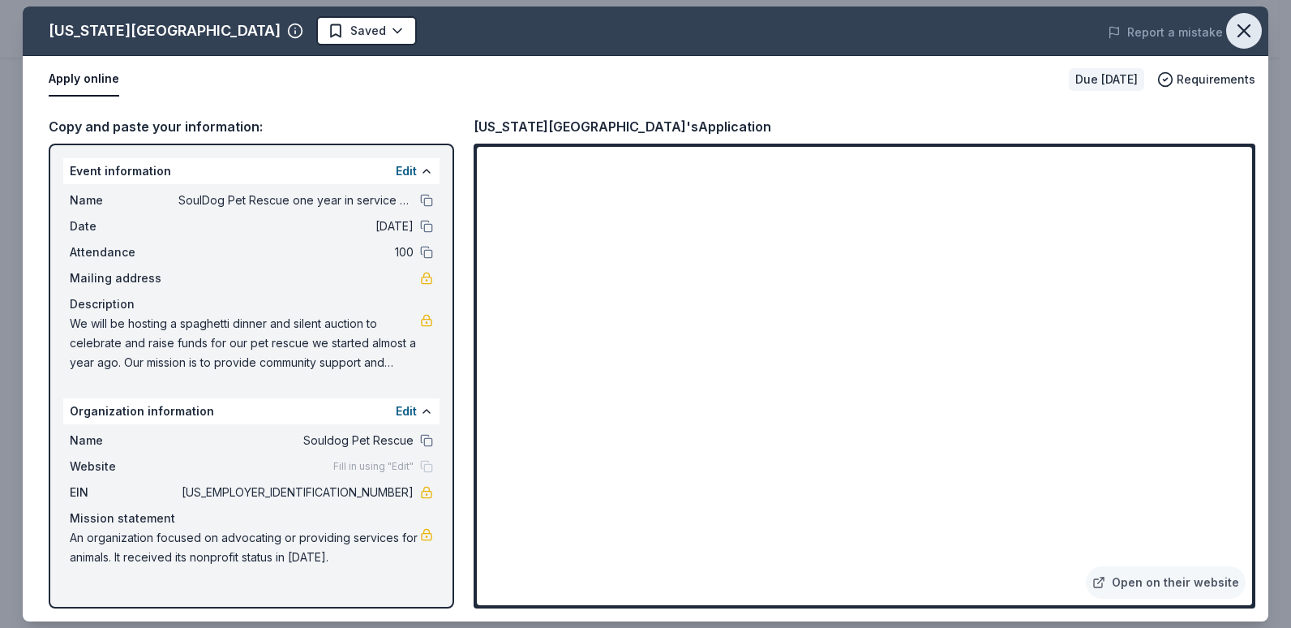
click at [1240, 32] on icon "button" at bounding box center [1244, 30] width 23 height 23
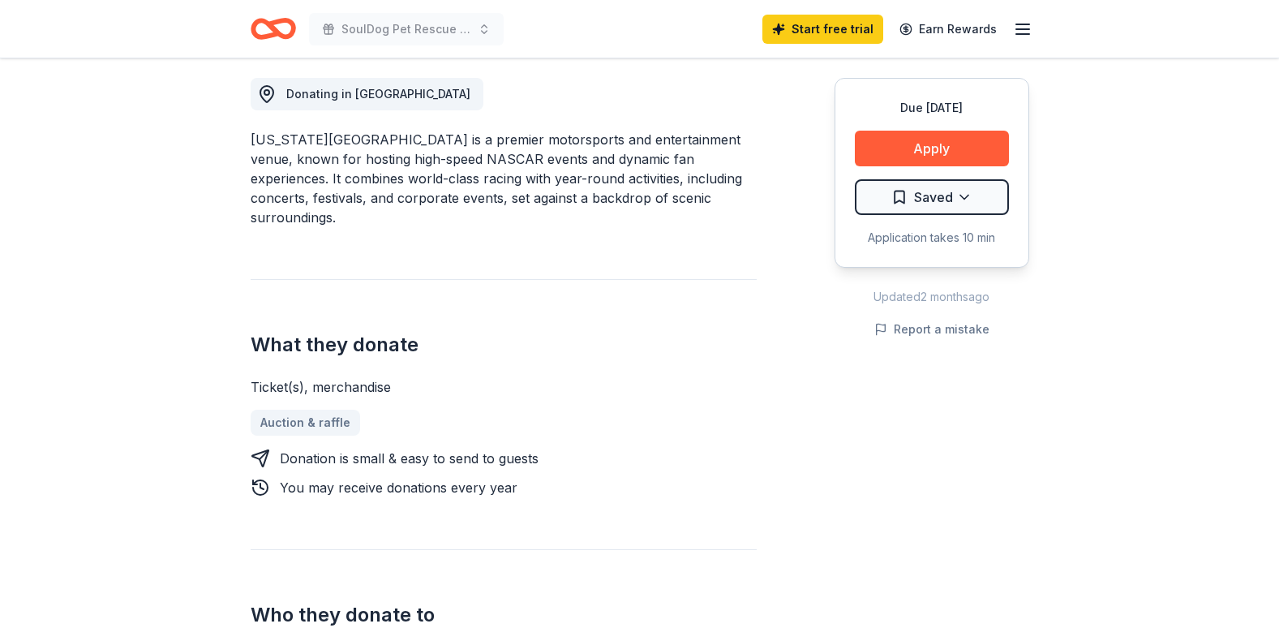
scroll to position [453, 0]
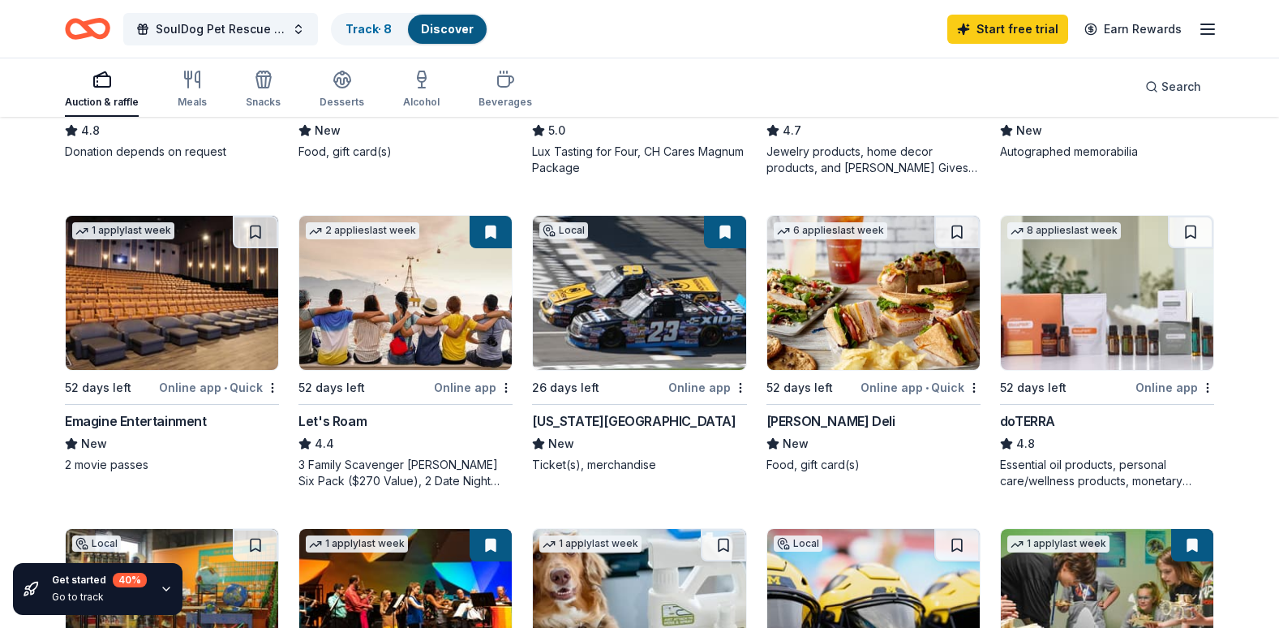
scroll to position [703, 0]
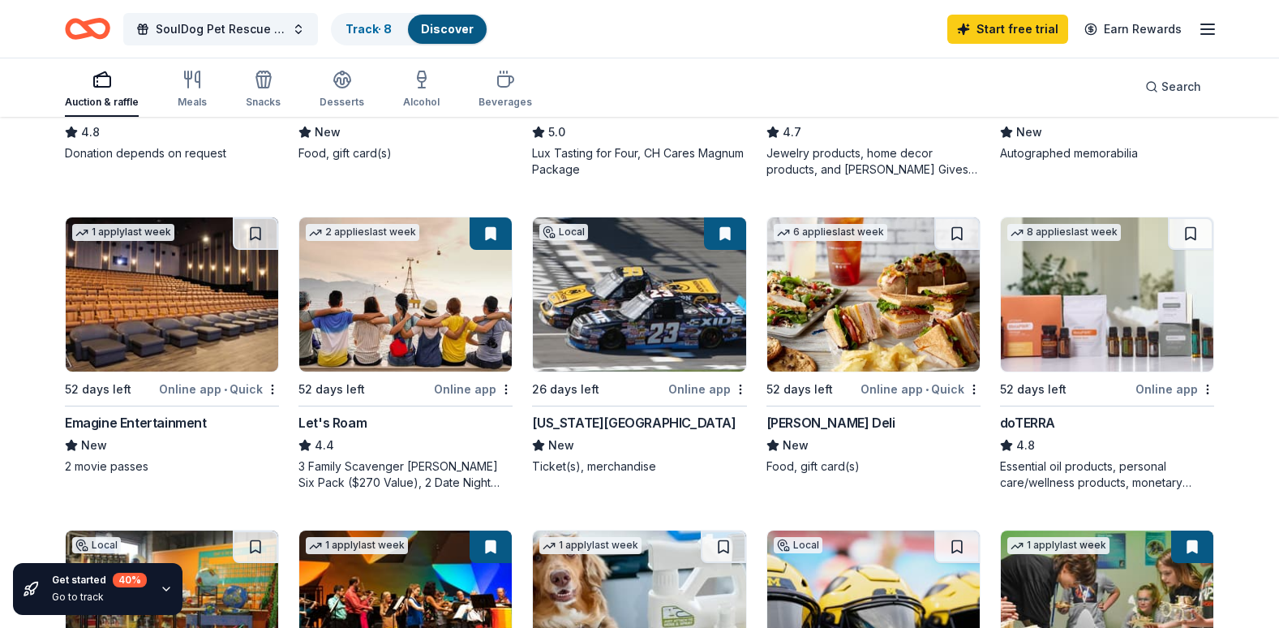
click at [1109, 349] on img at bounding box center [1107, 294] width 213 height 154
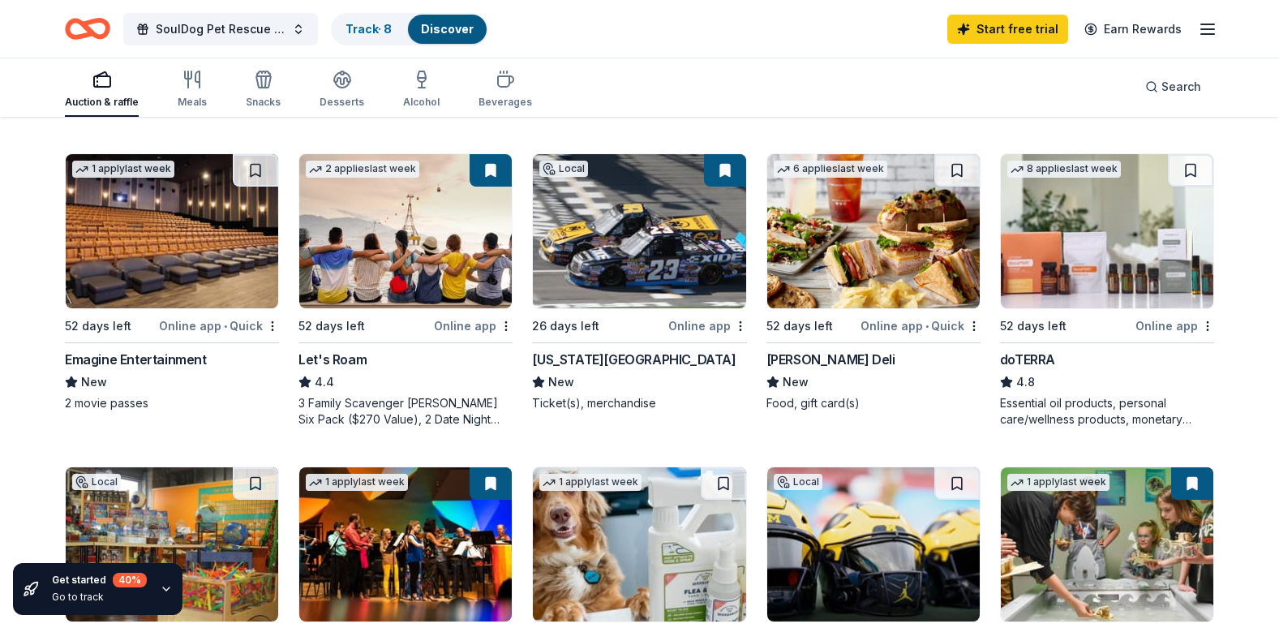
scroll to position [767, 0]
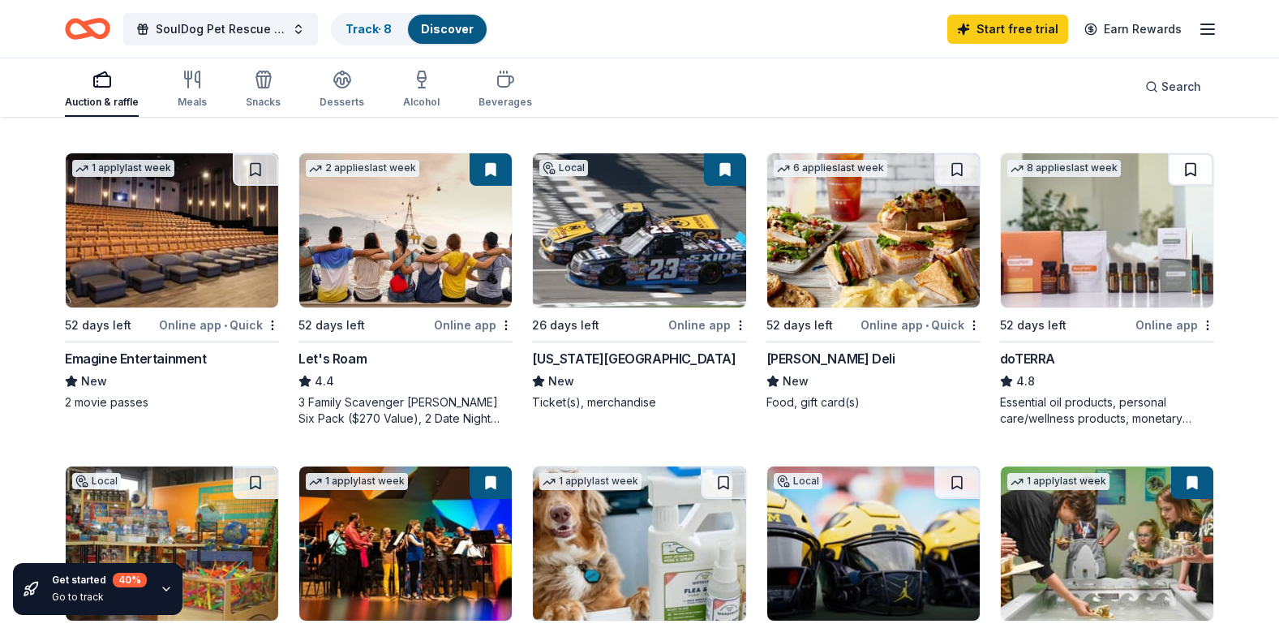
click at [1196, 157] on button at bounding box center [1190, 169] width 45 height 32
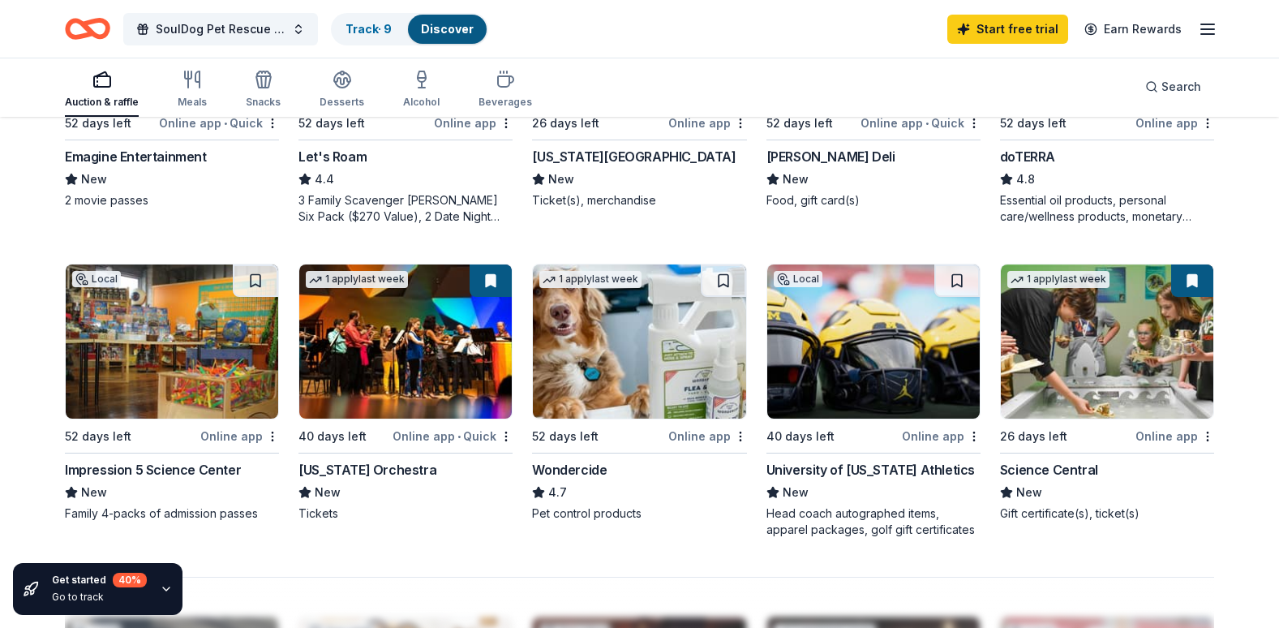
scroll to position [968, 0]
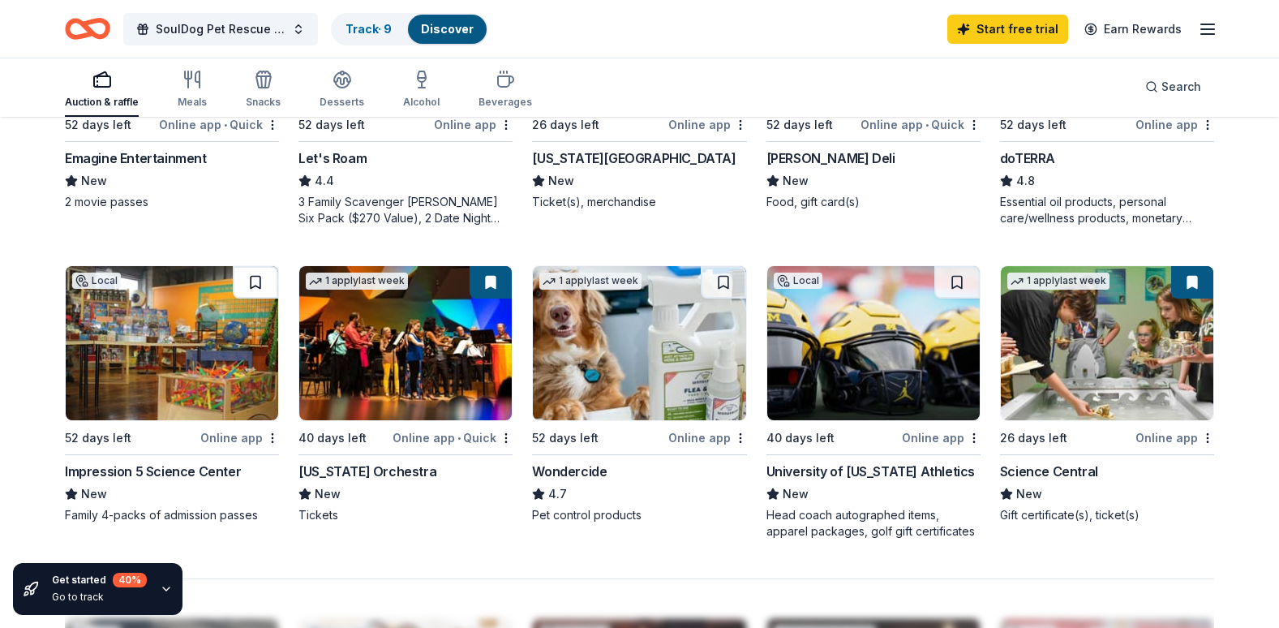
click at [256, 277] on button at bounding box center [255, 282] width 45 height 32
click at [1192, 266] on button at bounding box center [1192, 282] width 42 height 32
click at [1197, 281] on button at bounding box center [1192, 282] width 42 height 32
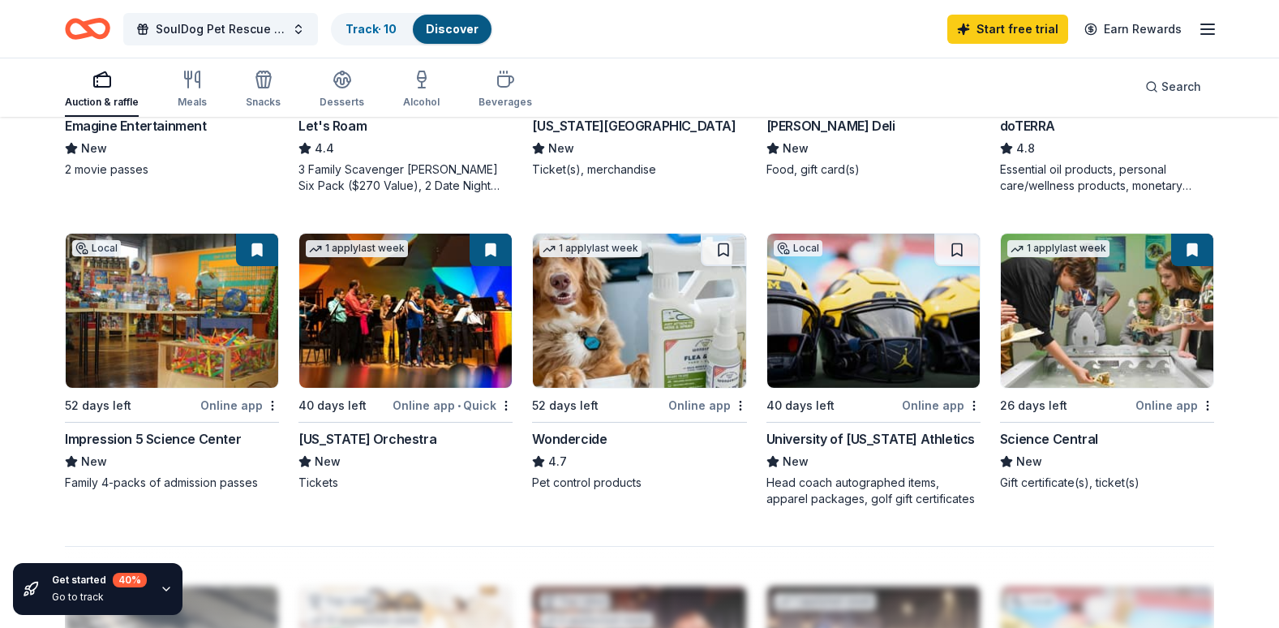
scroll to position [999, 0]
click at [491, 249] on button at bounding box center [491, 250] width 42 height 32
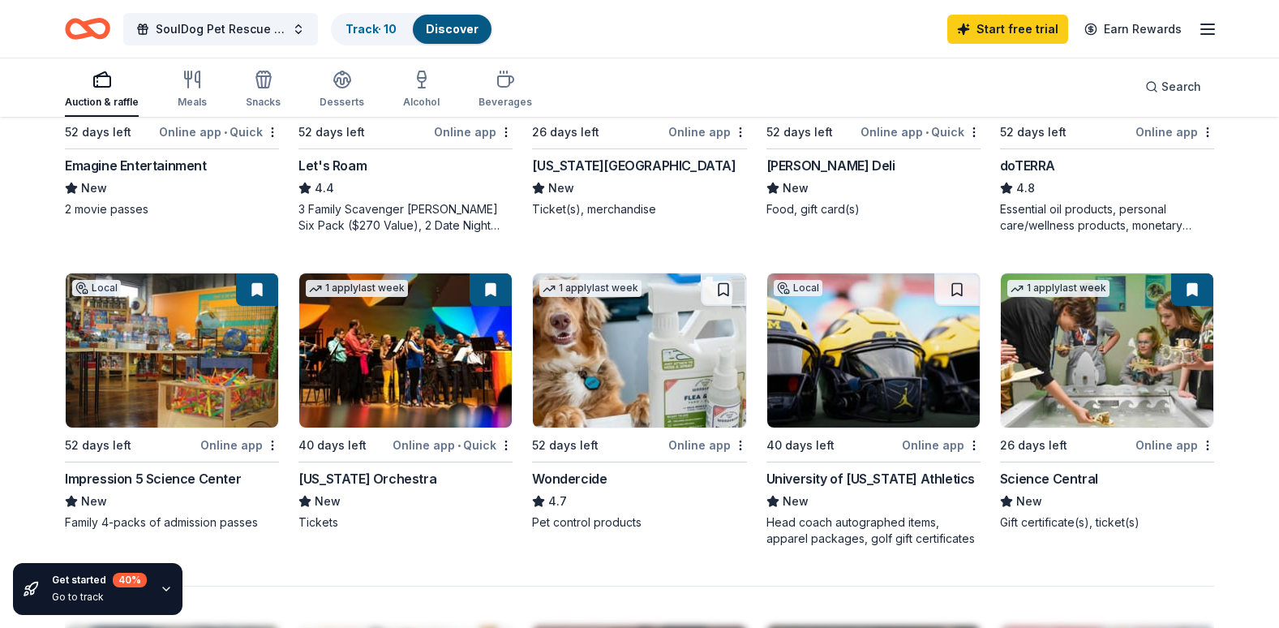
scroll to position [961, 0]
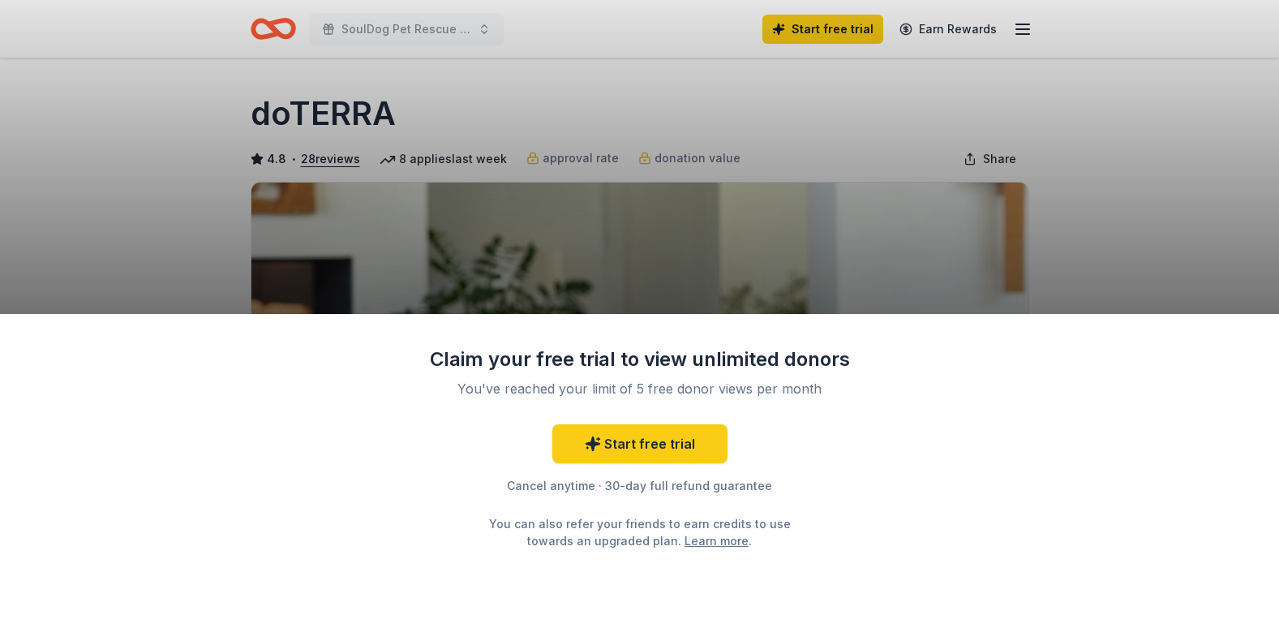
scroll to position [14, 0]
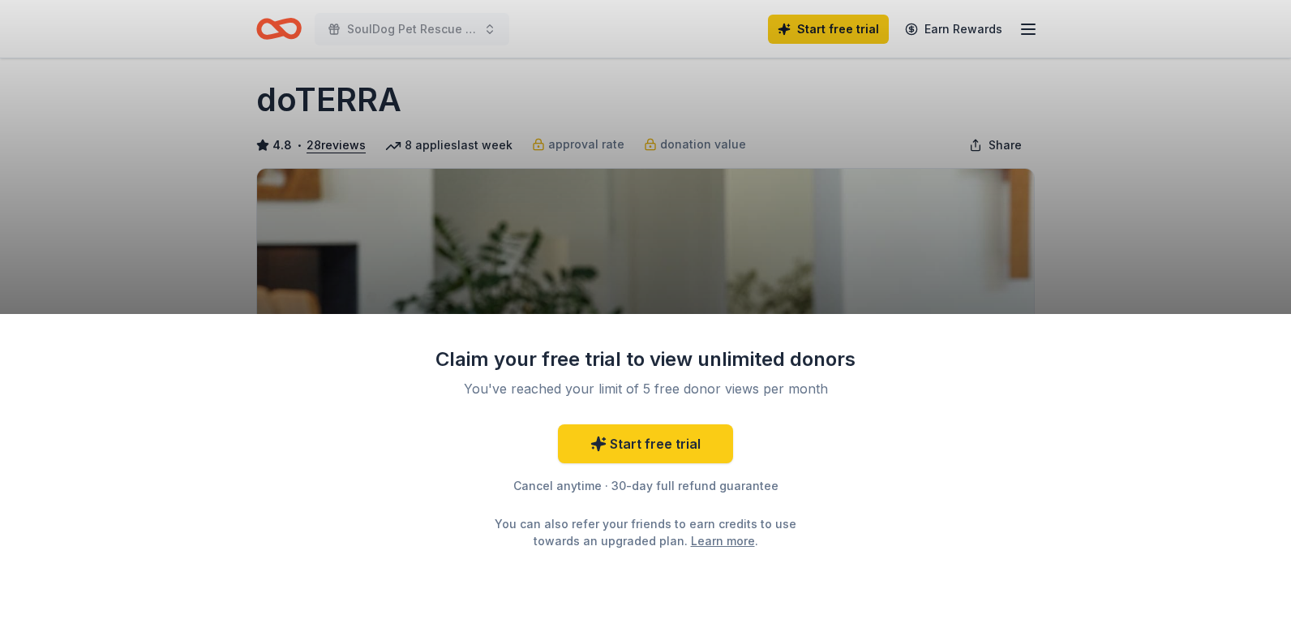
click at [842, 220] on div "Claim your free trial to view unlimited donors You've reached your limit of 5 f…" at bounding box center [645, 314] width 1291 height 628
click at [686, 452] on link "Start free trial" at bounding box center [645, 443] width 175 height 39
